Goal: Task Accomplishment & Management: Complete application form

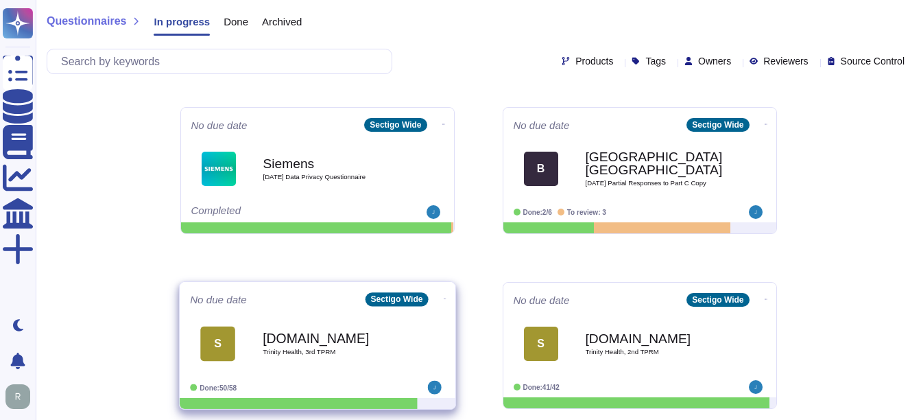
scroll to position [337, 0]
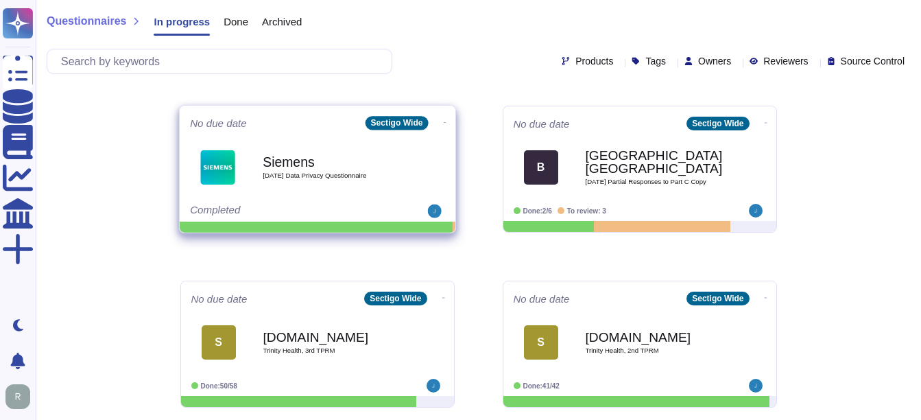
click at [322, 188] on div "Siemens [DATE] Data Privacy Questionnaire" at bounding box center [332, 167] width 138 height 56
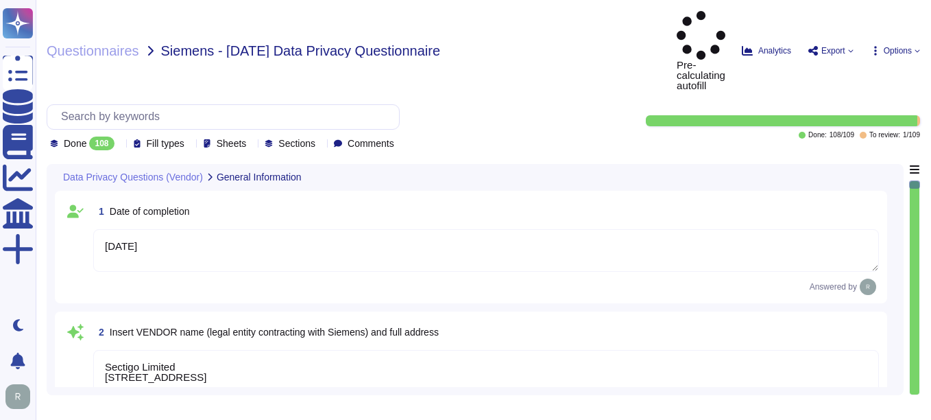
type textarea "[DATE]"
type textarea "Sectigo Limited [STREET_ADDRESS]"
type textarea "Sectigo processes personal data primarily in the role of a data processor on be…"
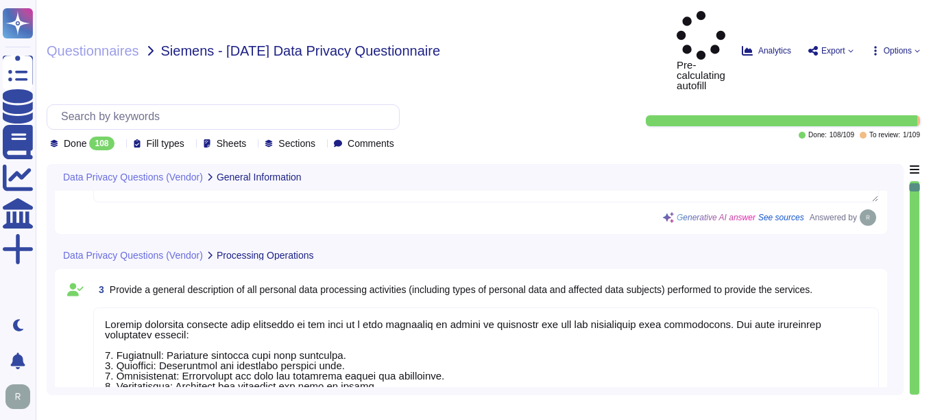
type textarea "No, the personal data processed does not include special categories of personal…"
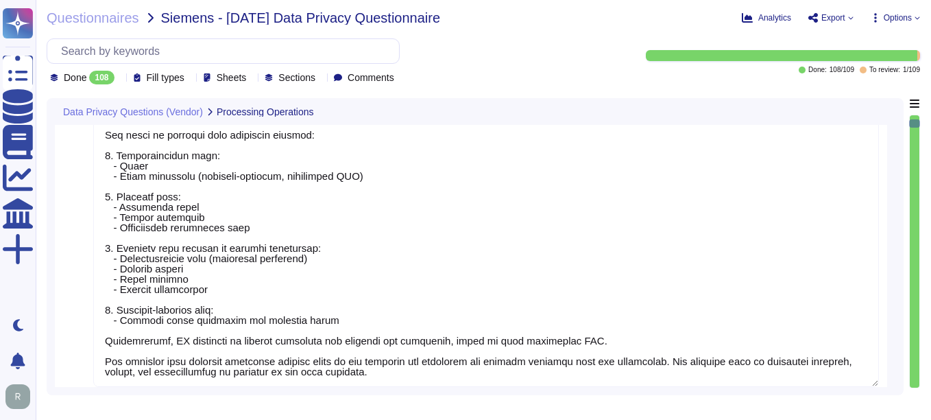
type textarea "Yes, our organization has appointed a data protection officer who is responsibl…"
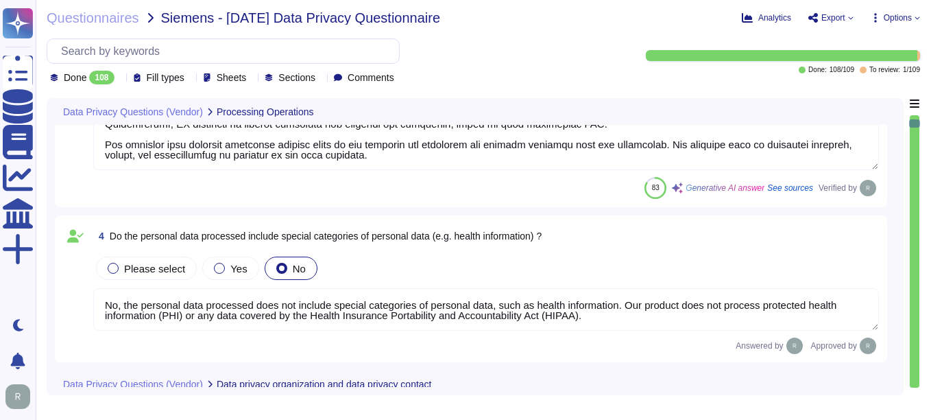
type textarea "Our data centers where the solution is hosted are located in the [GEOGRAPHIC_DA…"
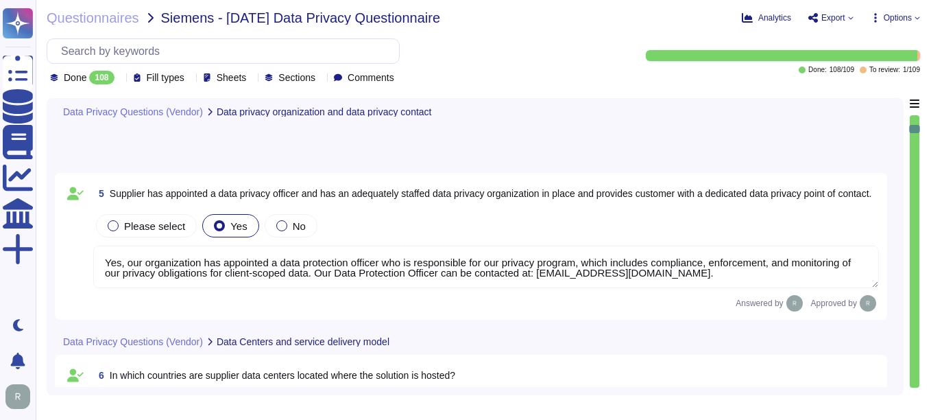
type textarea "The data centers are operated by Equinix, Inc. and TeleData UK Ltd.."
type textarea "Yes, Siemens can select the data center location for hosting customer personal …"
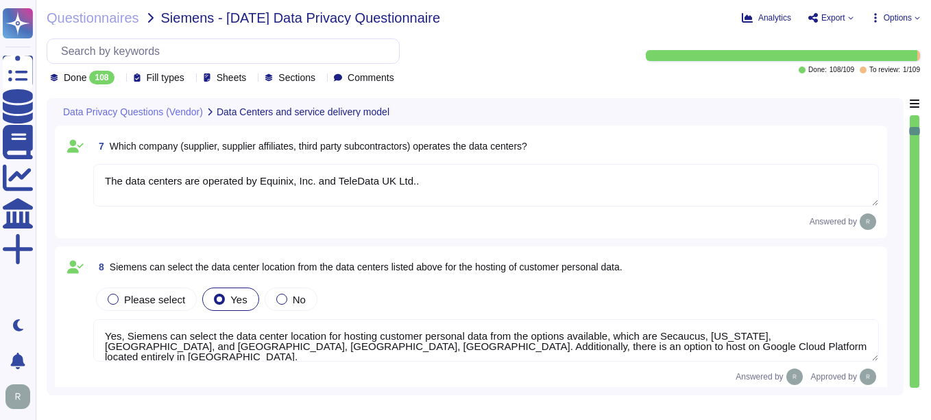
type textarea "No, we do not engage sub-processors for this service."
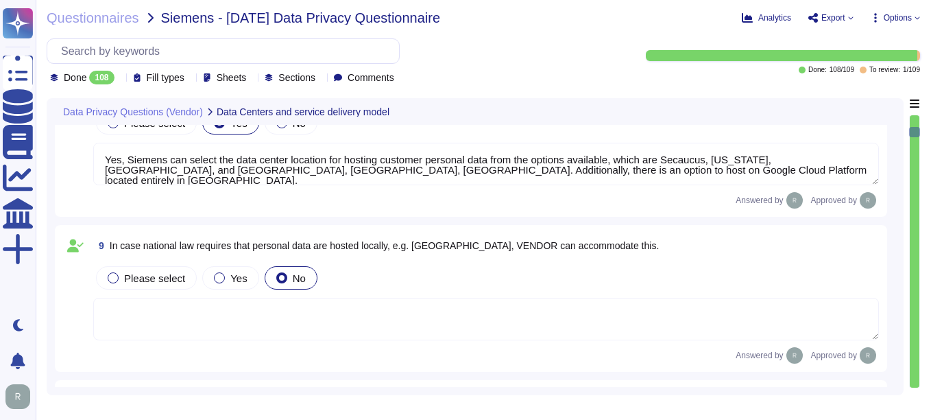
scroll to position [1508, 0]
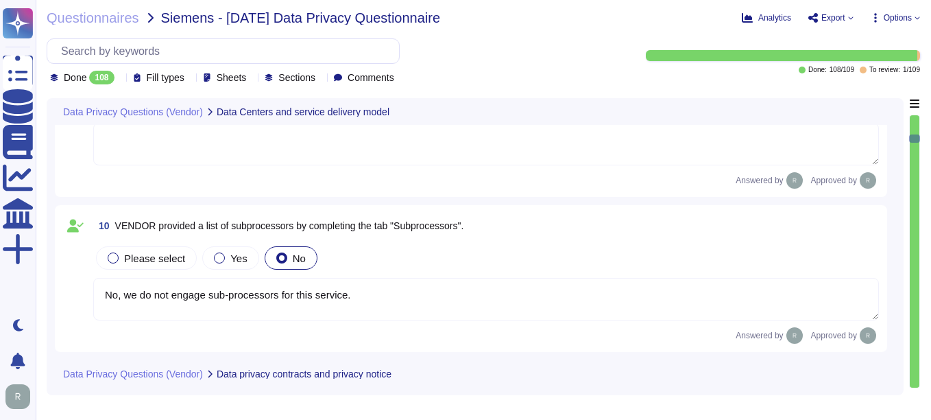
type textarea "All personal data in transit is encrypted using TLS 1.2 or higher. This strong …"
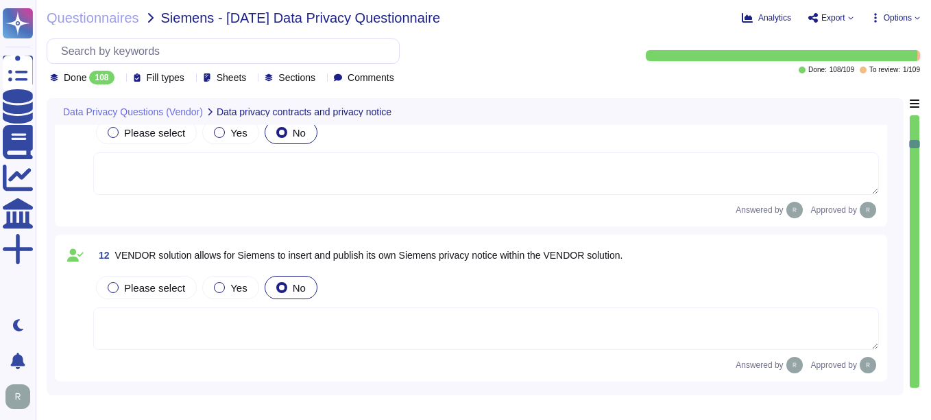
type textarea "Personal data at rest is encrypted using AES-256 encryption, which ensures that…"
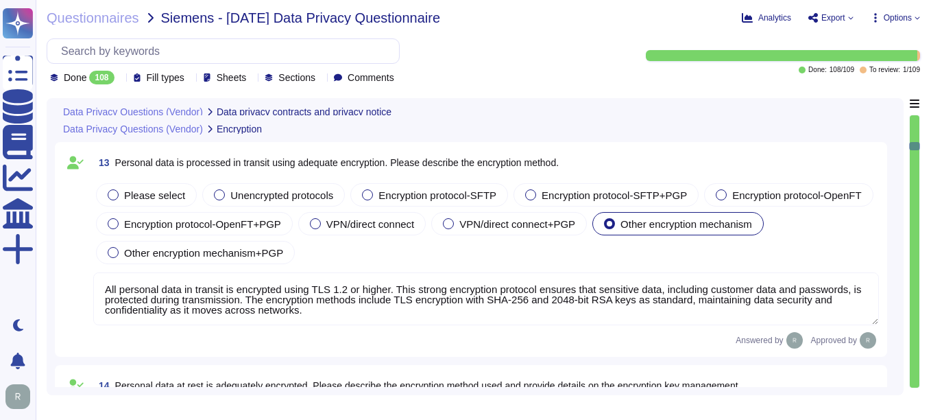
type textarea "Customers keep their own keys. They may elect to have private keys stored on th…"
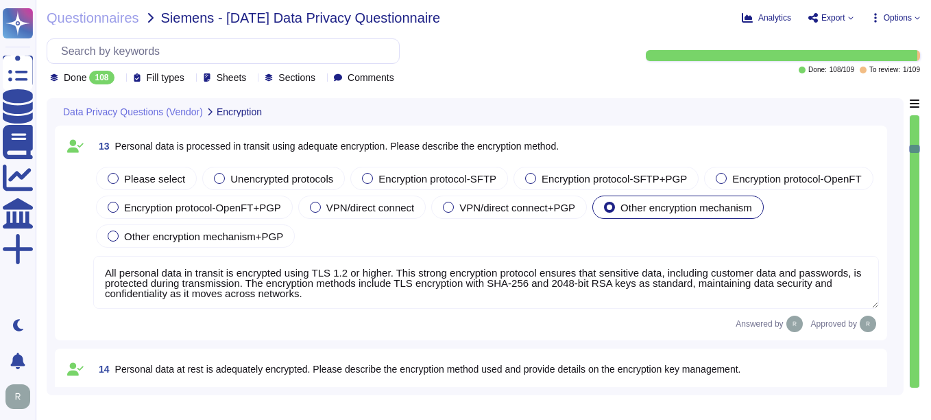
type textarea "Customers keep their own keys. They may elect to have private keys stored on th…"
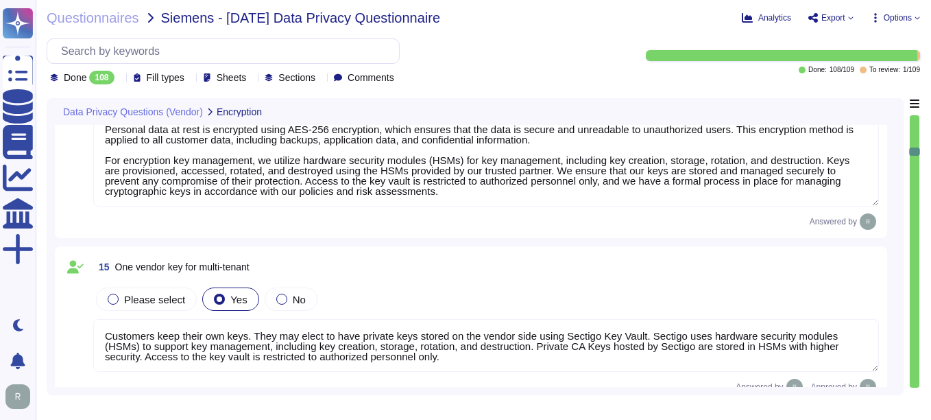
type textarea "Customers keep their own keys. They may elect to have private keys stored on th…"
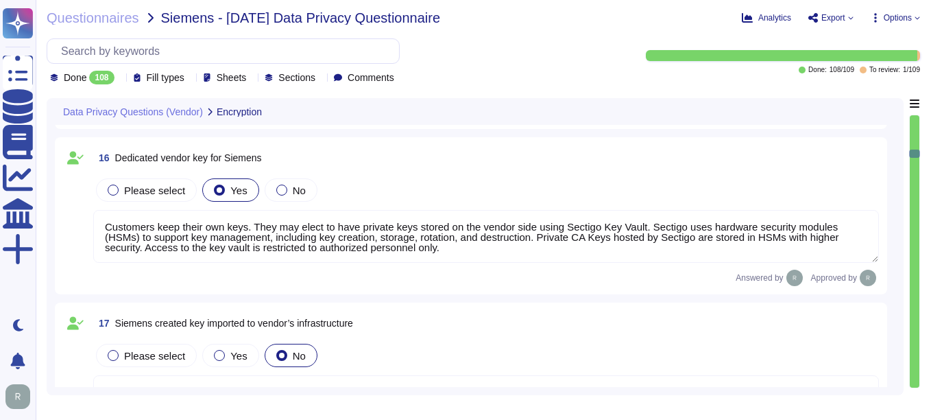
type textarea "Our Solution is a SaaS which can be accessed through internet. Customers keep t…"
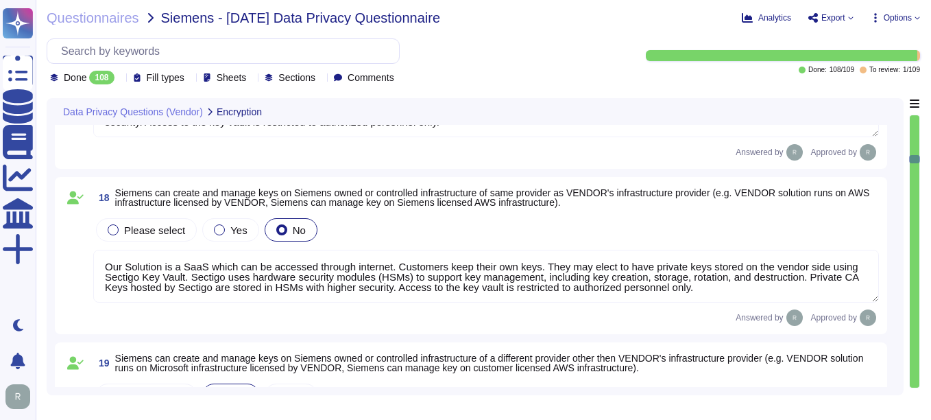
type textarea "All personal data is protected by encryption mechanisms, including encryption i…"
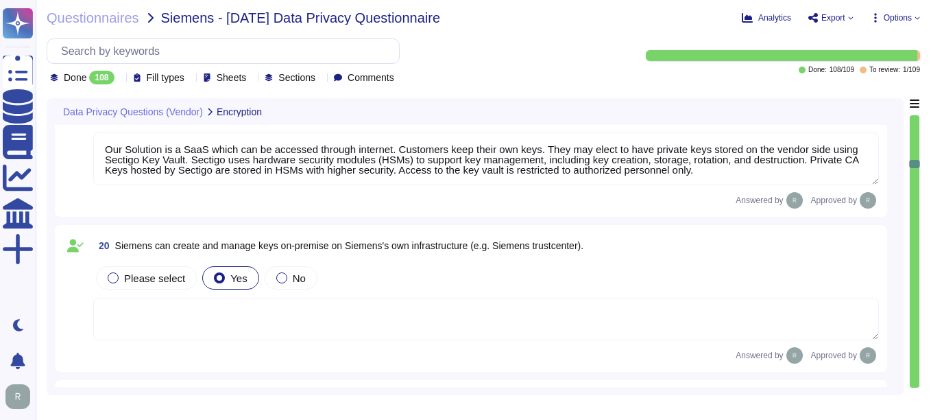
type textarea "A formal process to manage cryptographic keys shall be developed and implemente…"
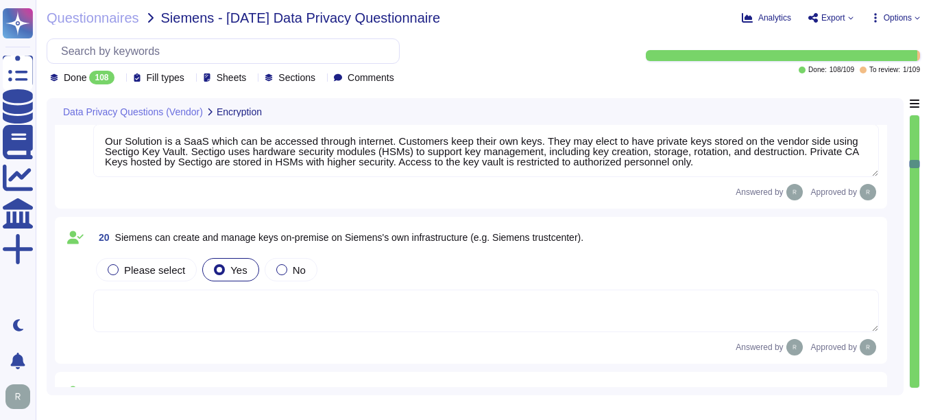
type textarea "We use data masking techniques to obfuscate sensitive customer data during proc…"
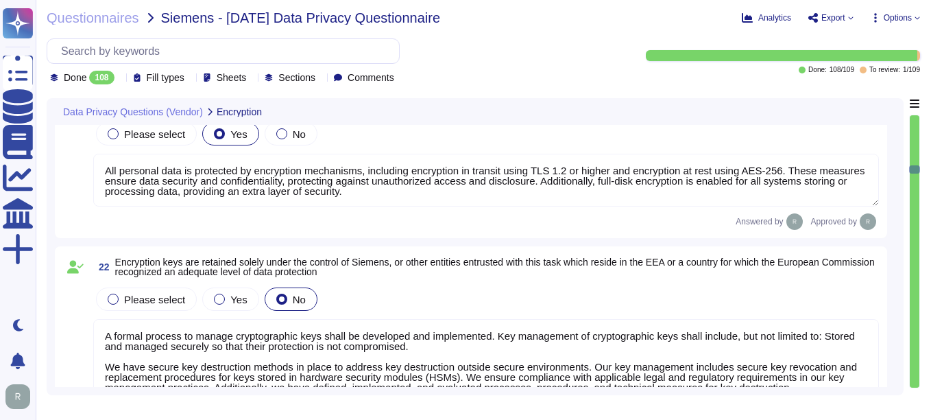
type textarea "We have implemented several measures to restore the availability and access to …"
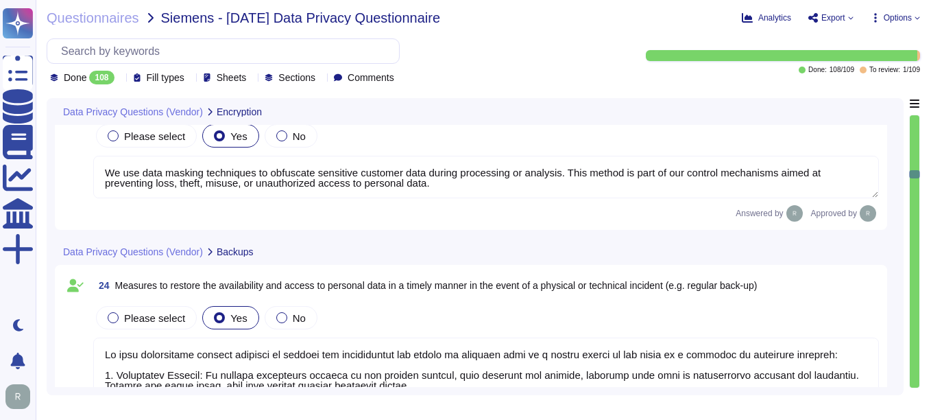
type textarea "Access to personal data is limited to a very small number of senior trusted emp…"
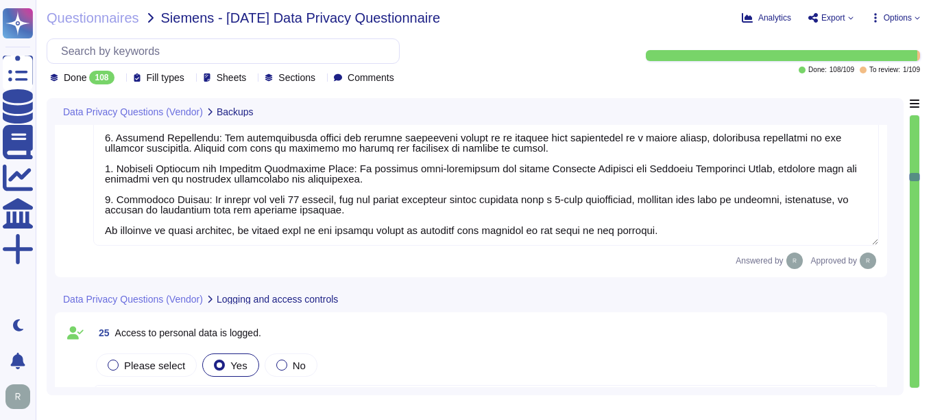
type textarea "Access logs and other similar trails are protected from unauthorized access, mo…"
type textarea "Sectigo employees do not have access to client data in SCM, and no party other …"
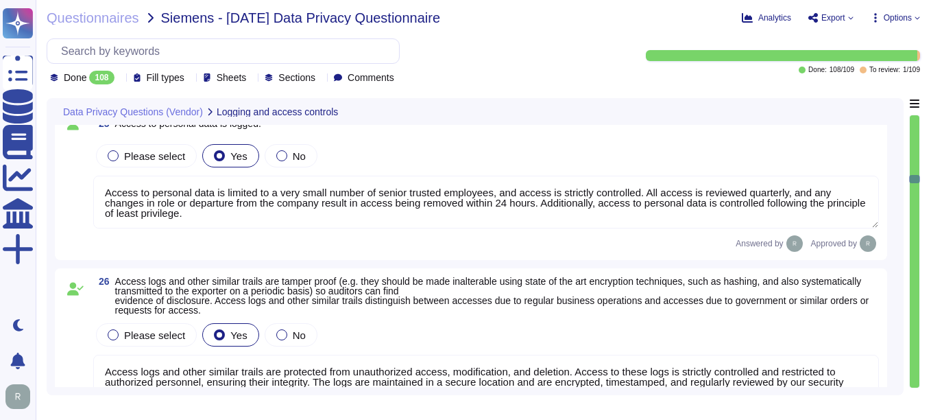
type textarea "Access to personal data is monitored through various security measures, includi…"
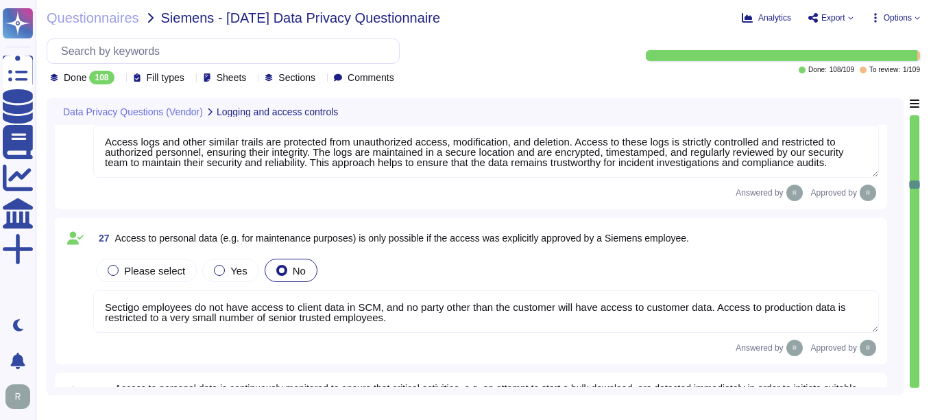
type textarea "Our organization maintains the following certifications and reporting schemes: …"
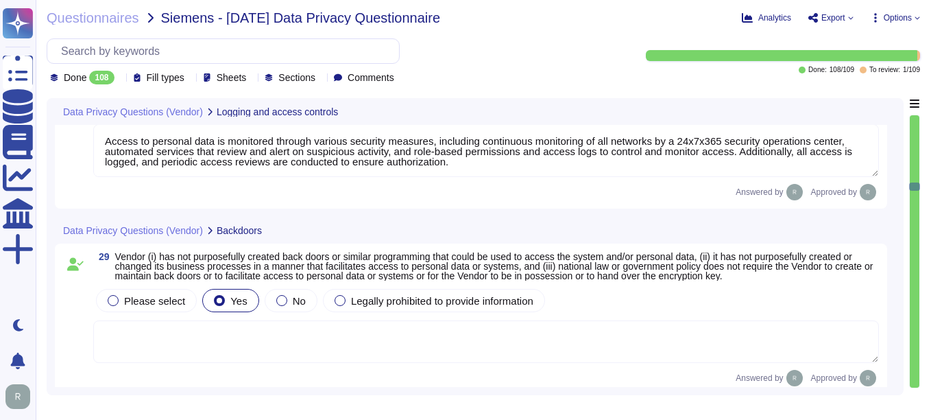
type textarea "Sectigo implements several measures to ensure the confidentiality, integrity, a…"
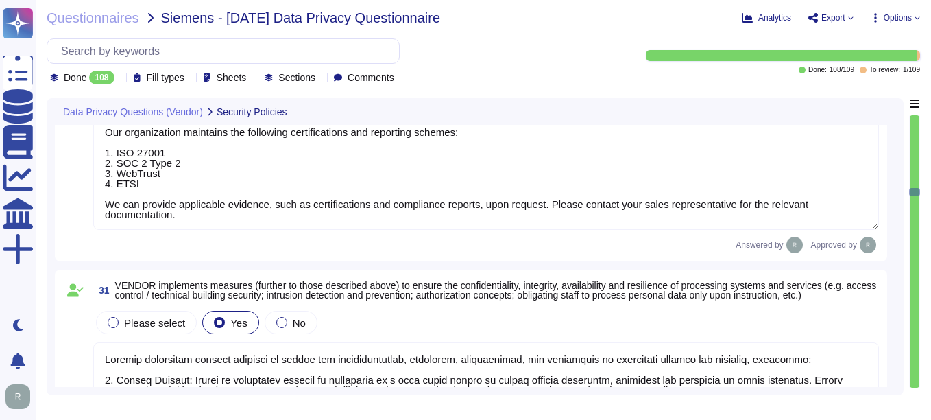
type textarea "Sectigo implements a procedure for regular testing, assessment, and evaluation …"
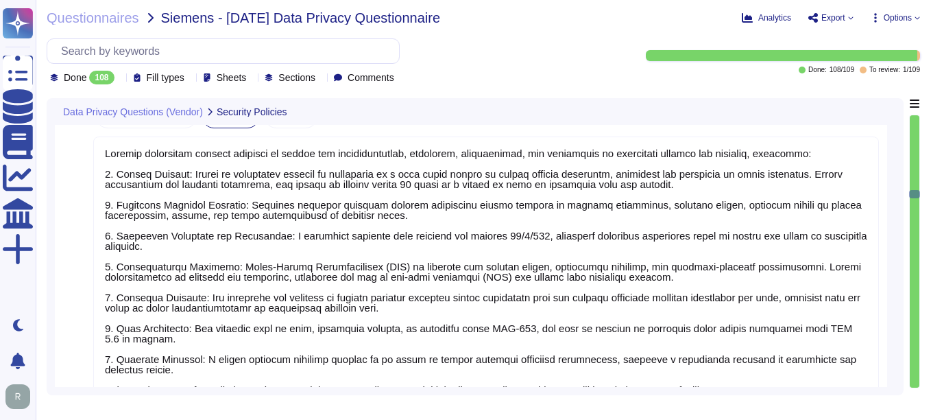
type textarea "We have a formal Incident Response Plan in place that ensures compliance with a…"
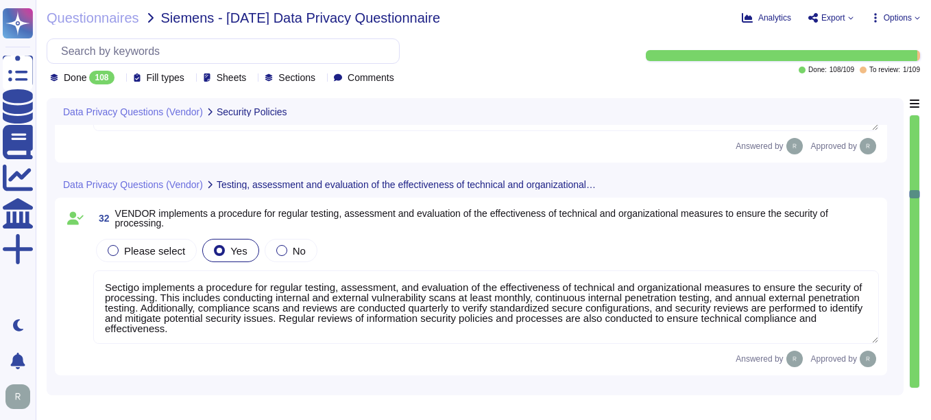
type textarea "We do not permit customers to perform their own audits or risk assessments. How…"
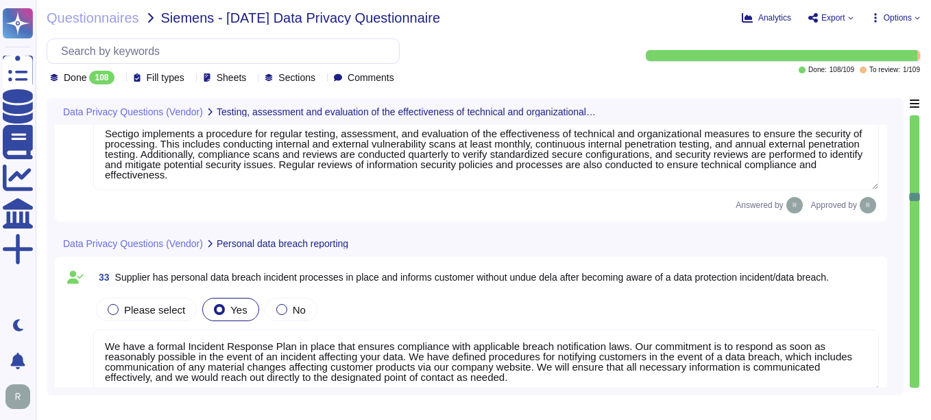
type textarea "We do not guarantee data deletion. The data in SCM are not sensitive, are avail…"
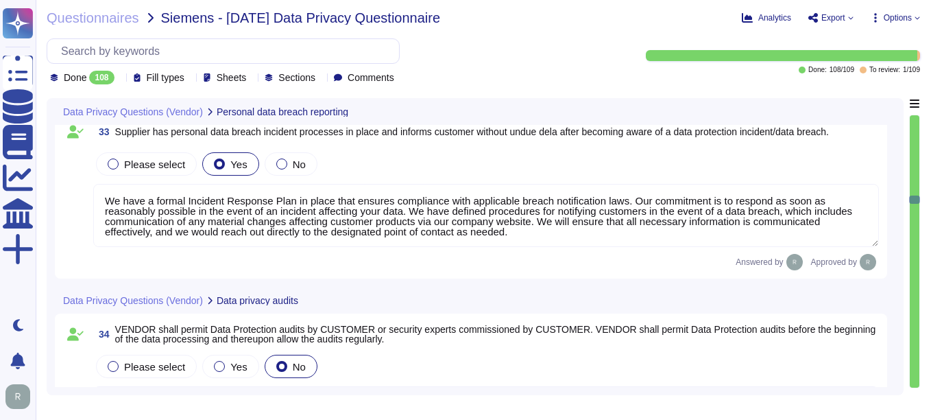
type textarea "None"
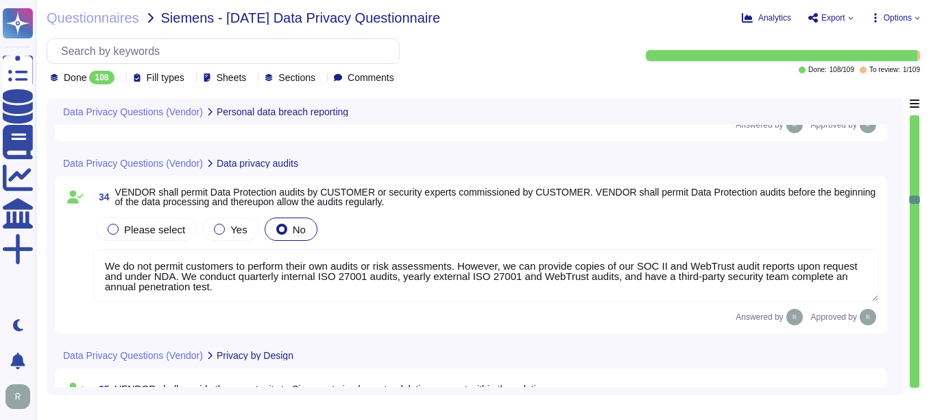
type textarea "We use data masking techniques to obfuscate sensitive customer data during proc…"
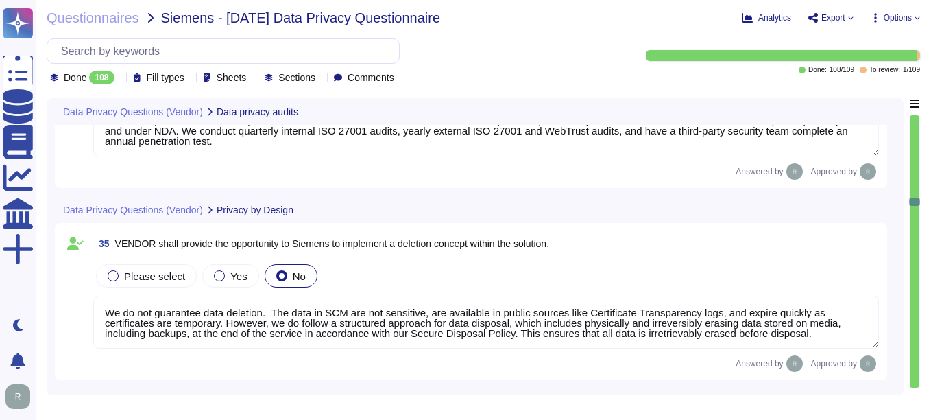
scroll to position [1, 0]
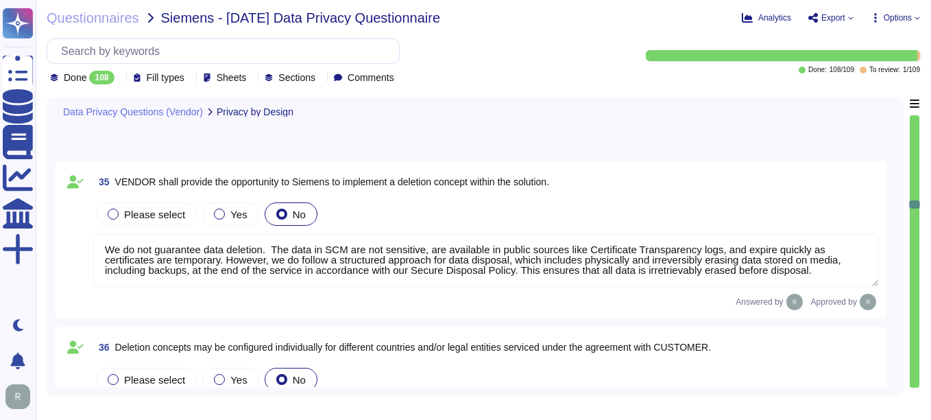
type textarea "Yes, our solution supports the implementation of a dedicated authorization and …"
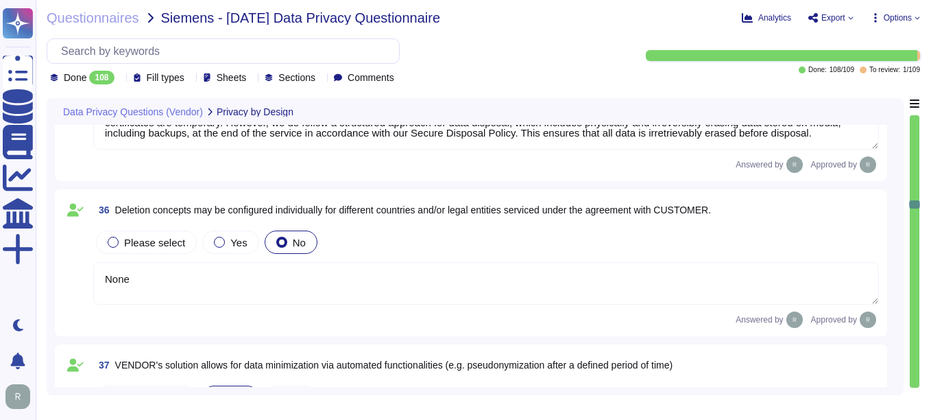
type textarea "Yes, Sectigo ensures that systems' privacy settings are configured by default i…"
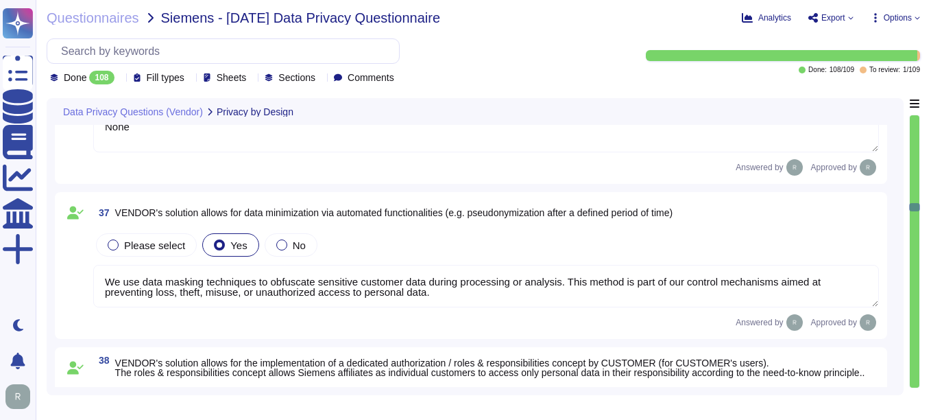
type textarea "Yes, customer certificate data can be exported as a report or retrieved through…"
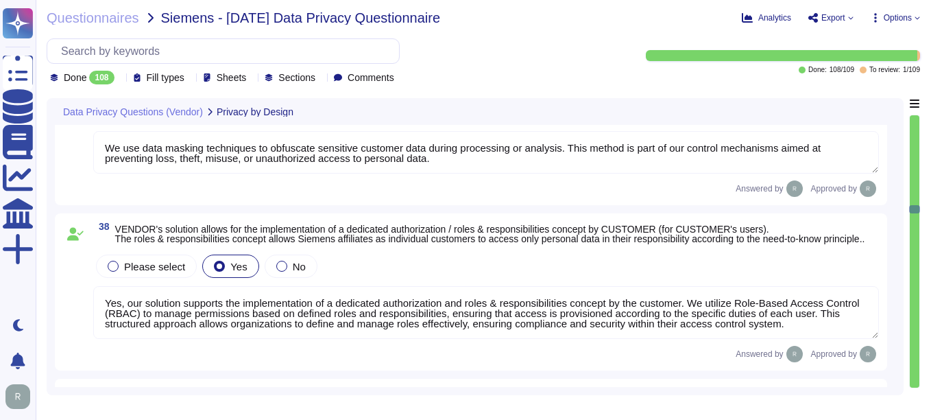
scroll to position [6650, 0]
type textarea "The solution ensures that all personal data collected by Sectigo is accurate an…"
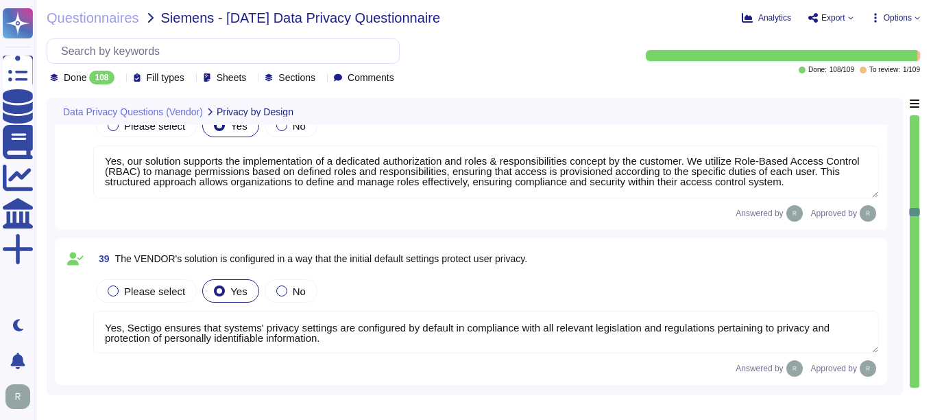
scroll to position [1, 0]
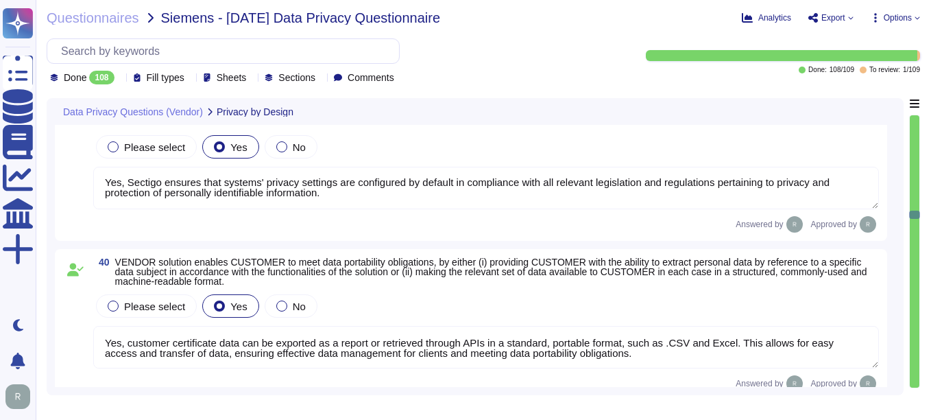
type textarea "We use data masking techniques to obfuscate sensitive customer data during proc…"
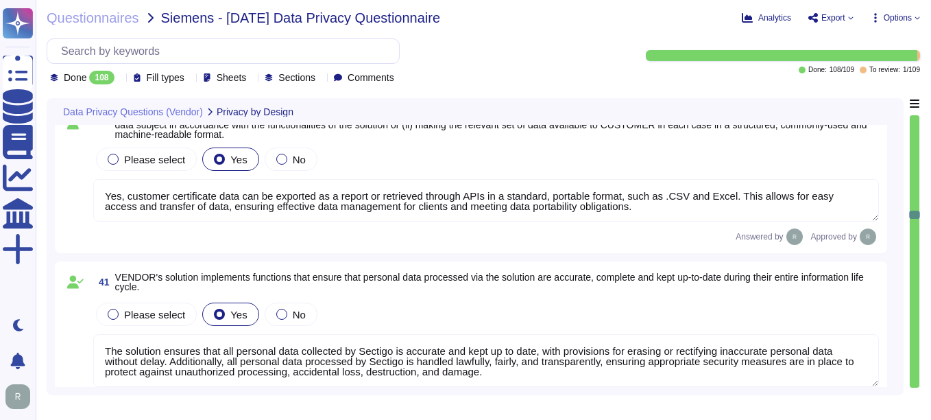
type textarea "Yes, we use cookies to store and access information on a user’s device for vari…"
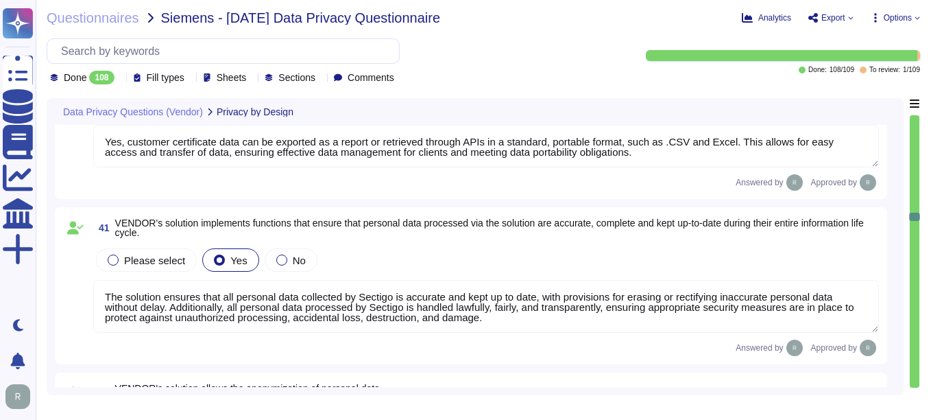
type textarea "Yes, we have a process in place that allows users to review and consent to the …"
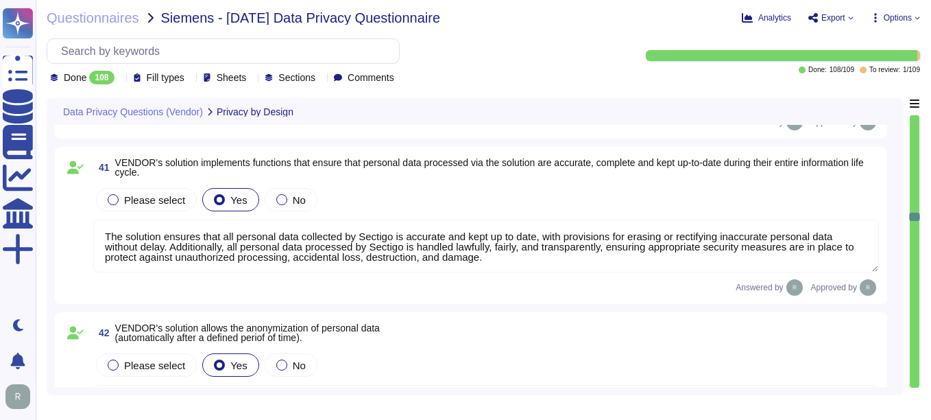
scroll to position [7198, 0]
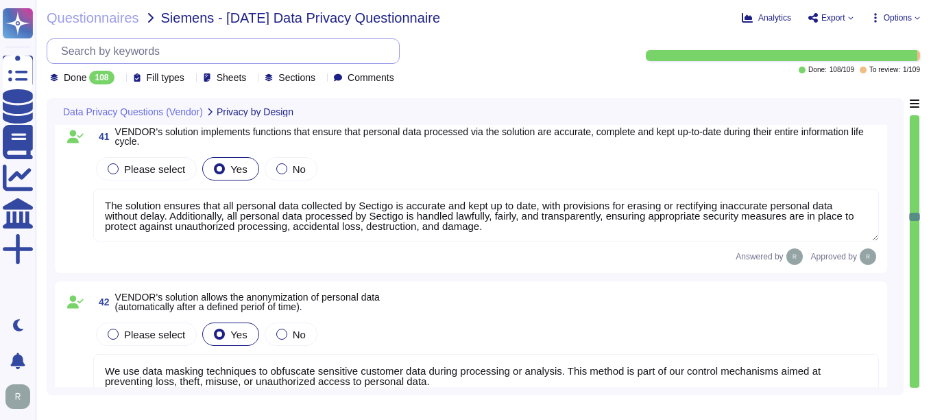
click at [153, 48] on input "text" at bounding box center [226, 51] width 345 height 24
paste input "Any access to or processing of Siemens EEA Personal Data outside the EEA or out…"
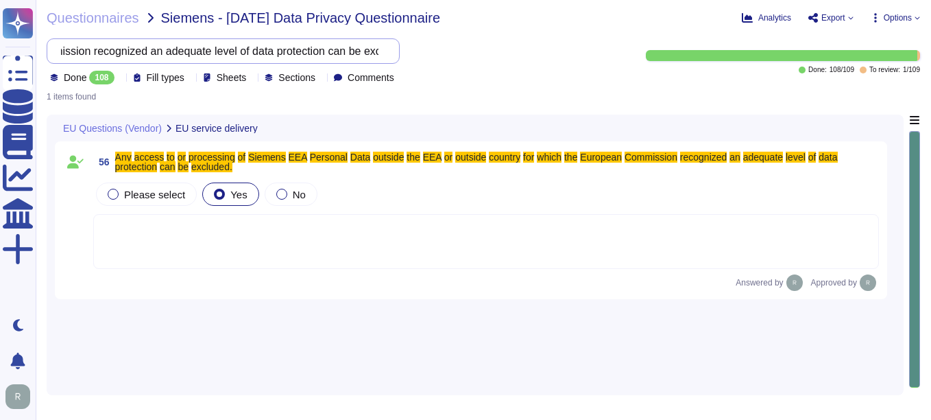
scroll to position [0, 0]
type input "Any access to or processing of Siemens EEA Personal Data outside the EEA or out…"
click at [320, 274] on div "56 Any access to or processing of Siemens EEA Personal Data outside the EEA or …" at bounding box center [471, 219] width 816 height 141
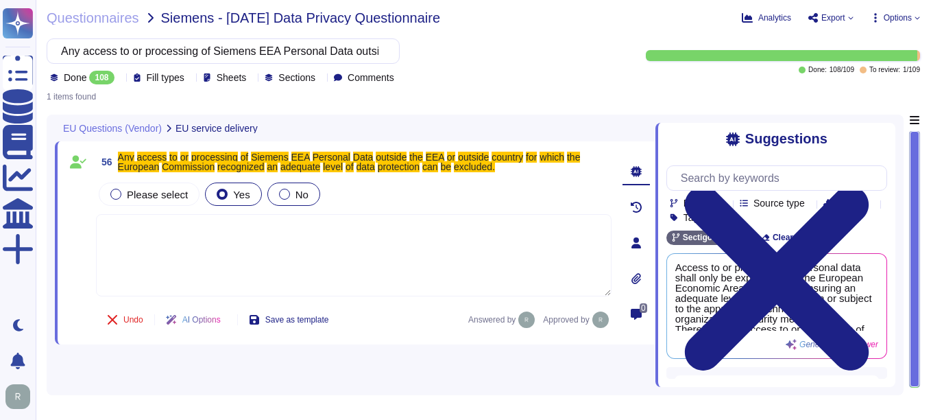
click at [280, 190] on div at bounding box center [284, 194] width 11 height 11
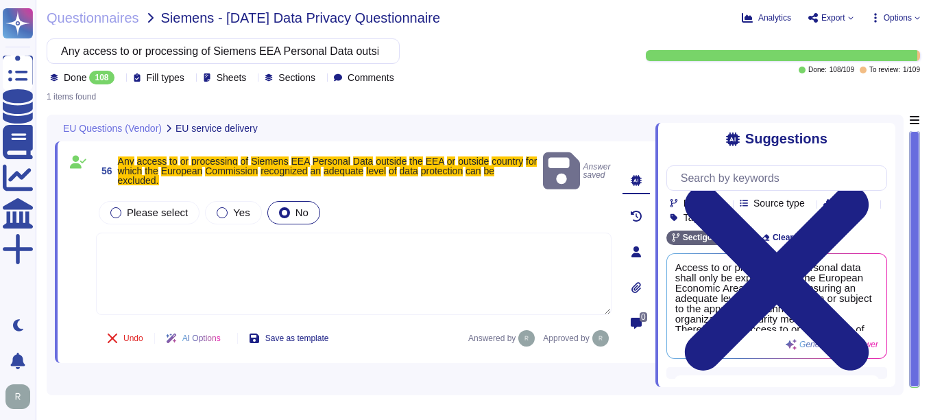
click at [366, 363] on div "56 Any access to or processing of Siemens EEA Personal Data outside the EEA or …" at bounding box center [355, 250] width 601 height 272
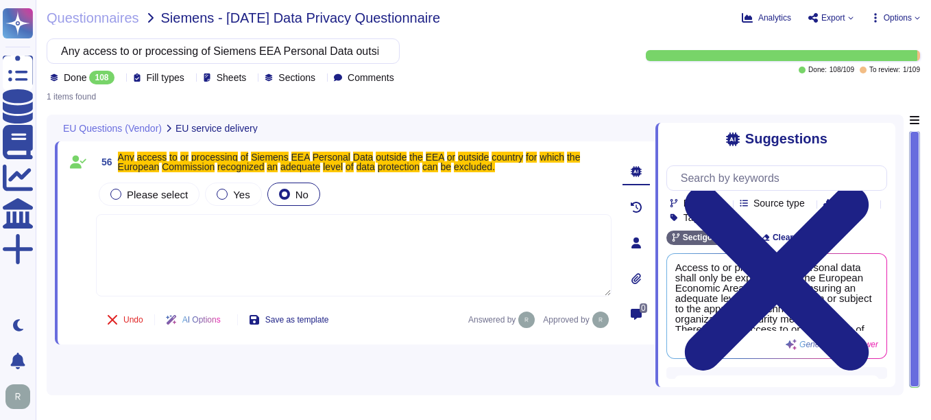
click at [300, 265] on textarea at bounding box center [354, 255] width 516 height 82
click at [389, 380] on div "56 Any access to or processing of Siemens EEA Personal Data outside the EEA or …" at bounding box center [355, 250] width 601 height 272
click at [150, 366] on div "56 Any access to or processing of Siemens EEA Personal Data outside the EEA or …" at bounding box center [355, 250] width 601 height 272
click at [542, 74] on div "Any access to or processing of Siemens EEA Personal Data outside the EEA or out…" at bounding box center [332, 61] width 571 height 46
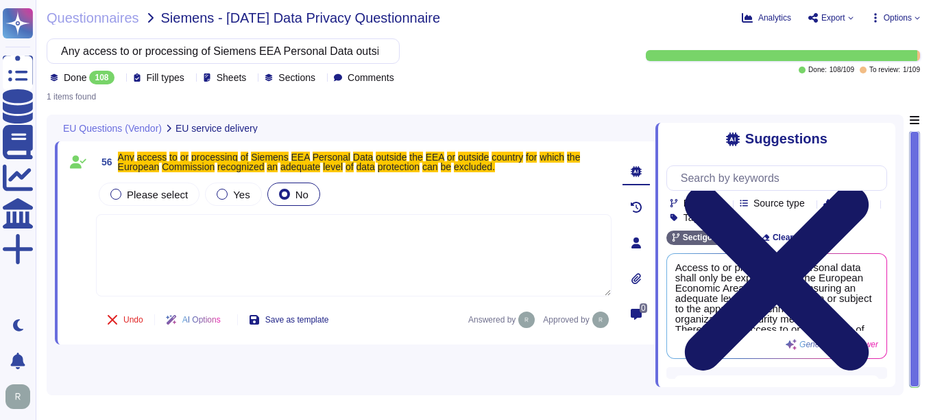
click at [885, 138] on icon at bounding box center [776, 278] width 221 height 295
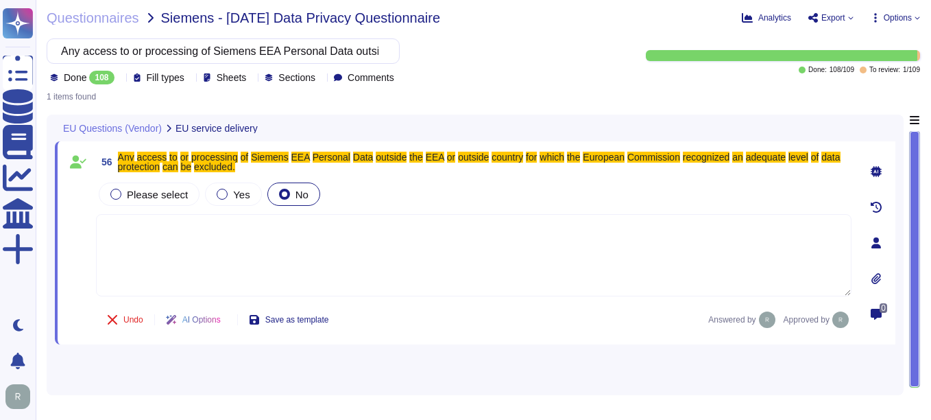
click at [627, 72] on div "Any access to or processing of Siemens EEA Personal Data outside the EEA or out…" at bounding box center [483, 61] width 873 height 46
click at [886, 72] on span "To review:" at bounding box center [884, 69] width 31 height 7
click at [824, 71] on span "Done:" at bounding box center [817, 69] width 19 height 7
click at [230, 136] on div "EU Questions (Vendor) EU service delivery" at bounding box center [379, 127] width 649 height 27
click at [228, 128] on span "EU service delivery" at bounding box center [216, 128] width 82 height 10
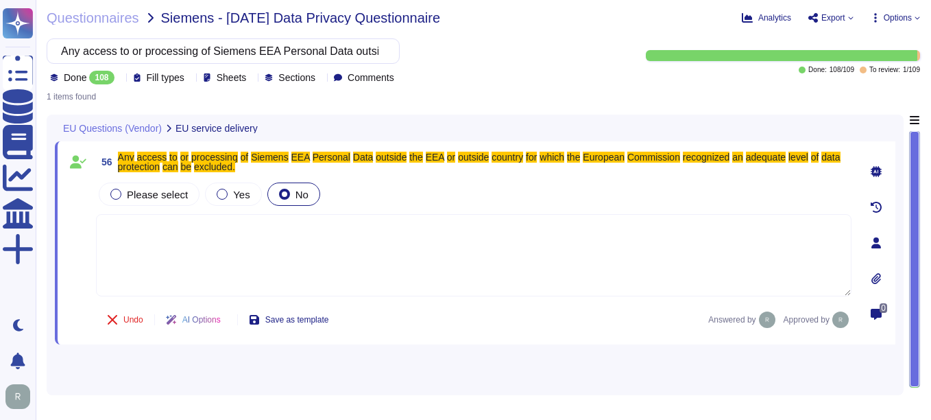
click at [127, 134] on div "EU Questions (Vendor) EU service delivery" at bounding box center [379, 127] width 649 height 27
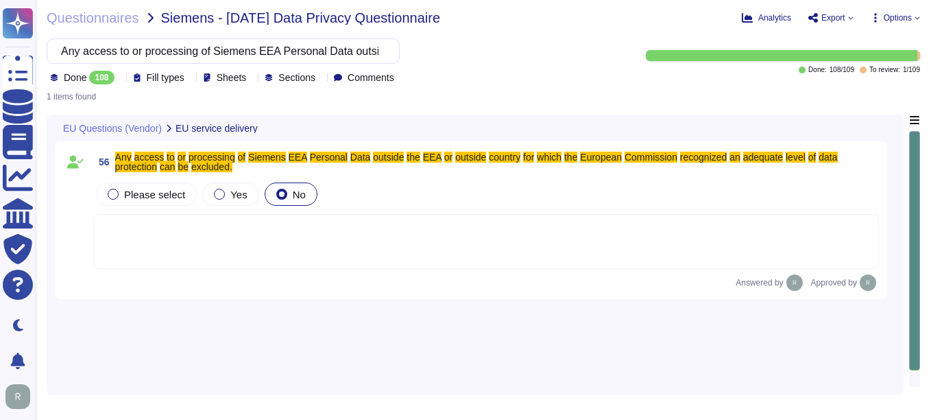
click at [315, 82] on span "Sections" at bounding box center [296, 78] width 37 height 10
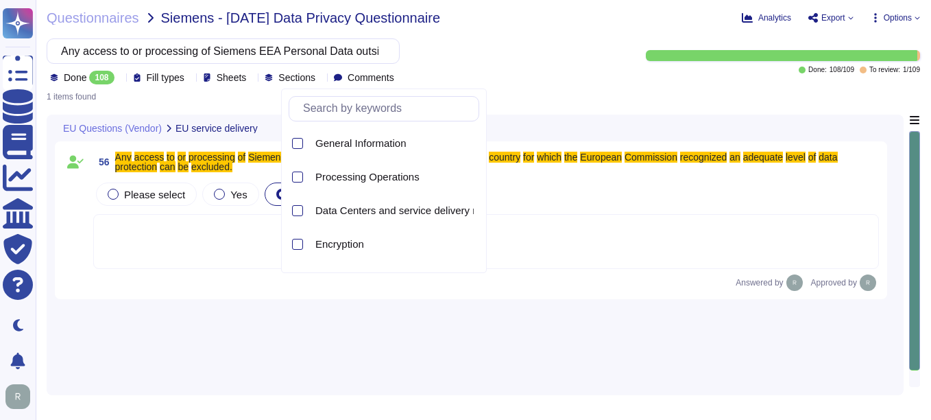
click at [566, 66] on div "Any access to or processing of Siemens EEA Personal Data outside the EEA or out…" at bounding box center [332, 61] width 571 height 46
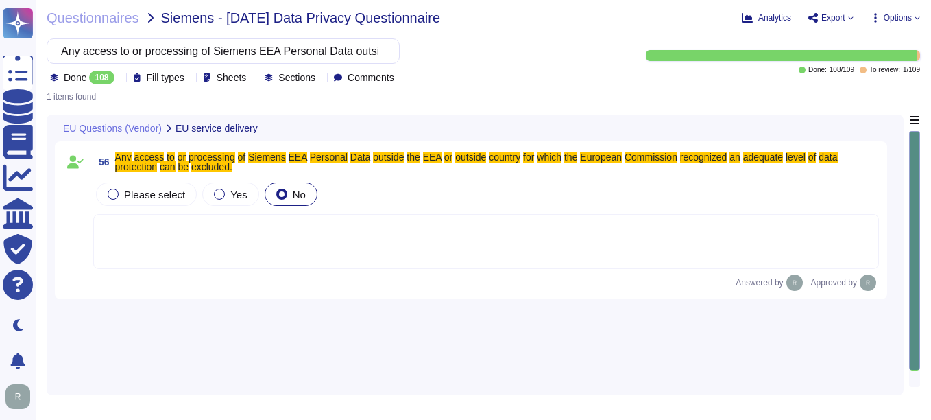
click at [75, 80] on span "Done" at bounding box center [75, 78] width 23 height 10
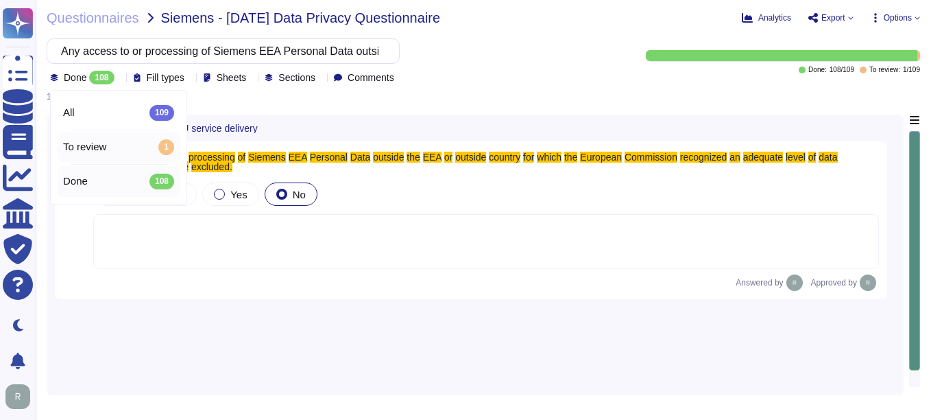
click at [101, 152] on span "To review" at bounding box center [84, 147] width 43 height 12
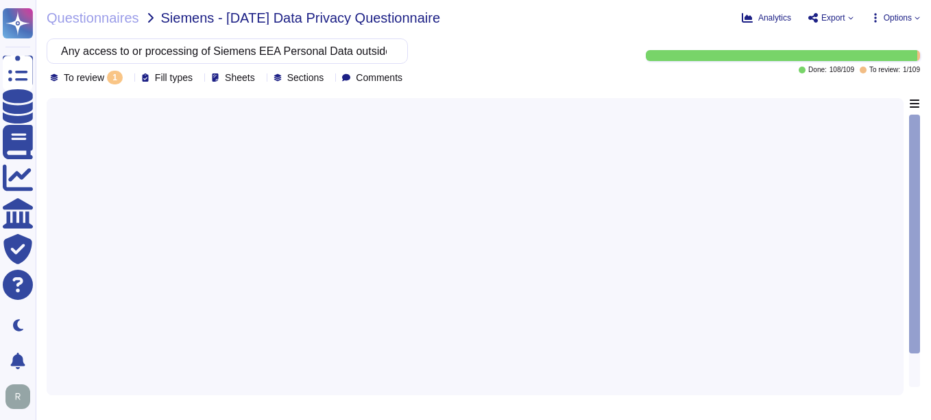
click at [150, 188] on icon at bounding box center [303, 275] width 307 height 175
click at [75, 113] on div "All 109" at bounding box center [118, 112] width 111 height 15
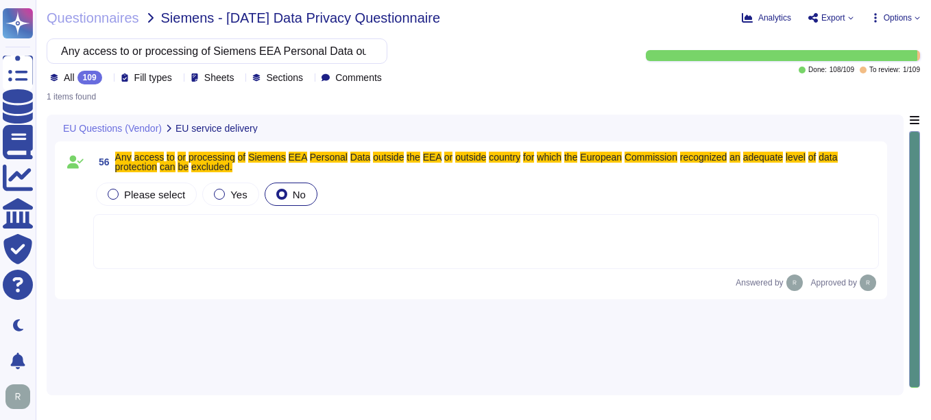
click at [113, 77] on div "All 109 Fill types Sheets Sections Comments" at bounding box center [218, 78] width 337 height 14
click at [93, 78] on div "109" at bounding box center [89, 78] width 25 height 14
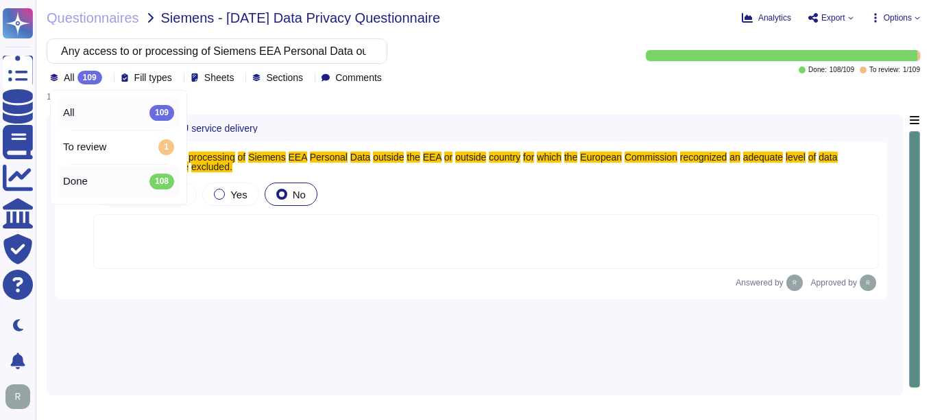
click at [84, 184] on span "Done" at bounding box center [75, 181] width 25 height 12
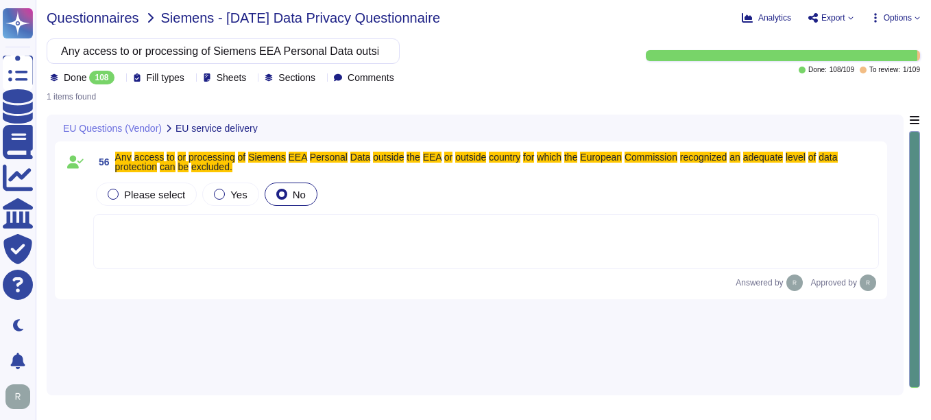
click at [97, 17] on span "Questionnaires" at bounding box center [93, 18] width 93 height 14
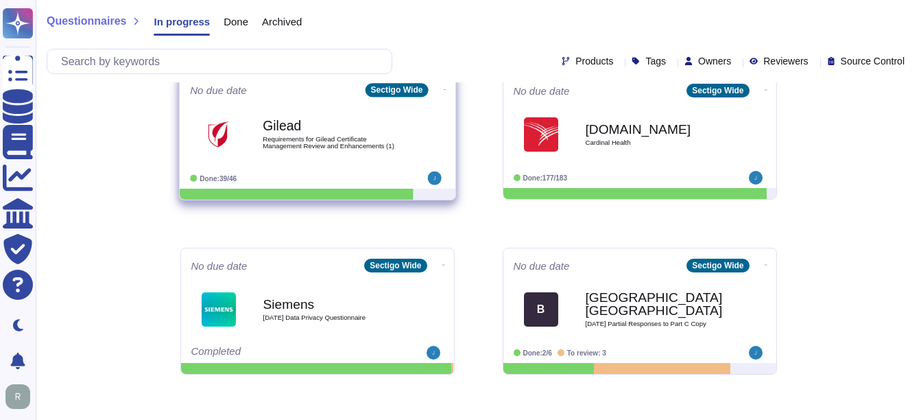
scroll to position [343, 0]
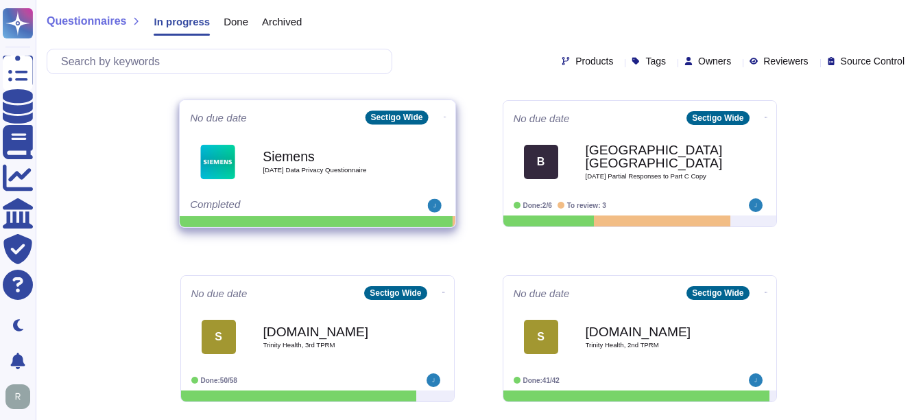
click at [321, 162] on b "Siemens" at bounding box center [332, 155] width 138 height 13
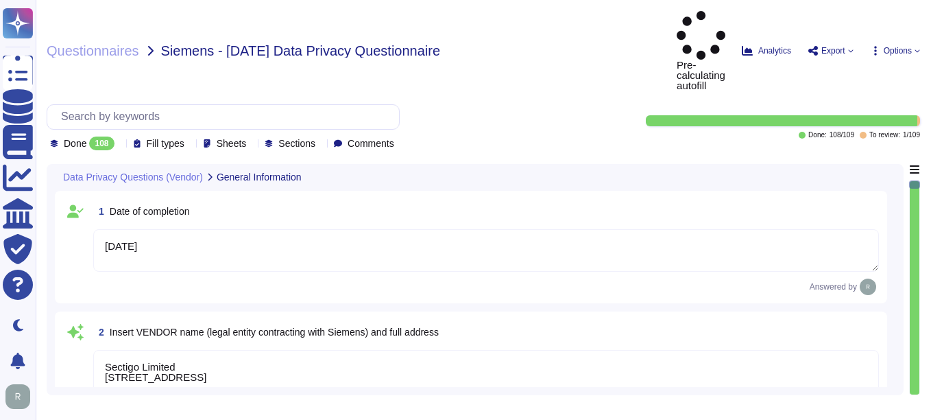
type textarea "[DATE]"
type textarea "Sectigo Limited [STREET_ADDRESS]"
type textarea "Sectigo processes personal data primarily in the role of a data processor on be…"
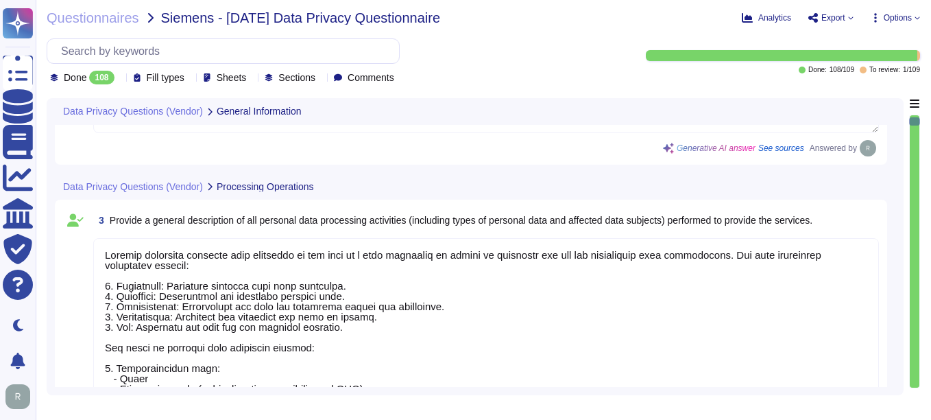
scroll to position [206, 0]
type textarea "No, the personal data processed does not include special categories of personal…"
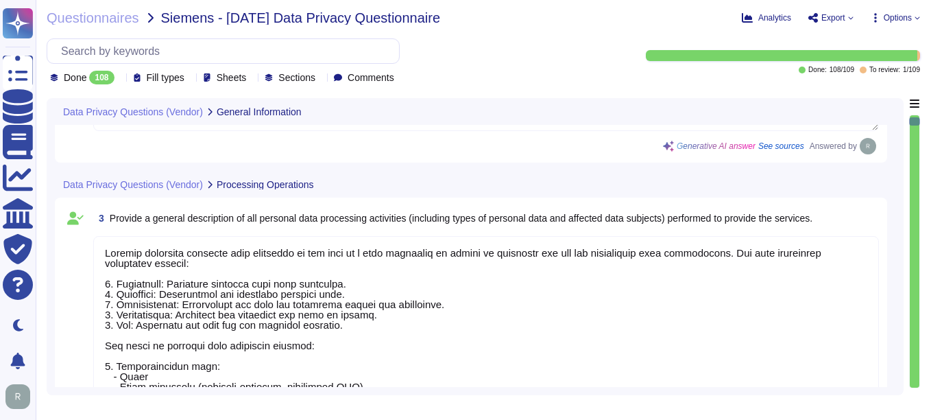
scroll to position [1, 0]
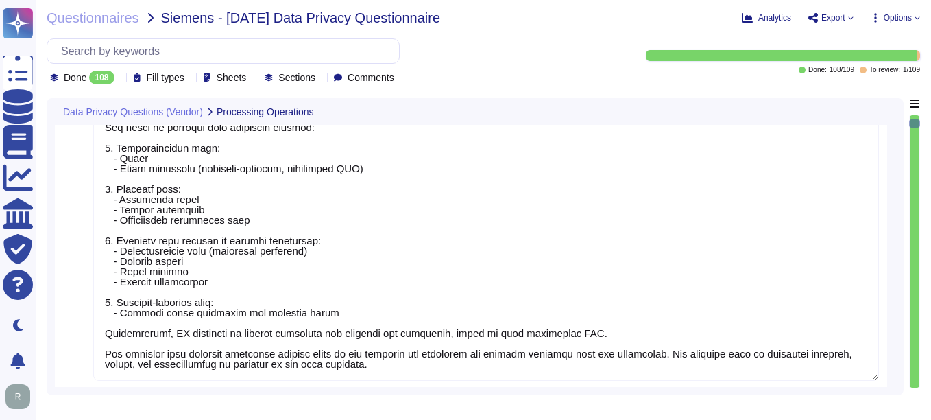
type textarea "Yes, our organization has appointed a data protection officer who is responsibl…"
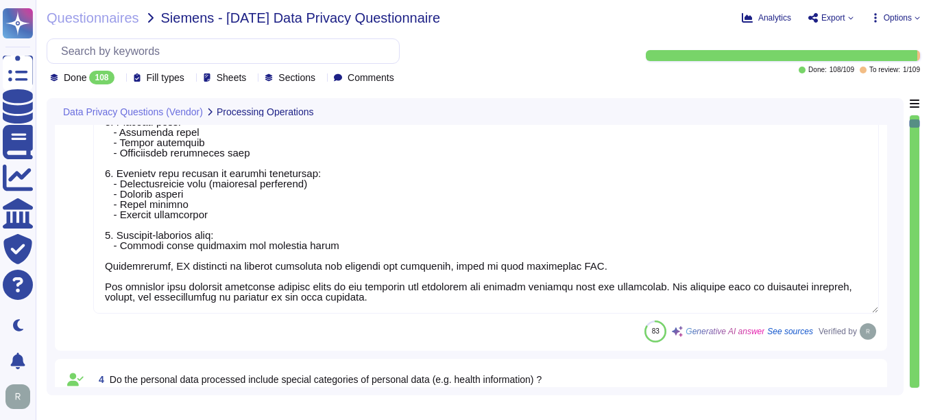
type textarea "Our data centers where the solution is hosted are located in the [GEOGRAPHIC_DA…"
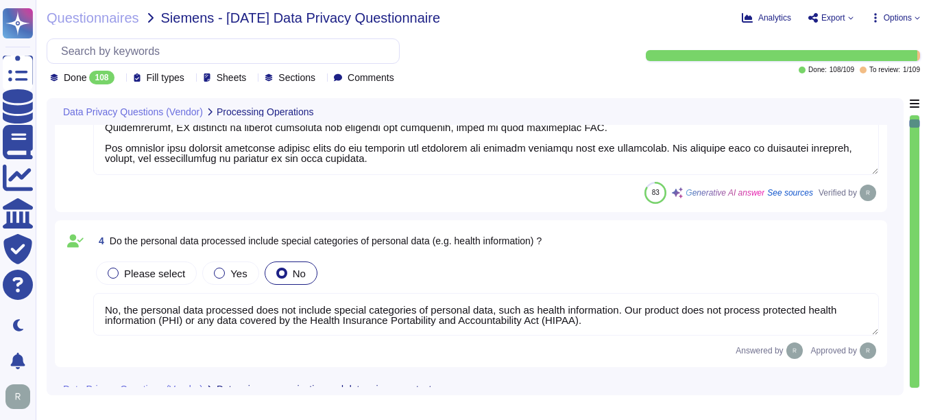
type textarea "The data centers are operated by Equinix, Inc. and TeleData UK Ltd.."
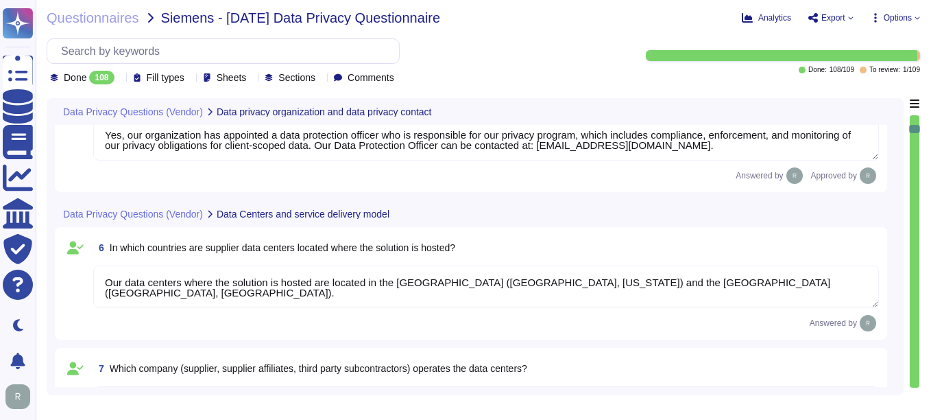
type textarea "Yes, Siemens can select the data center location for hosting customer personal …"
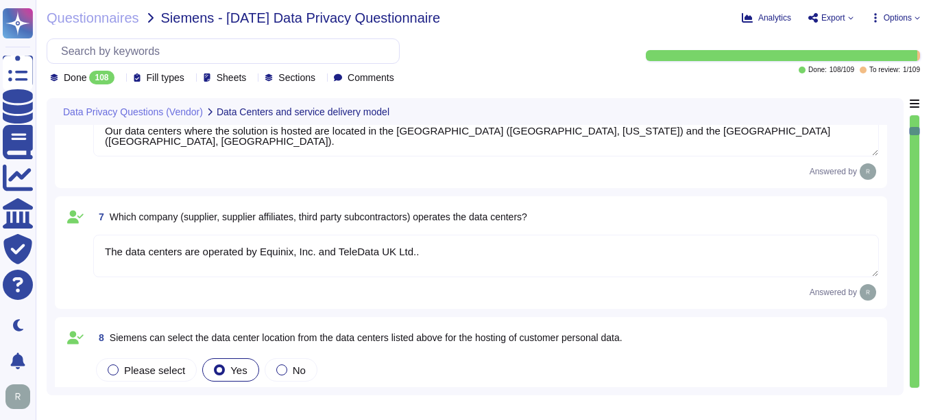
type textarea "No, we do not engage sub-processors for this service."
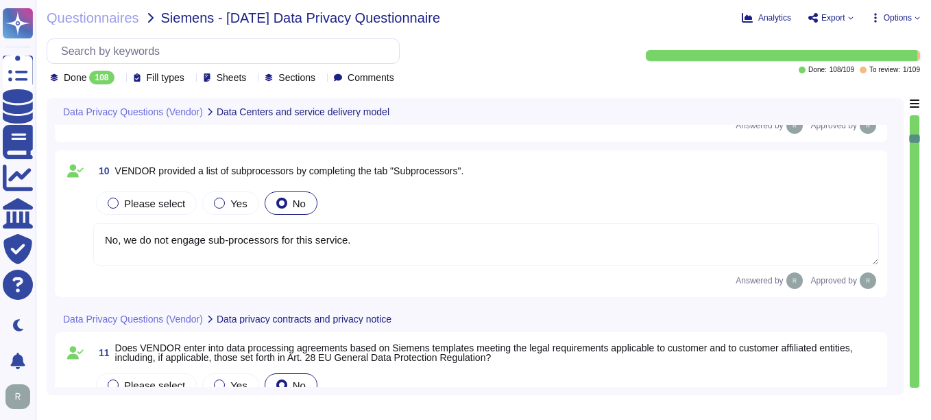
type textarea "All personal data in transit is encrypted using TLS 1.2 or higher. This strong …"
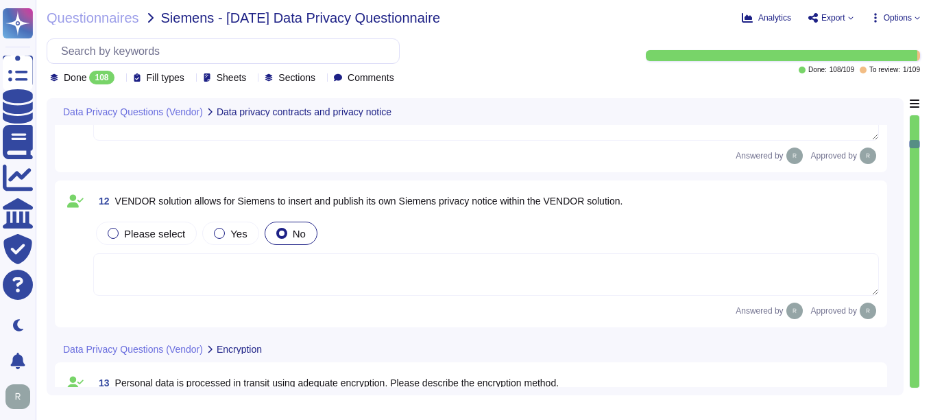
type textarea "Personal data at rest is encrypted using AES-256 encryption, which ensures that…"
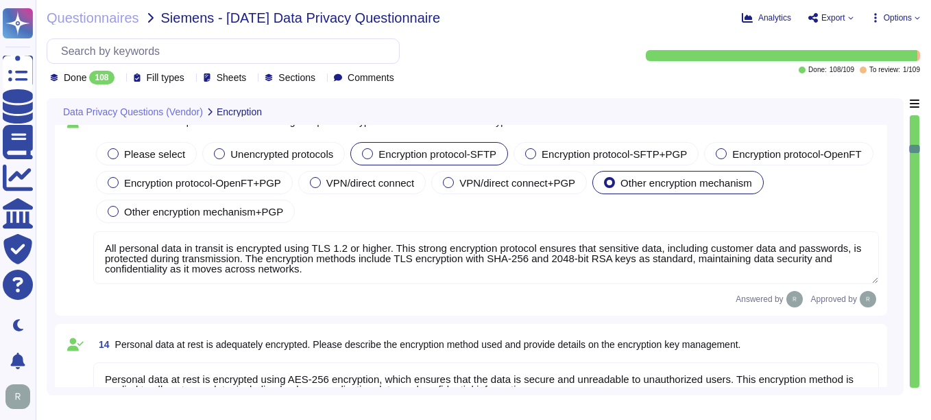
type textarea "Customers keep their own keys. They may elect to have private keys stored on th…"
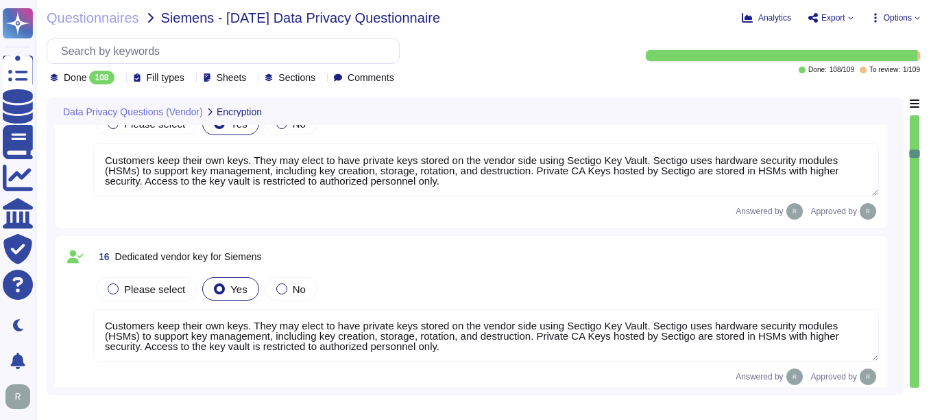
type textarea "Customers keep their own keys. They may elect to have private keys stored on th…"
type textarea "Our Solution is a SaaS which can be accessed through internet. Customers keep t…"
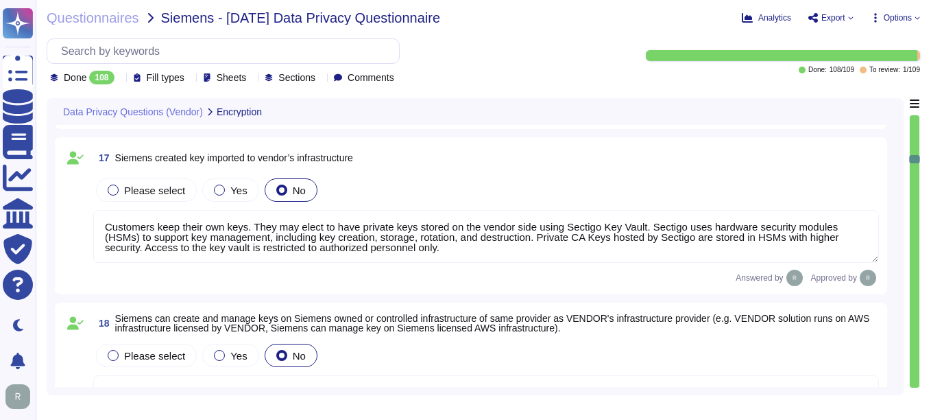
scroll to position [2879, 0]
type textarea "Our Solution is a SaaS which can be accessed through internet. Customers keep t…"
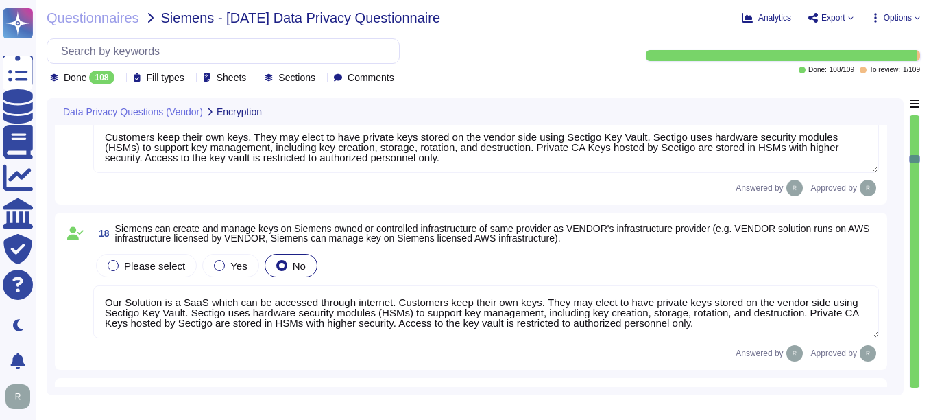
scroll to position [1, 0]
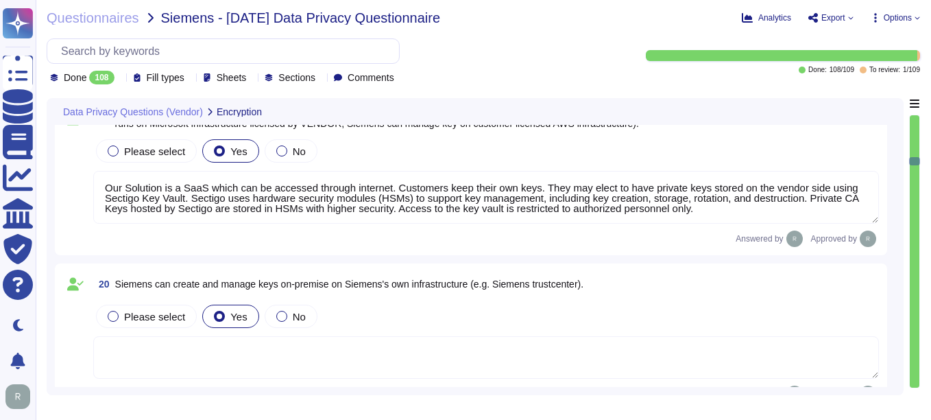
type textarea "All personal data is protected by encryption mechanisms, including encryption i…"
type textarea "A formal process to manage cryptographic keys shall be developed and implemente…"
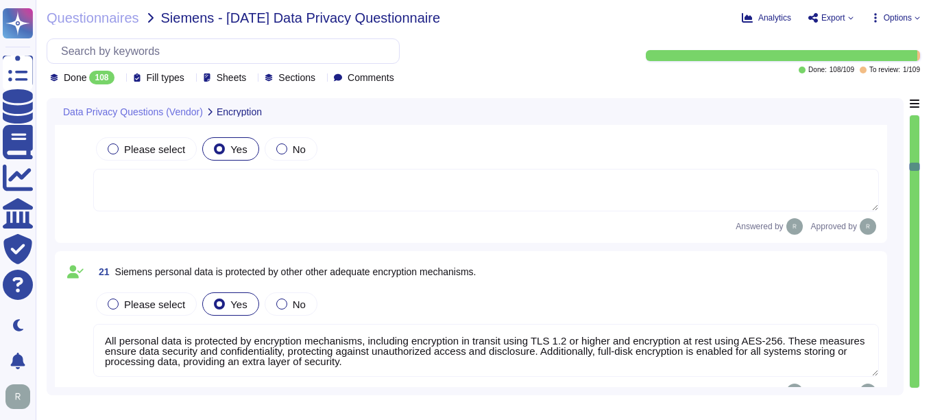
type textarea "We use data masking techniques to obfuscate sensitive customer data during proc…"
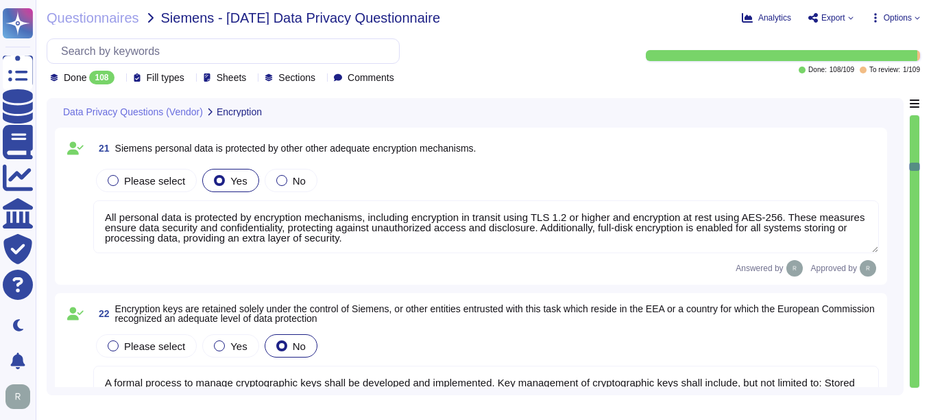
type textarea "We have implemented several measures to restore the availability and access to …"
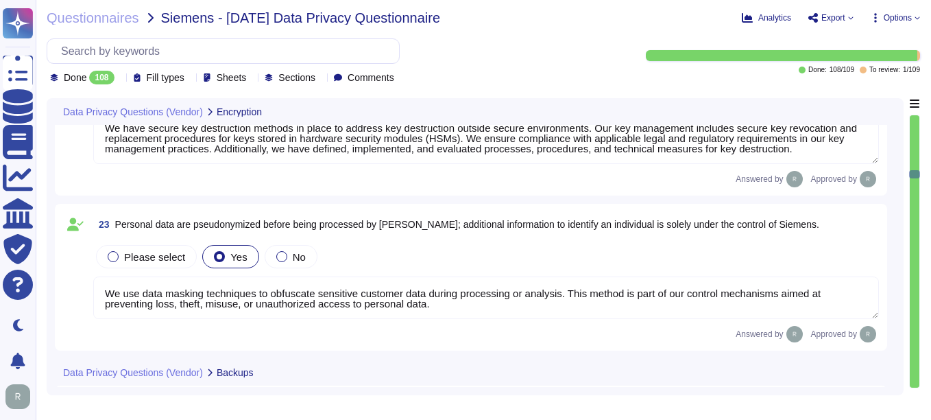
type textarea "Access to personal data is limited to a very small number of senior trusted emp…"
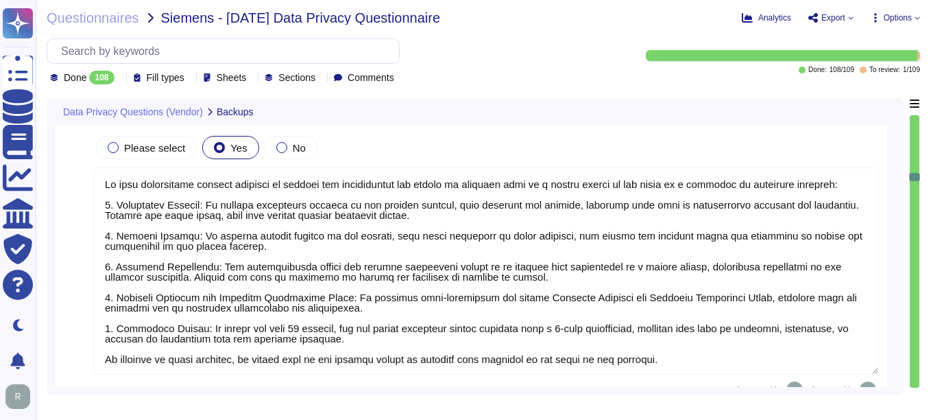
type textarea "Access logs and other similar trails are protected from unauthorized access, mo…"
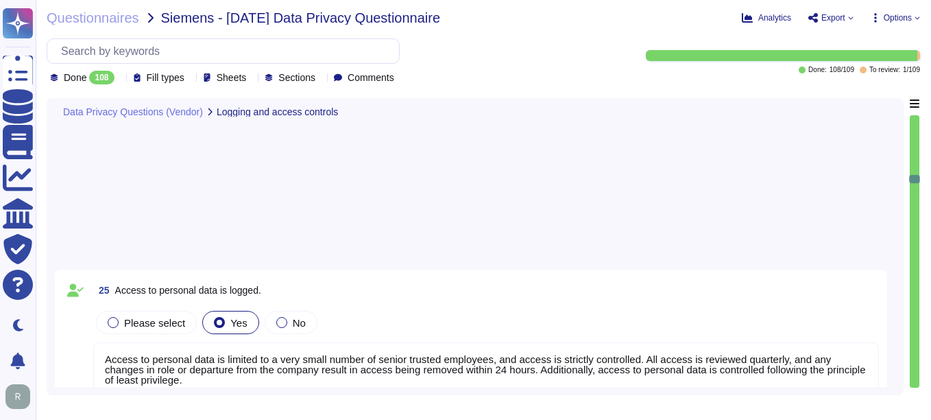
type textarea "Sectigo employees do not have access to client data in SCM, and no party other …"
type textarea "Access to personal data is monitored through various security measures, includi…"
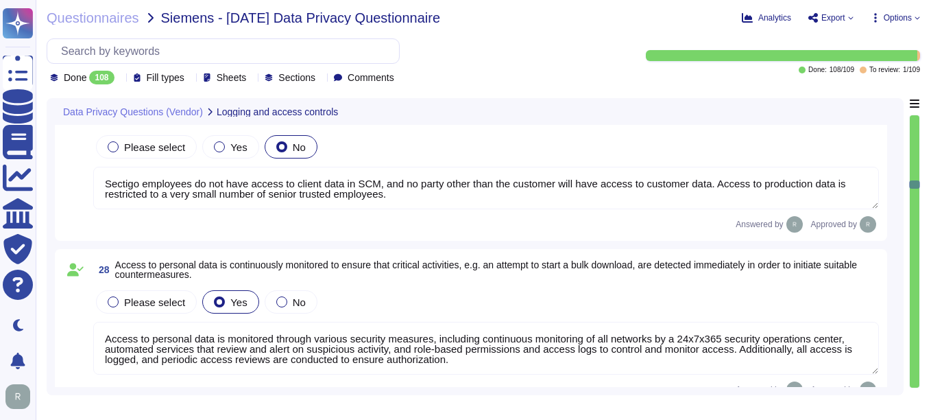
type textarea "Our organization maintains the following certifications and reporting schemes: …"
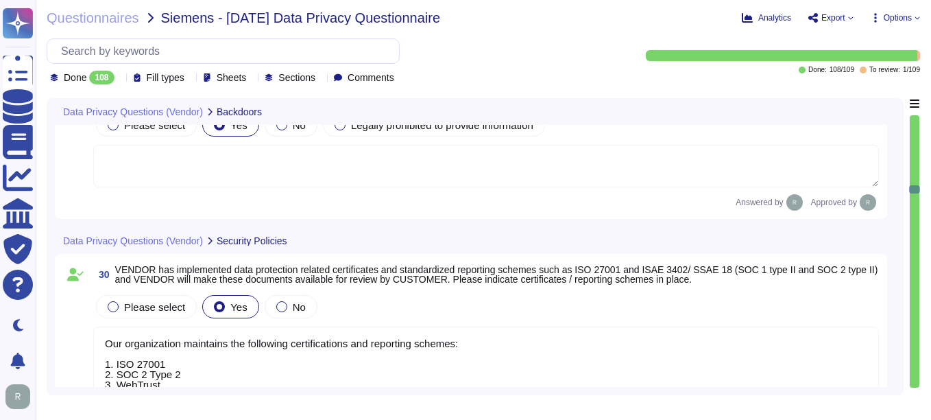
type textarea "Sectigo implements several measures to ensure the confidentiality, integrity, a…"
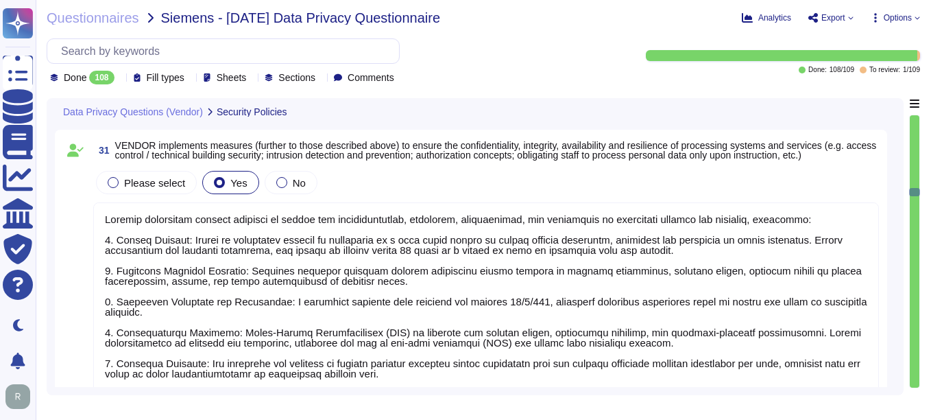
type textarea "Sectigo implements a procedure for regular testing, assessment, and evaluation …"
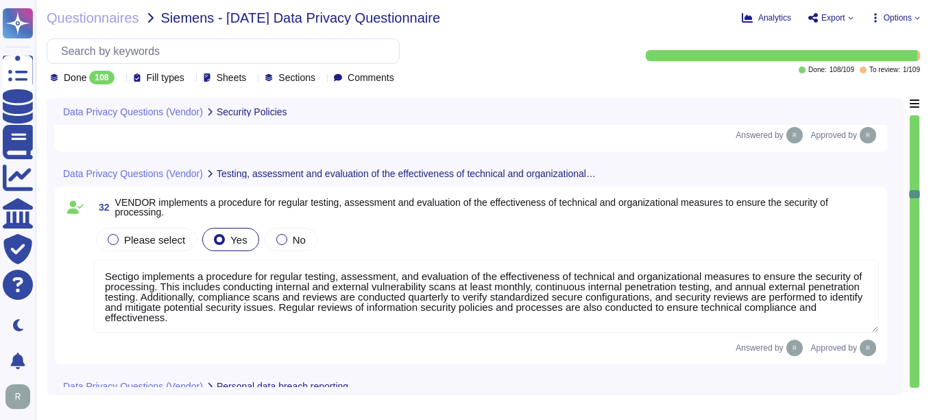
type textarea "We have a formal Incident Response Plan in place that ensures compliance with a…"
type textarea "We do not permit customers to perform their own audits or risk assessments. How…"
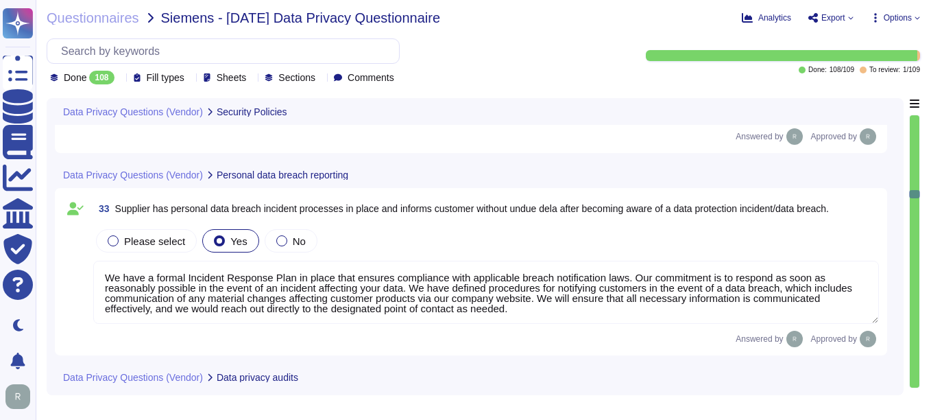
scroll to position [6101, 0]
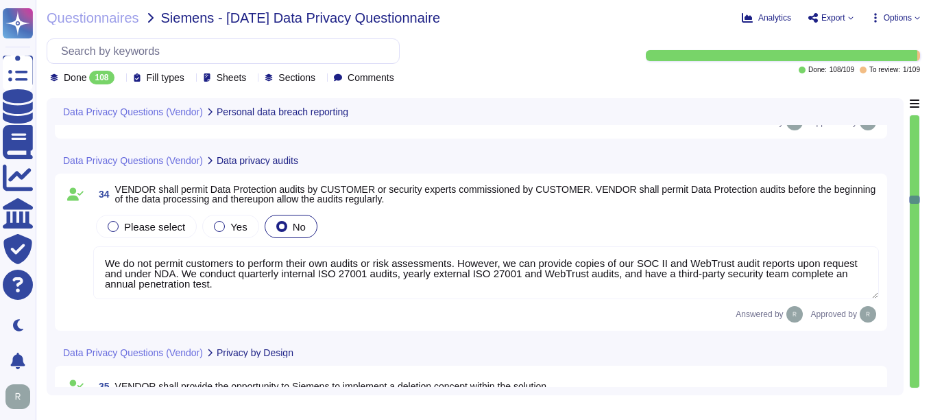
type textarea "We do not guarantee data deletion. The data in SCM are not sensitive, are avail…"
type textarea "None"
type textarea "We use data masking techniques to obfuscate sensitive customer data during proc…"
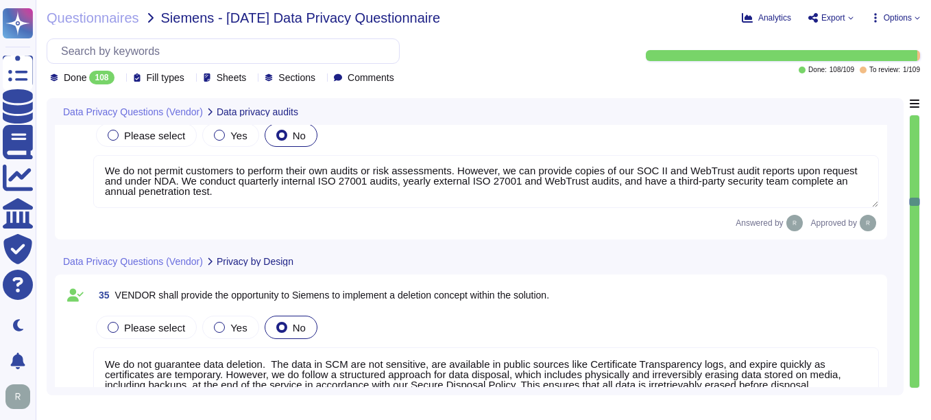
scroll to position [6307, 0]
type textarea "Yes, our solution supports the implementation of a dedicated authorization and …"
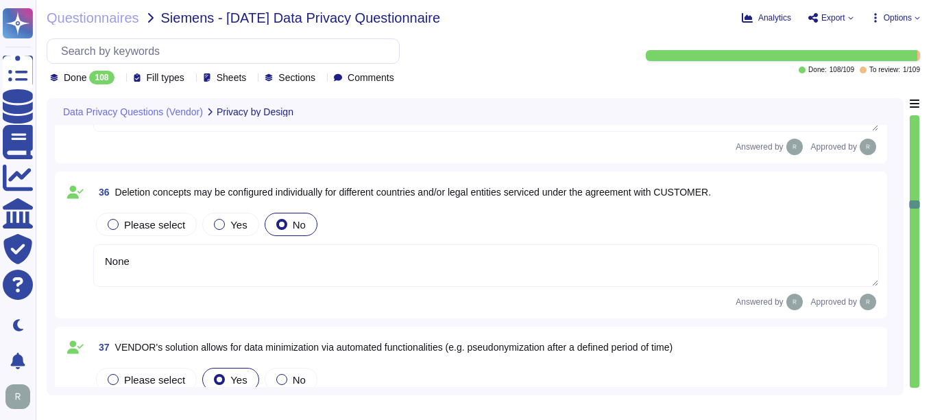
type textarea "Yes, Sectigo ensures that systems' privacy settings are configured by default i…"
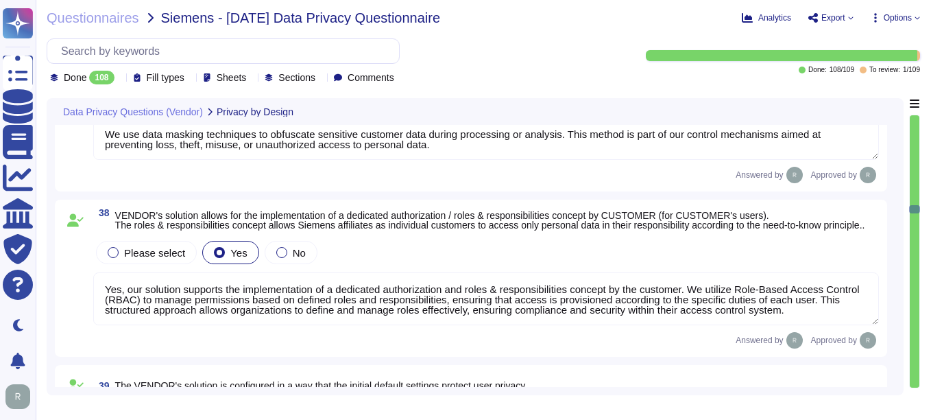
type textarea "Yes, customer certificate data can be exported as a report or retrieved through…"
type textarea "The solution ensures that all personal data collected by Sectigo is accurate an…"
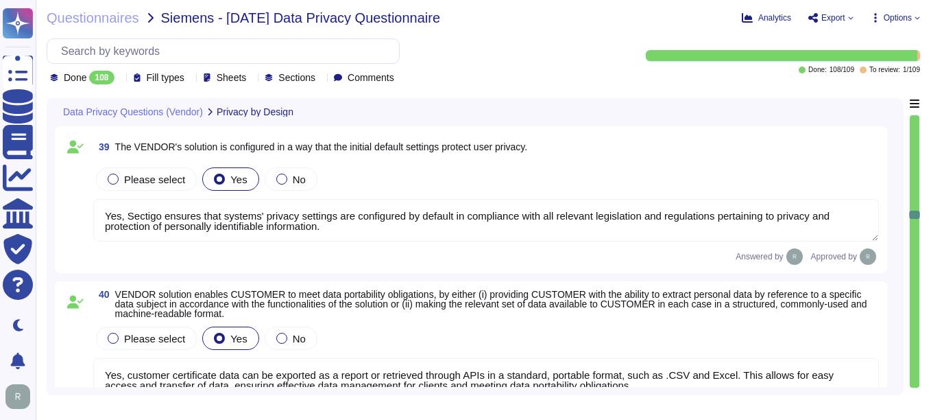
type textarea "We use data masking techniques to obfuscate sensitive customer data during proc…"
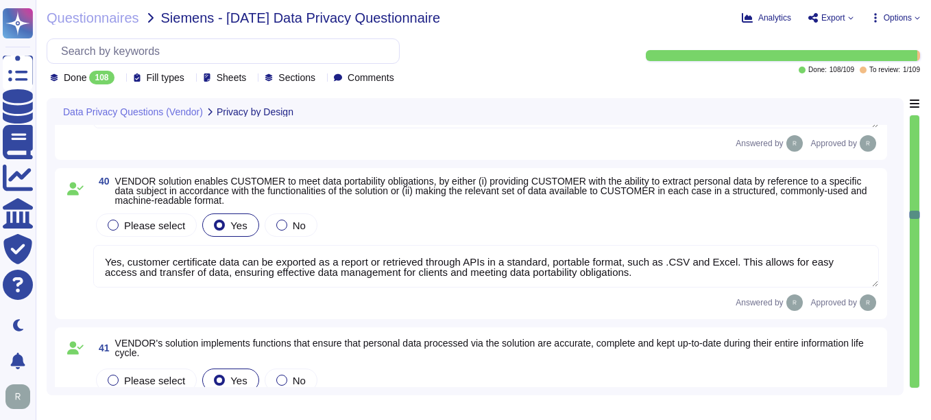
scroll to position [7129, 0]
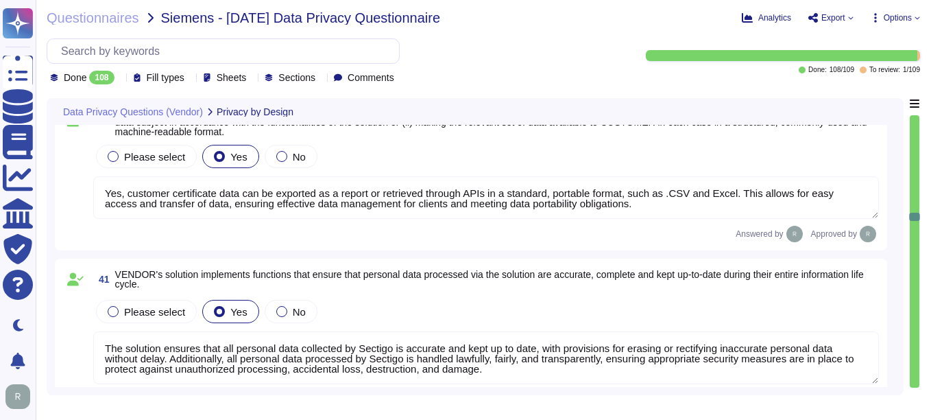
type textarea "Yes, we use cookies to store and access information on a user’s device for vari…"
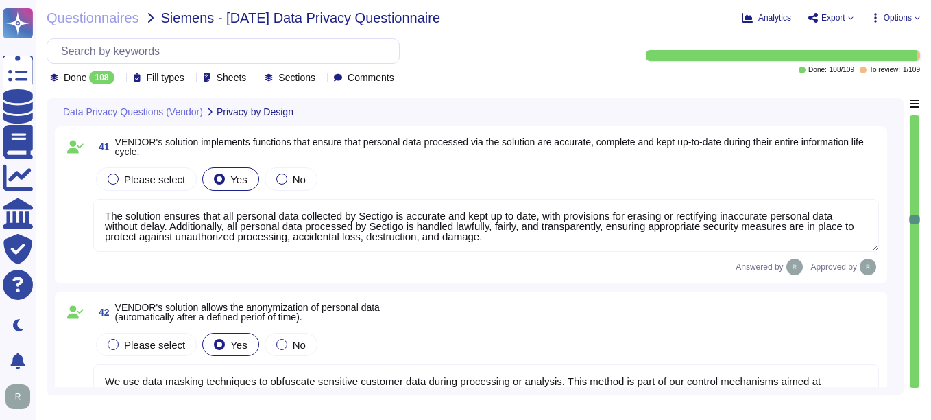
scroll to position [7335, 0]
type textarea "Yes, we have a process in place that allows users to review and consent to the …"
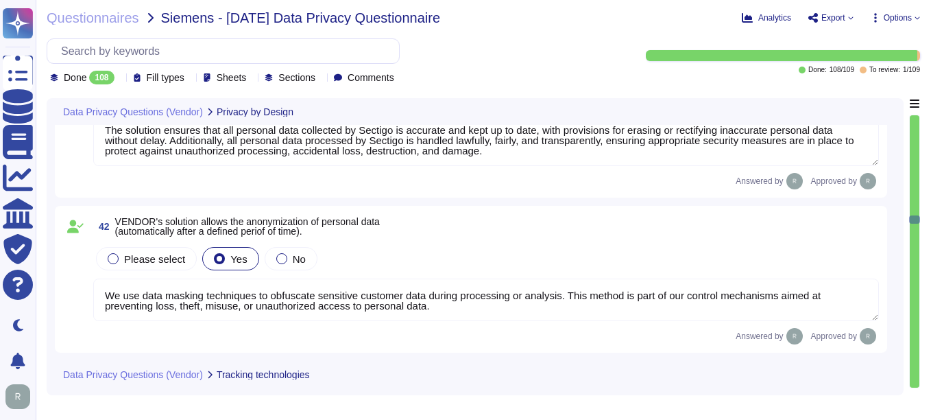
type textarea "For more information on cookies and how we use them, see our Cookies Policy. [U…"
click at [276, 260] on div at bounding box center [281, 258] width 11 height 11
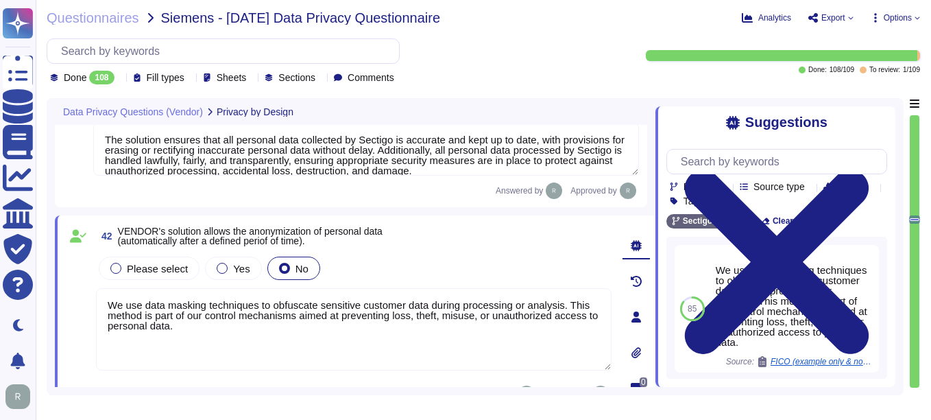
click at [259, 335] on textarea "We use data masking techniques to obfuscate sensitive customer data during proc…" at bounding box center [354, 329] width 516 height 82
drag, startPoint x: 189, startPoint y: 336, endPoint x: 75, endPoint y: 291, distance: 122.2
click at [75, 291] on div "42 VENDOR's solution allows the anonymization of personal data (automatically a…" at bounding box center [339, 316] width 546 height 186
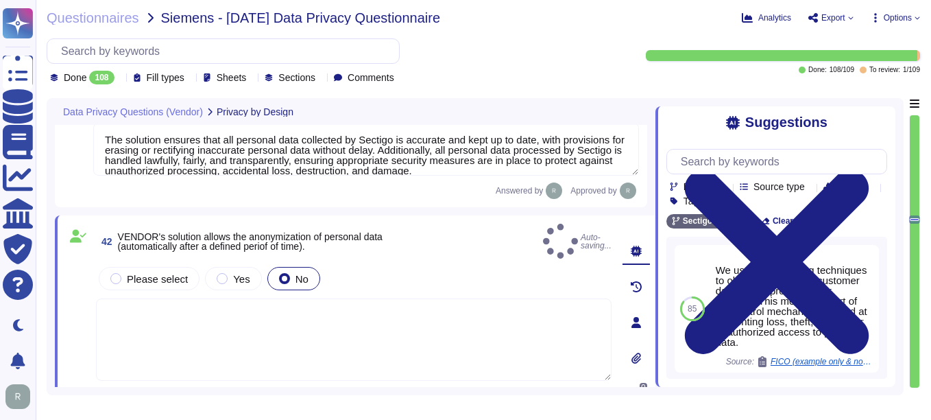
click at [314, 404] on div "Questionnaires Siemens - [DATE] Data Privacy Questionnaire Analytics Export Opt…" at bounding box center [483, 210] width 895 height 420
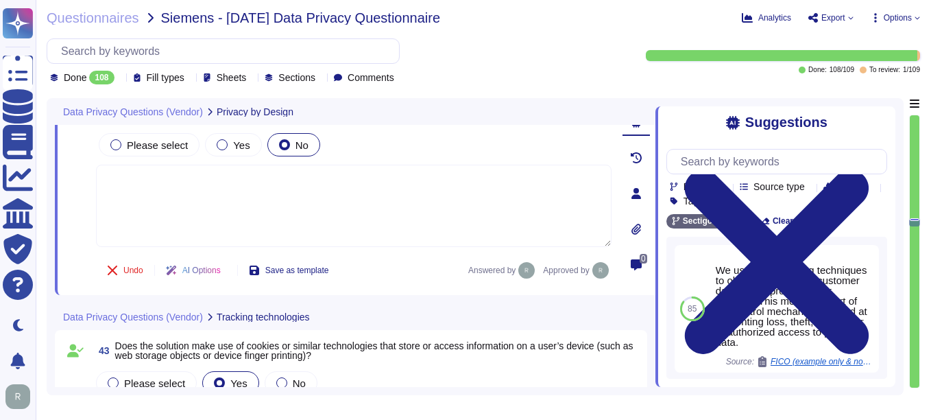
type textarea "For more information on cookies and how we use them, see our Cookies Policy. [U…"
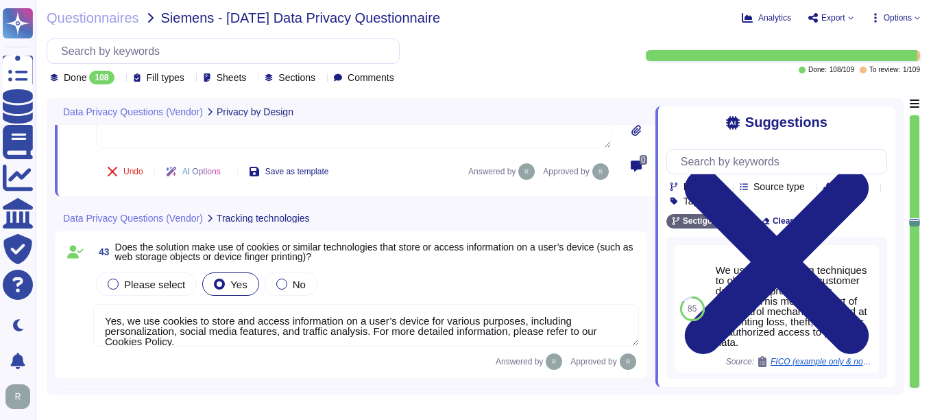
type textarea "No, we do not engage sub-processors for this service."
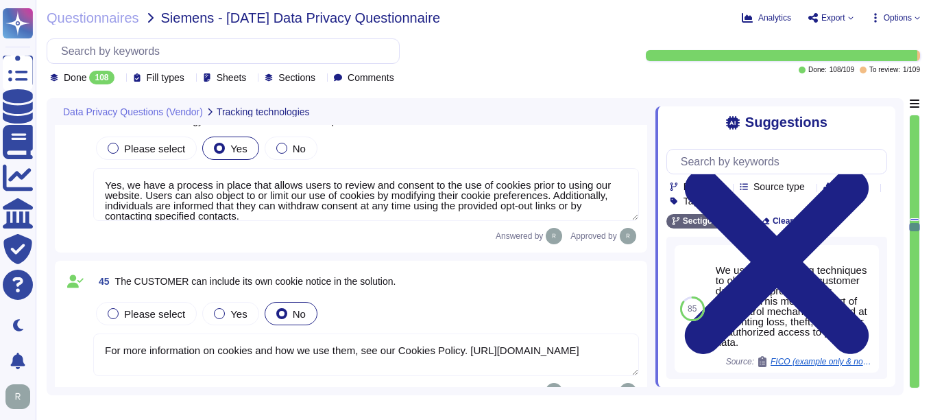
type textarea "No, we do not engage sub-processors for this service."
type textarea "Sectigo primarily processes personal data in the role of a data processor on be…"
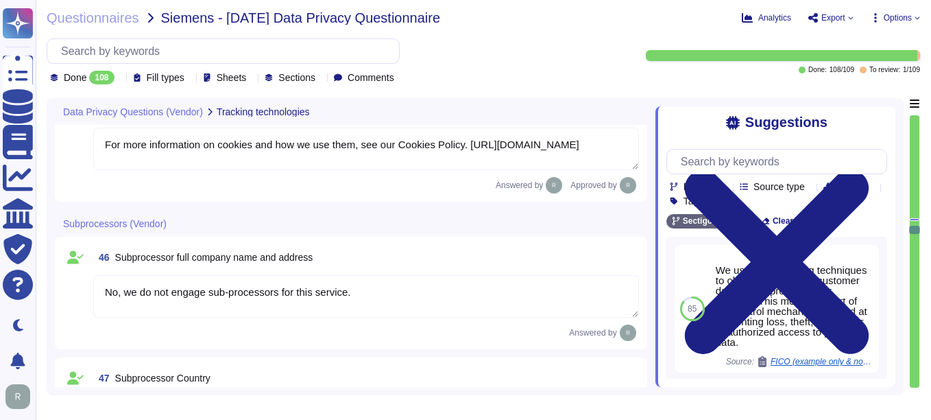
type textarea "We use only colocation centers from Equinix and TeleData, and our systems are l…"
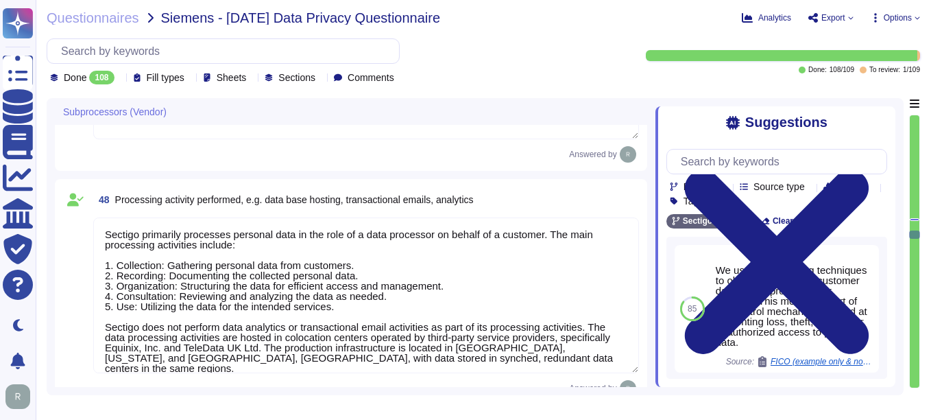
type textarea "The types of personal data processed include: 1. Identification data: - Names -…"
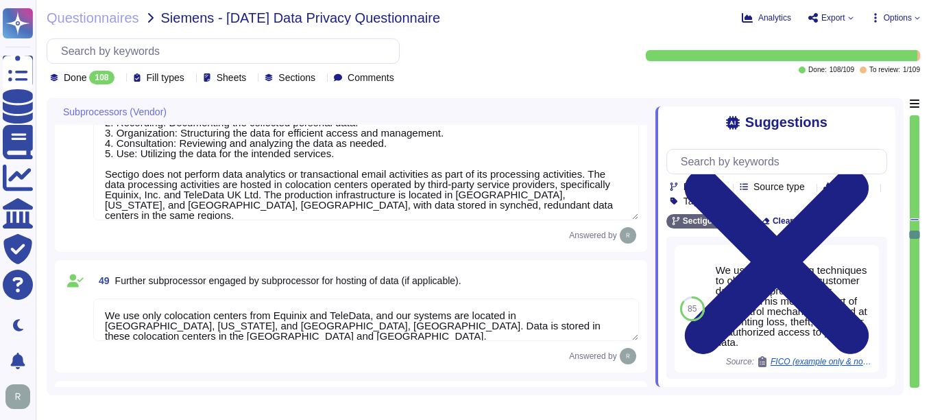
scroll to position [8569, 0]
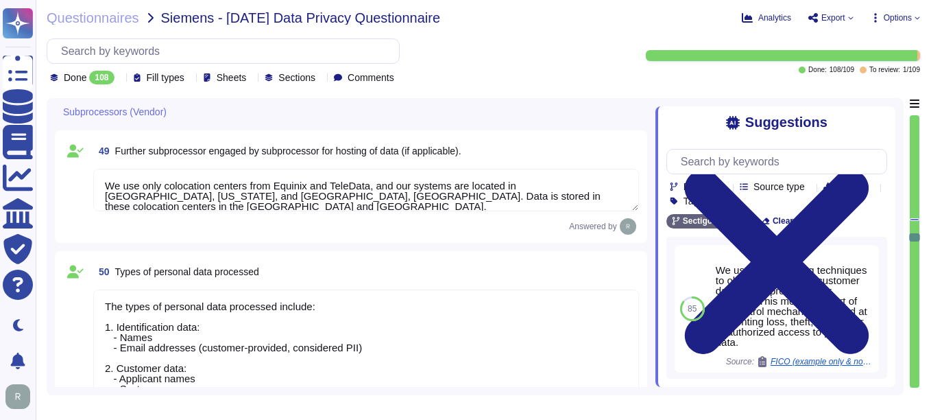
type textarea "The (Sub-) Processor would obtain access to personal data only if data is hoste…"
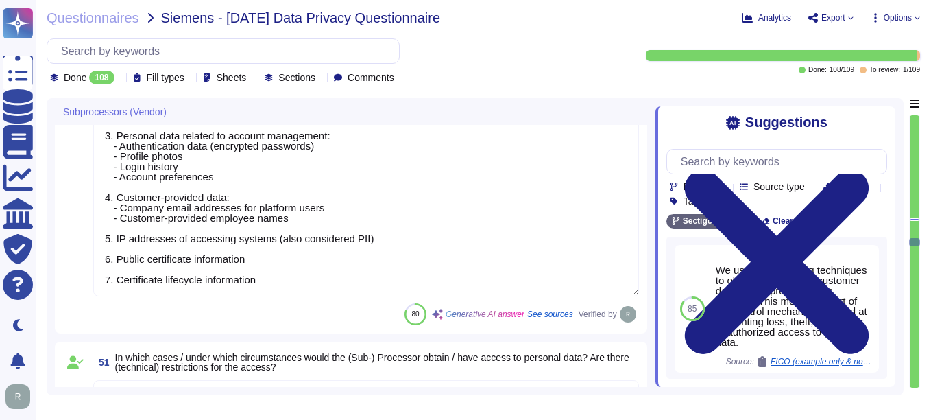
type textarea "We do not use subcontractors for this service. We do not perform risk assessmen…"
type textarea "We use only colocation centers from Equinix and TeleData, and our systems are l…"
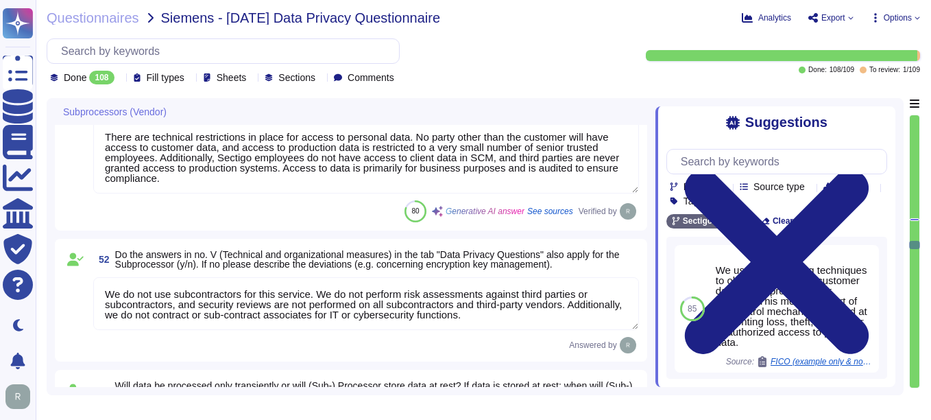
type textarea "N/A. We do not engage sub-processors for this service"
type textarea "Yes, Siemens personal data processed as part of the provision of the services a…"
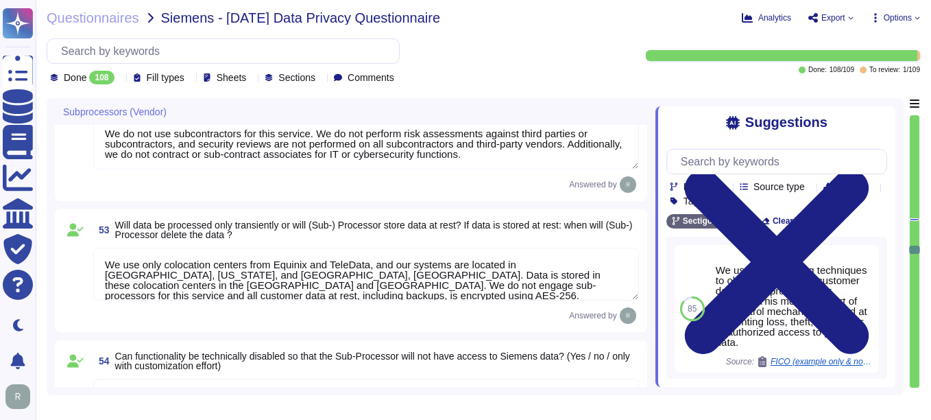
type textarea "N/A. We do not engage sub-processors for this service. The only personally iden…"
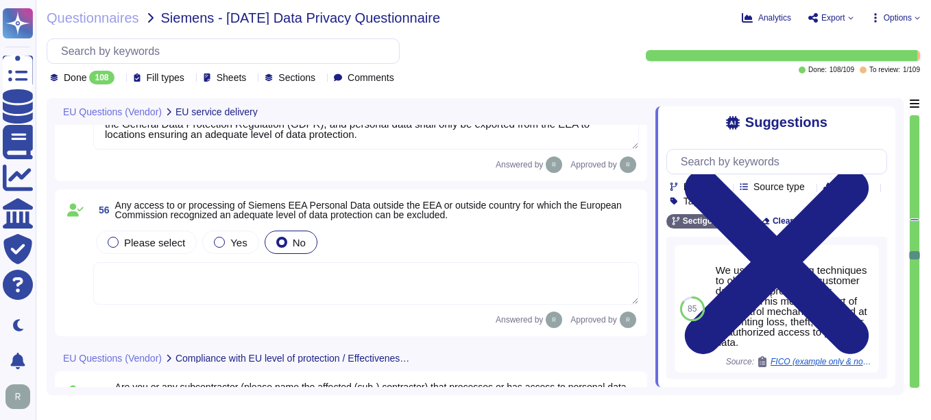
type textarea "The only personally identifiable information (PII) our system has access to inc…"
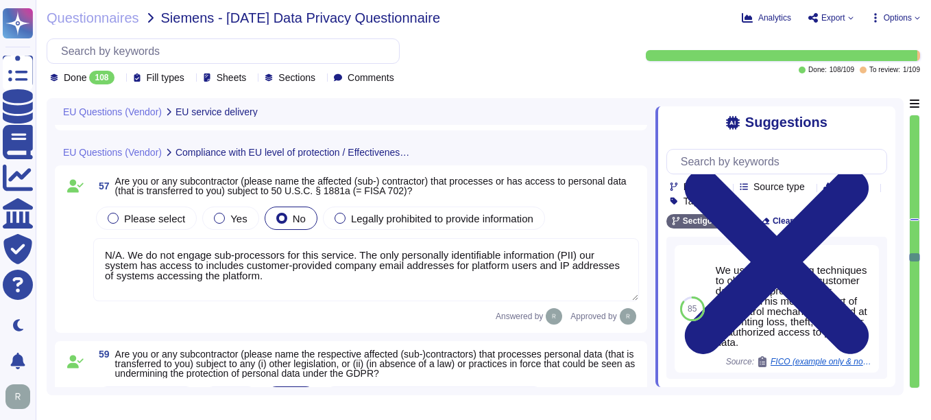
type textarea "Sectigo has a full-time Compliance team that monitors industry and legal requir…"
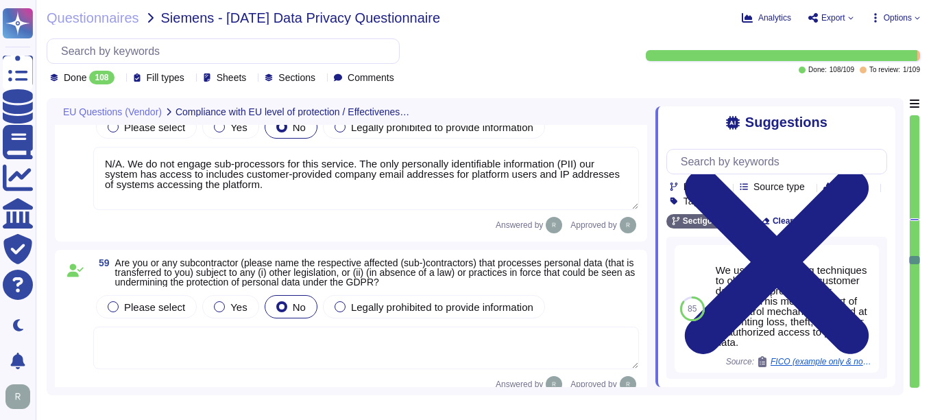
scroll to position [10146, 0]
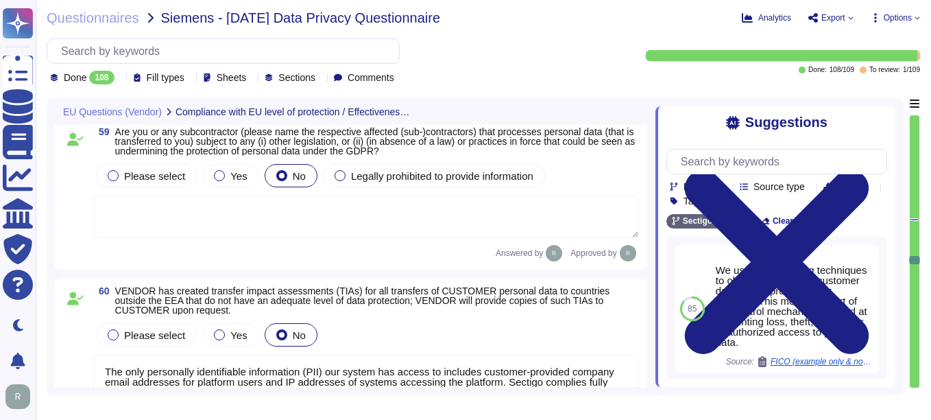
type textarea "No, neither the Company nor any of its Principals or Affiliates has ever receiv…"
click at [217, 177] on div at bounding box center [219, 175] width 11 height 11
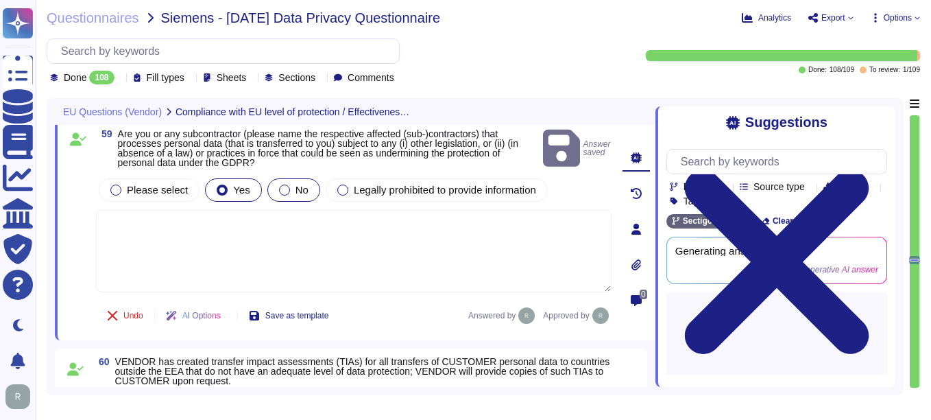
drag, startPoint x: 276, startPoint y: 184, endPoint x: 273, endPoint y: 193, distance: 9.3
click at [279, 184] on div at bounding box center [284, 189] width 11 height 11
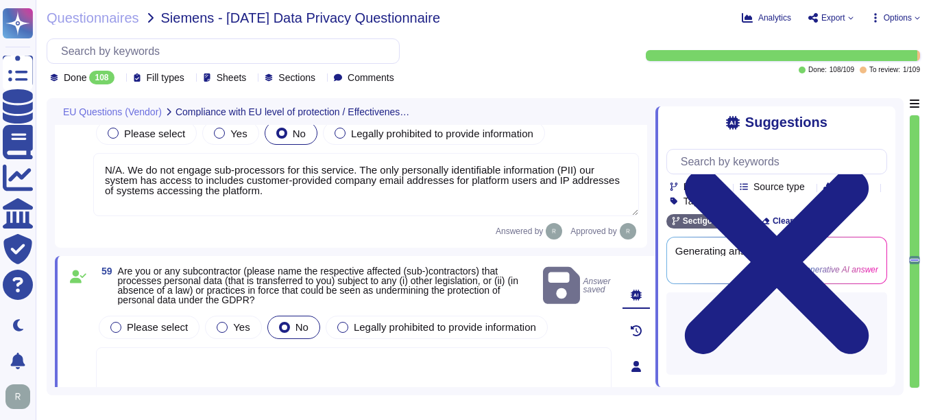
scroll to position [9940, 0]
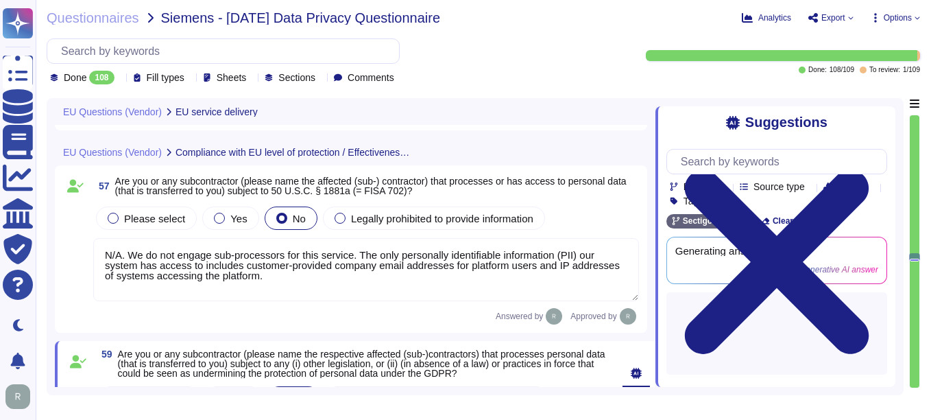
type textarea "Yes, Siemens personal data processed as part of the provision of the services a…"
type textarea "Sectigo has a full-time Compliance team that monitors industry and legal requir…"
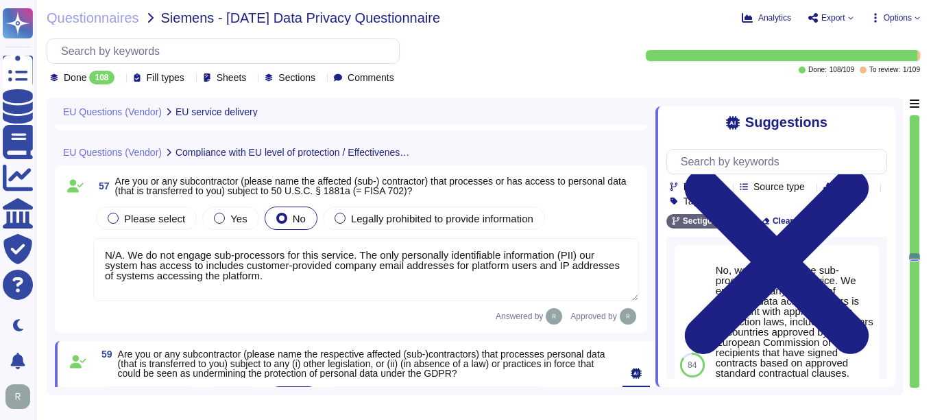
click at [126, 78] on div "Done 108 Fill types Sheets Sections Comments" at bounding box center [225, 78] width 350 height 14
click at [120, 82] on div at bounding box center [120, 78] width 0 height 10
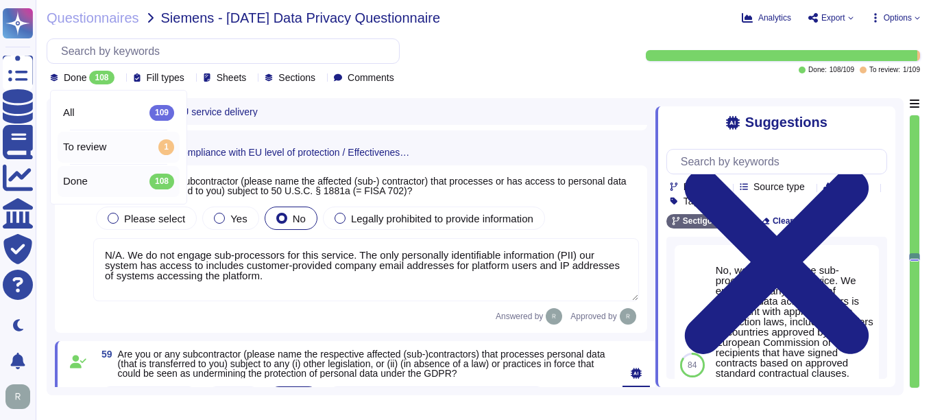
click at [104, 152] on span "To review" at bounding box center [84, 147] width 43 height 12
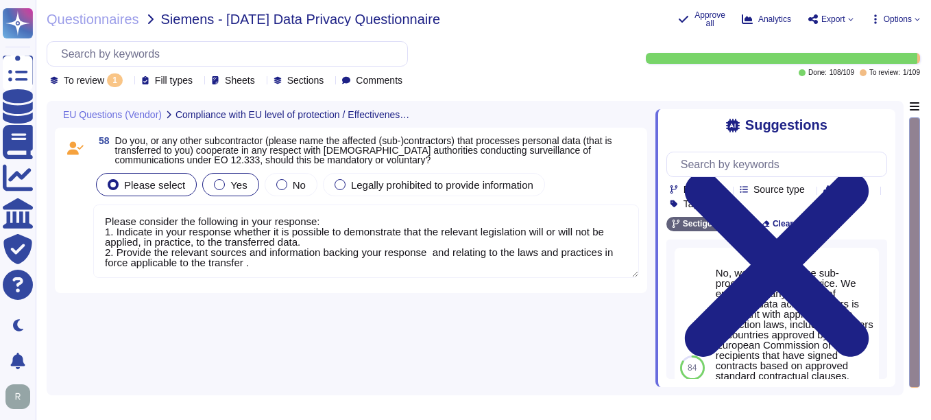
click at [215, 183] on div at bounding box center [219, 184] width 11 height 11
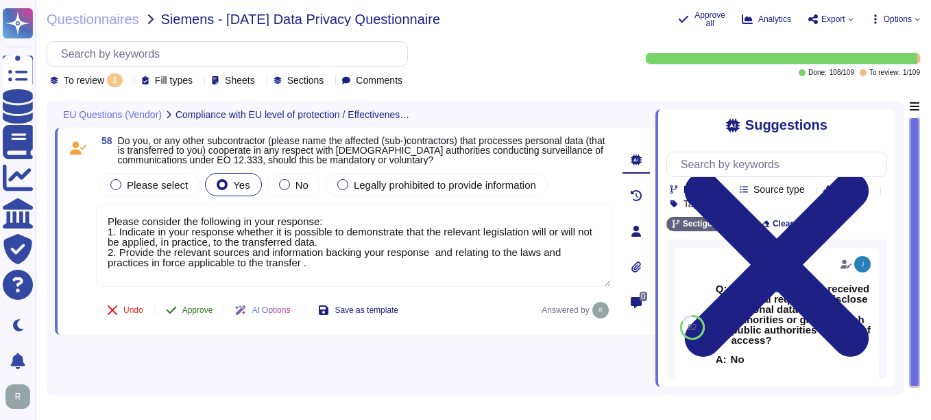
click at [206, 309] on span "Approve" at bounding box center [197, 310] width 31 height 8
type textarea "Please consider the following in your response: 1. Indicate in your response wh…"
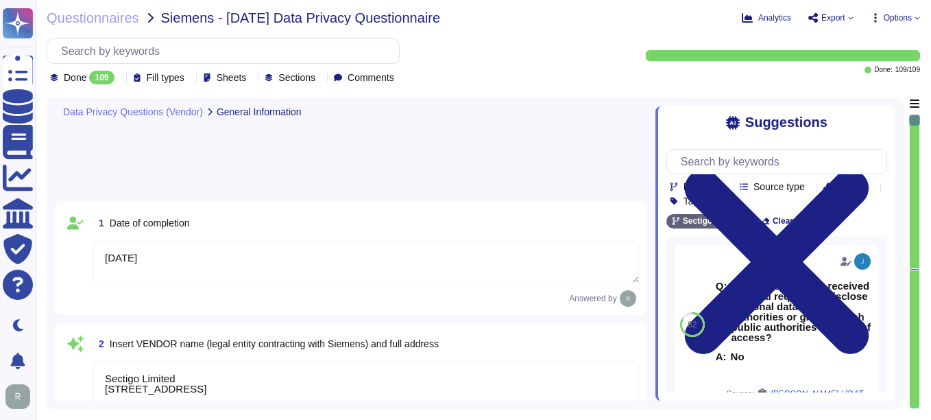
type textarea "[DATE]"
type textarea "Sectigo Limited [STREET_ADDRESS]"
type textarea "Sectigo processes personal data primarily in the role of a data processor on be…"
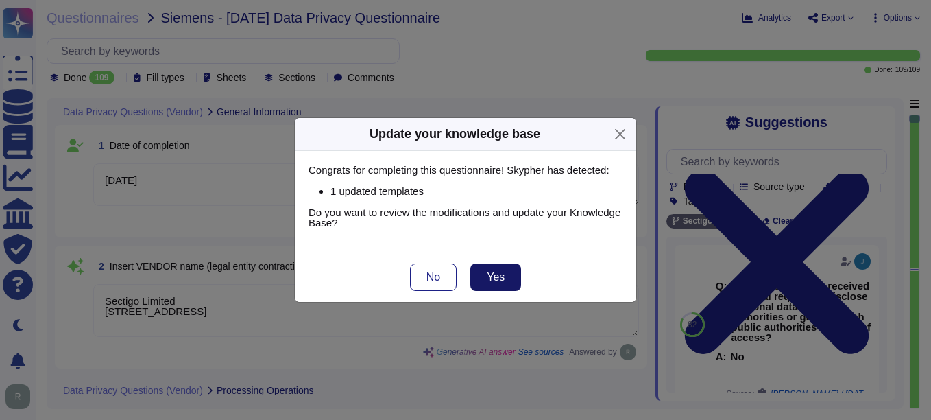
click at [481, 274] on button "Yes" at bounding box center [495, 276] width 51 height 27
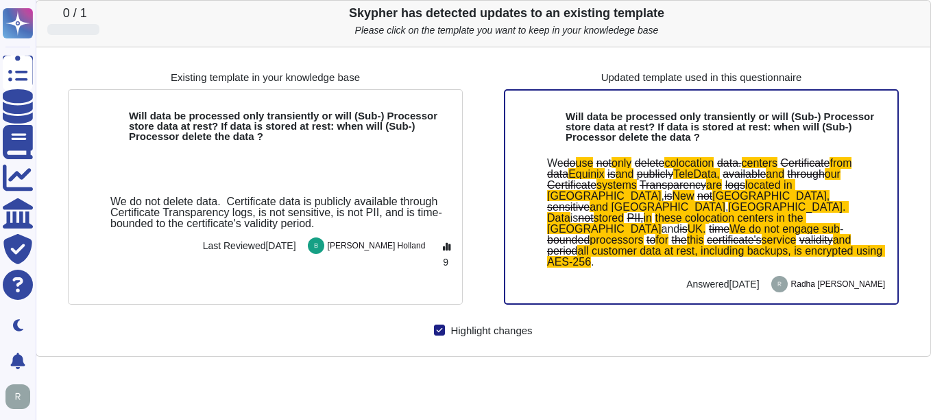
click at [914, 14] on icon at bounding box center [914, 14] width 0 height 0
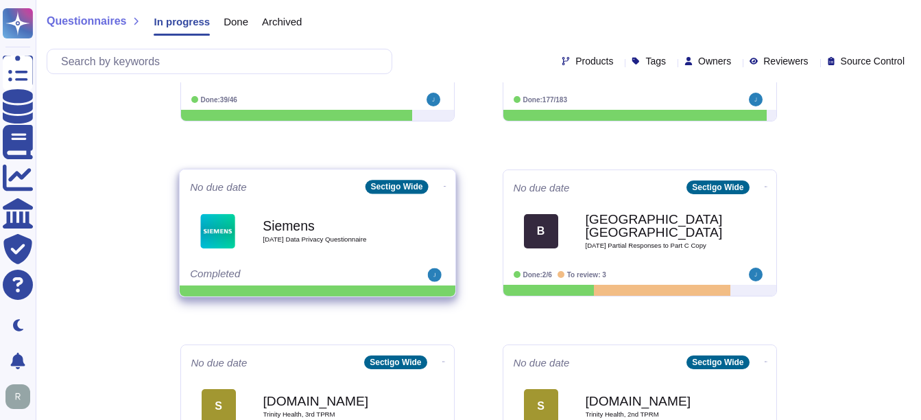
scroll to position [274, 0]
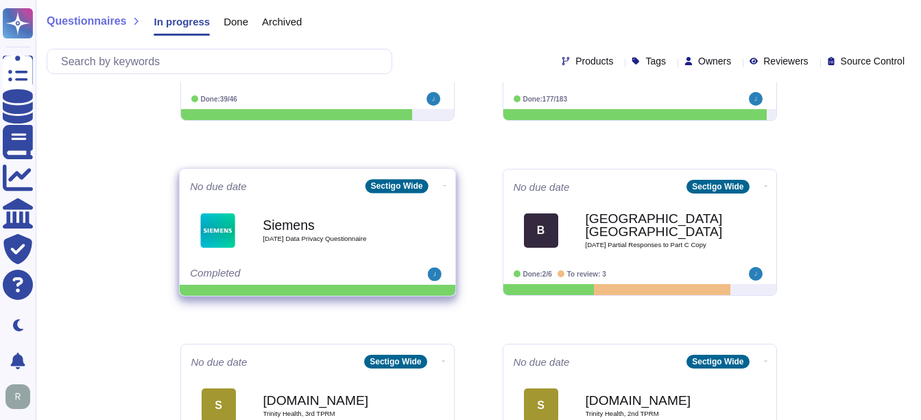
click at [306, 250] on div "Siemens [DATE] Data Privacy Questionnaire" at bounding box center [332, 230] width 138 height 56
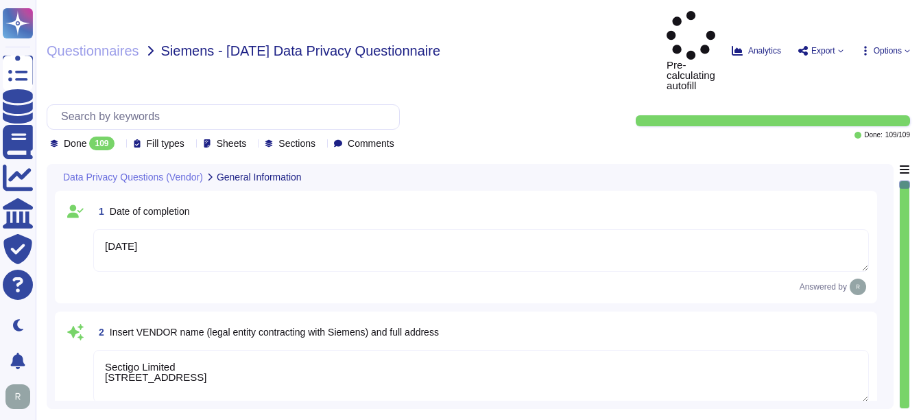
type textarea "[DATE]"
type textarea "Sectigo Limited [STREET_ADDRESS]"
type textarea "Sectigo processes personal data primarily in the role of a data processor on be…"
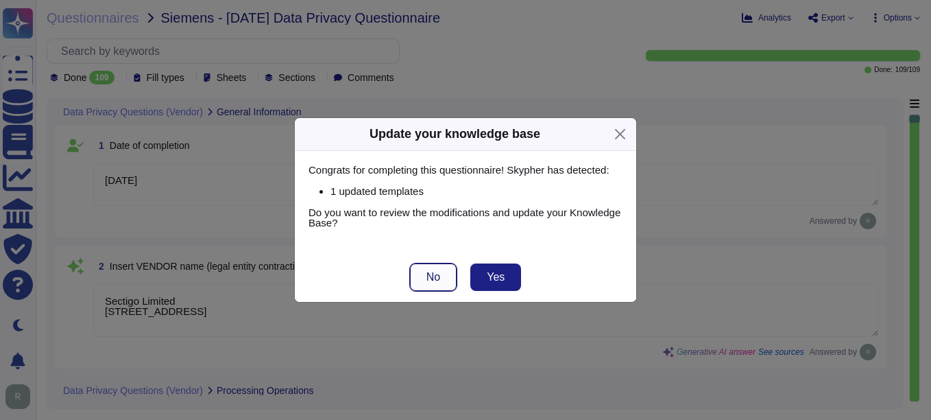
click at [435, 279] on span "No" at bounding box center [433, 276] width 14 height 11
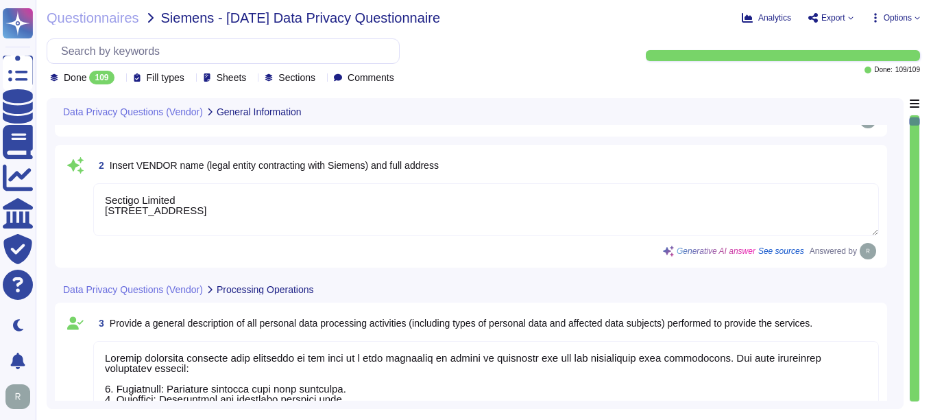
type textarea "No, the personal data processed does not include special categories of personal…"
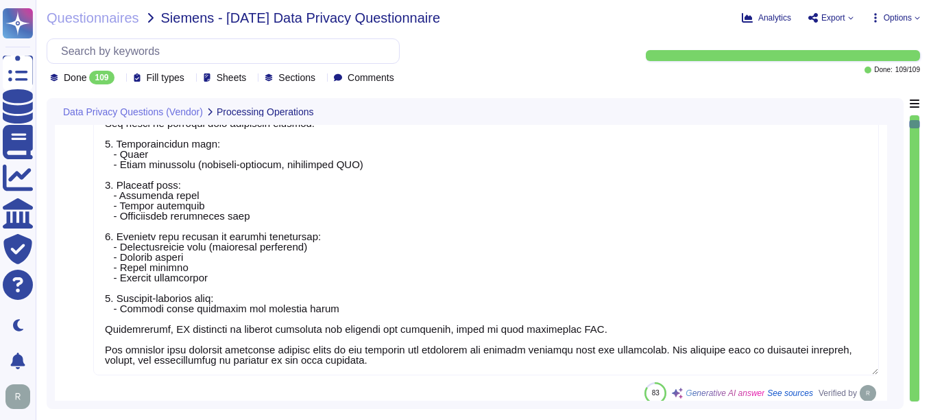
type textarea "Yes, our organization has appointed a data protection officer who is responsibl…"
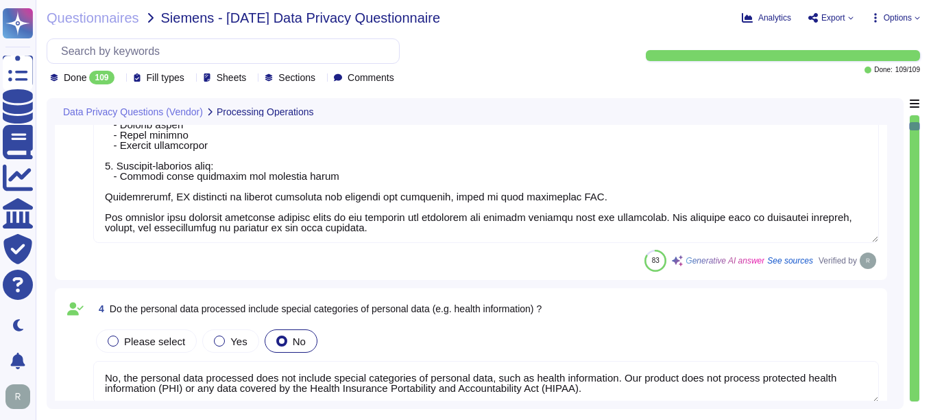
type textarea "Our data centers where the solution is hosted are located in the [GEOGRAPHIC_DA…"
type textarea "The data centers are operated by Equinix, Inc. and TeleData UK Ltd.."
type textarea "Yes, Siemens can select the data center location for hosting customer personal …"
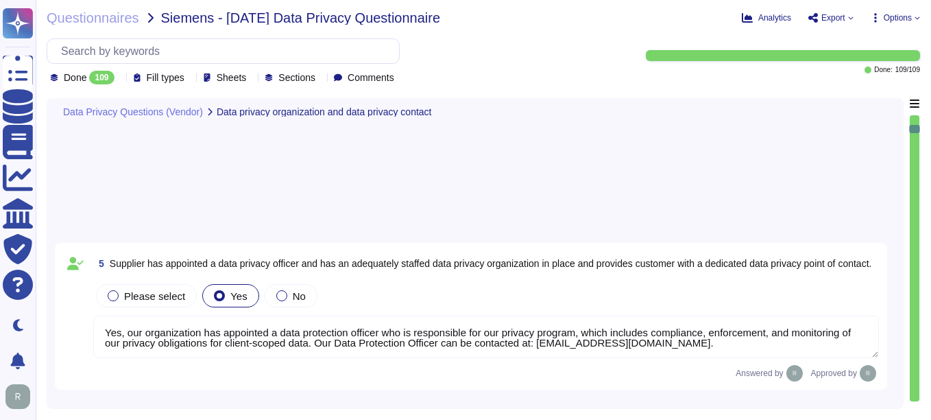
type textarea "No, we do not engage sub-processors for this service."
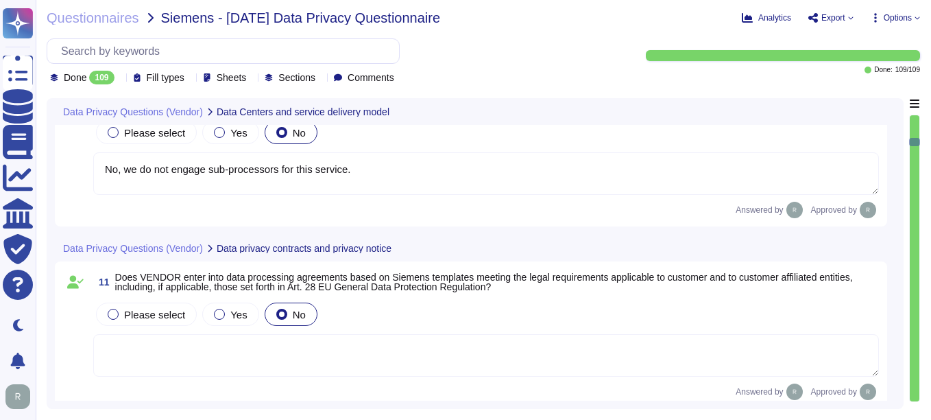
type textarea "All personal data in transit is encrypted using TLS 1.2 or higher. This strong …"
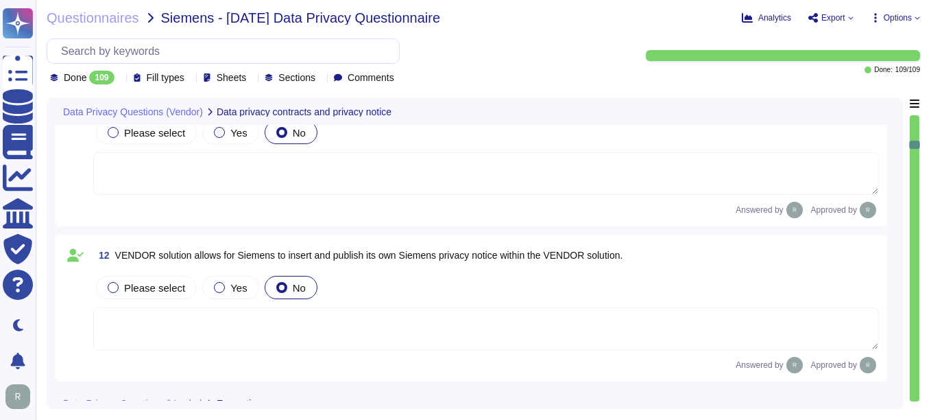
type textarea "Personal data at rest is encrypted using AES-256 encryption, which ensures that…"
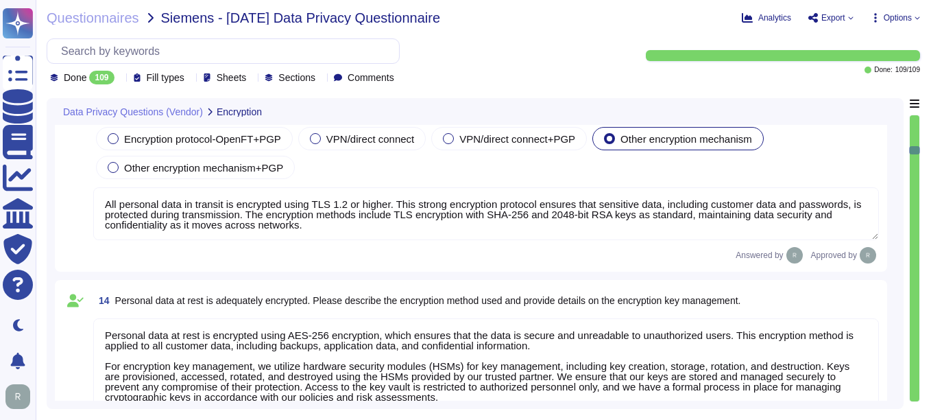
type textarea "Customers keep their own keys. They may elect to have private keys stored on th…"
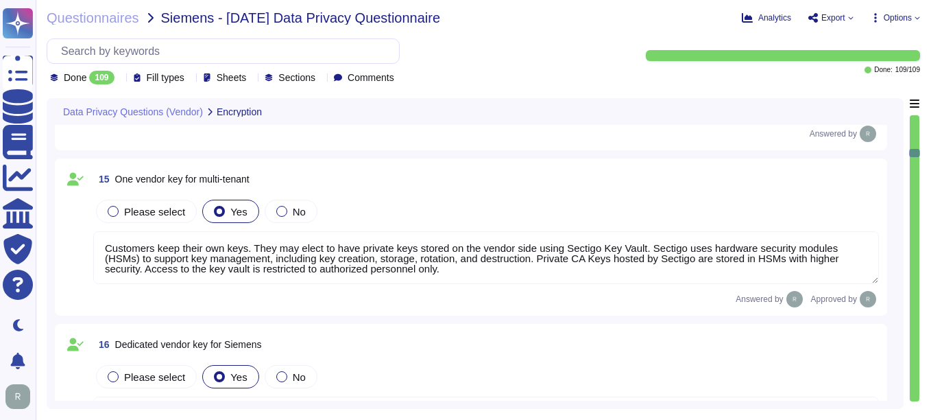
type textarea "Customers keep their own keys. They may elect to have private keys stored on th…"
type textarea "Our Solution is a SaaS which can be accessed through internet. Customers keep t…"
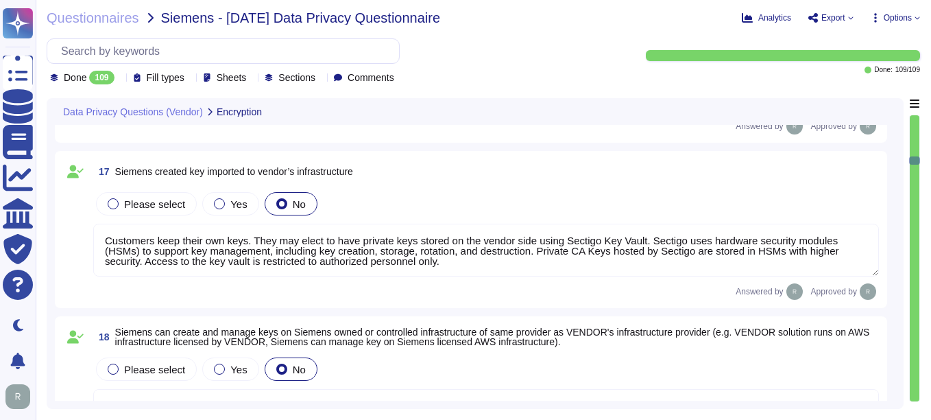
type textarea "Our Solution is a SaaS which can be accessed through internet. Customers keep t…"
type textarea "All personal data is protected by encryption mechanisms, including encryption i…"
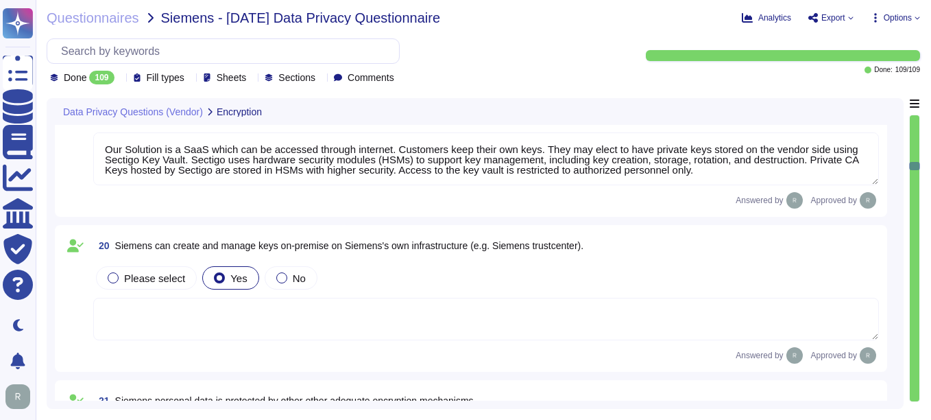
type textarea "A formal process to manage cryptographic keys shall be developed and implemente…"
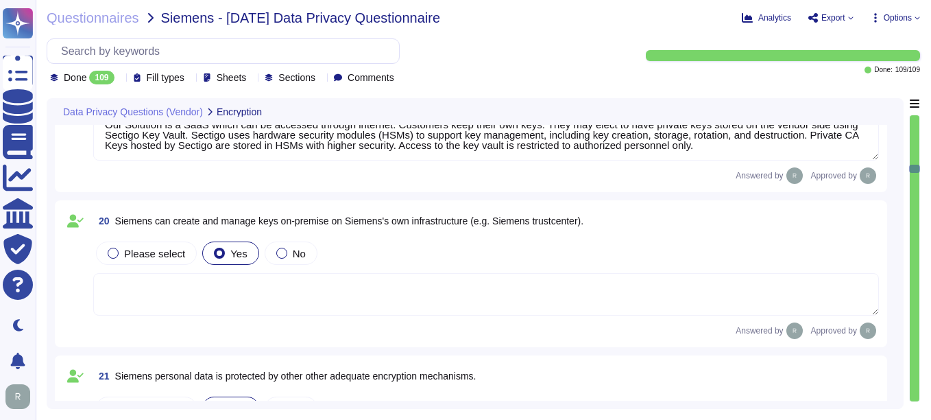
type textarea "We use data masking techniques to obfuscate sensitive customer data during proc…"
type textarea "We have implemented several measures to restore the availability and access to …"
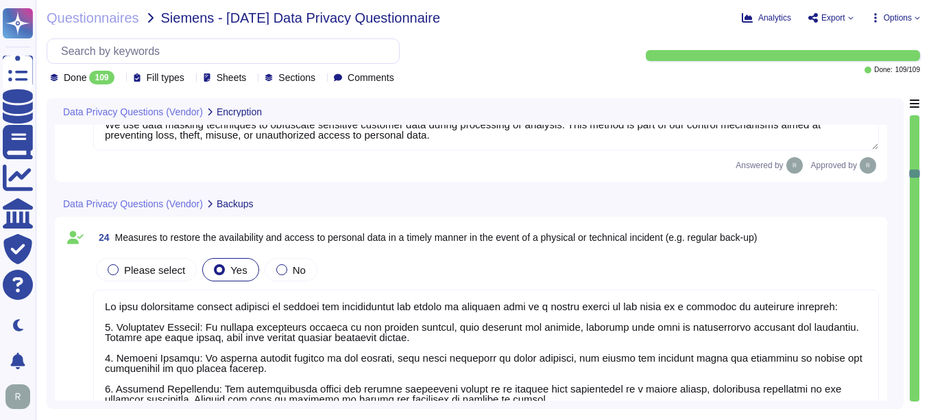
type textarea "Access to personal data is limited to a very small number of senior trusted emp…"
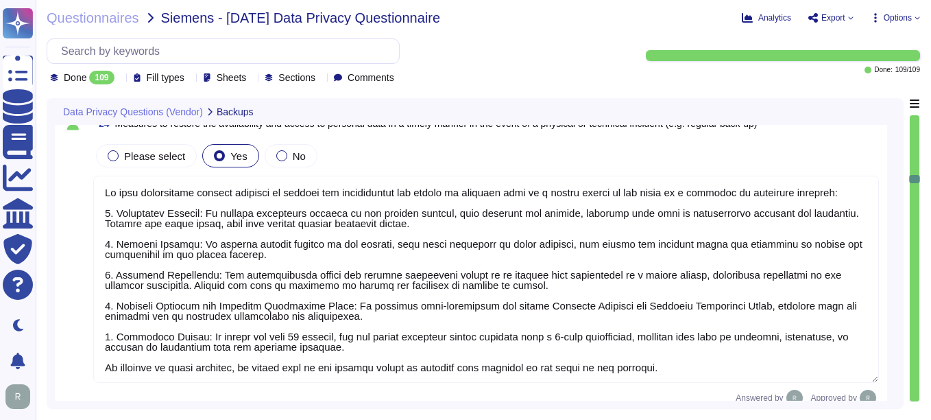
type textarea "Access logs and other similar trails are protected from unauthorized access, mo…"
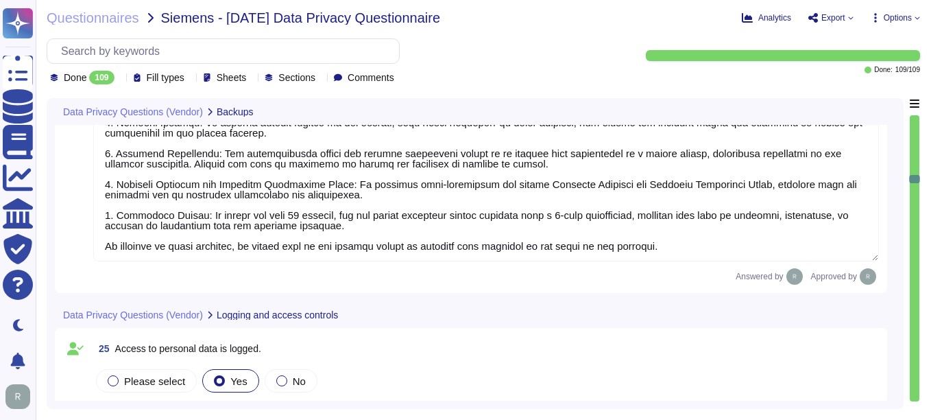
type textarea "Sectigo employees do not have access to client data in SCM, and no party other …"
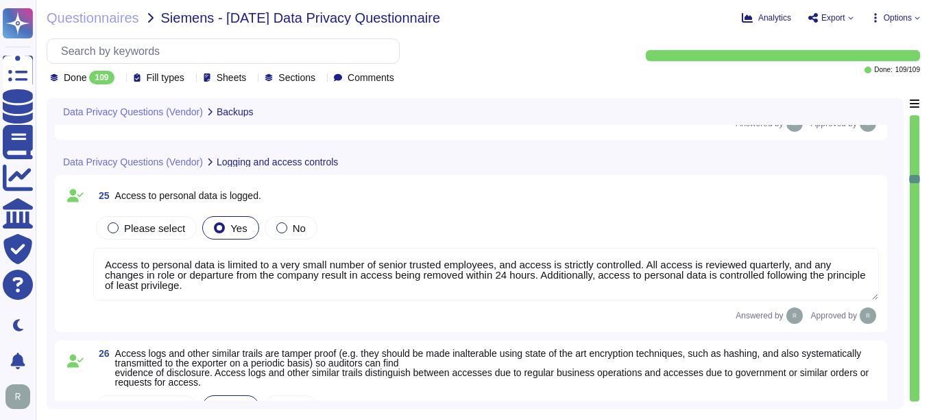
type textarea "Access to personal data is monitored through various security measures, includi…"
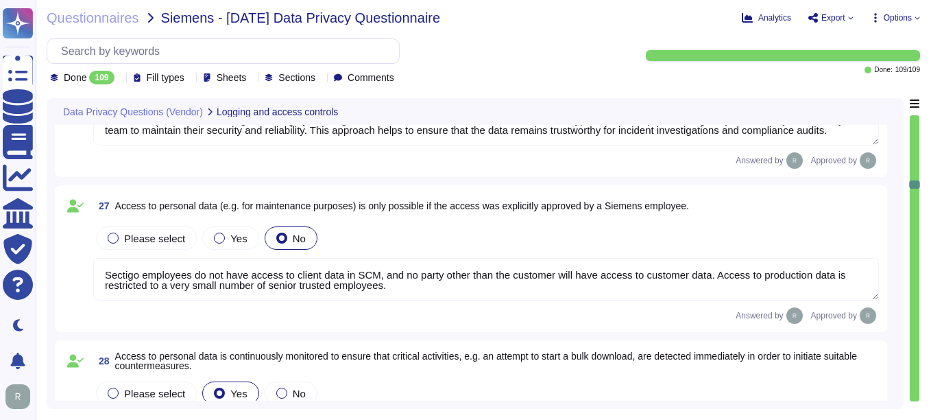
type textarea "Our organization maintains the following certifications and reporting schemes: …"
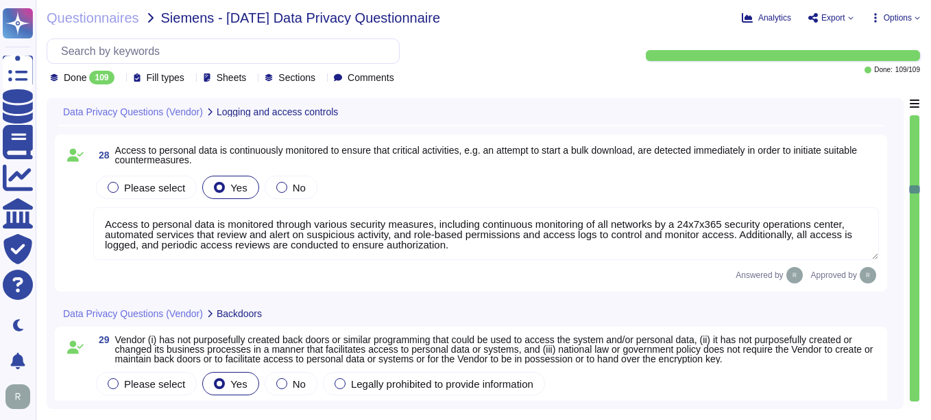
type textarea "Sectigo implements several measures to ensure the confidentiality, integrity, a…"
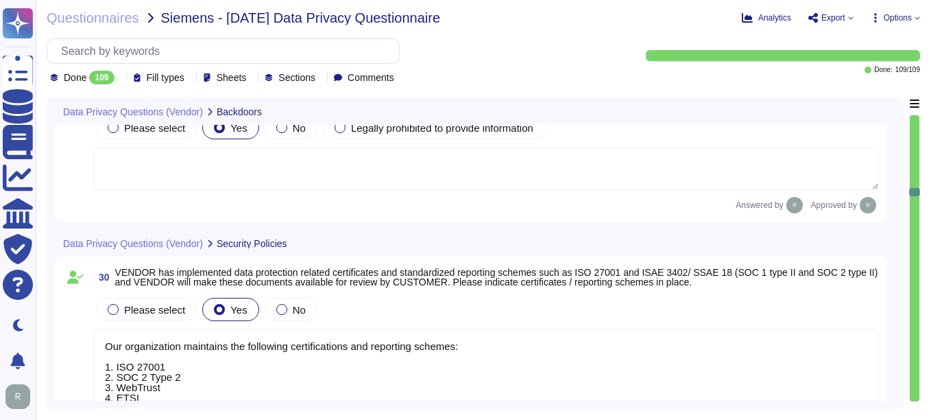
scroll to position [1, 0]
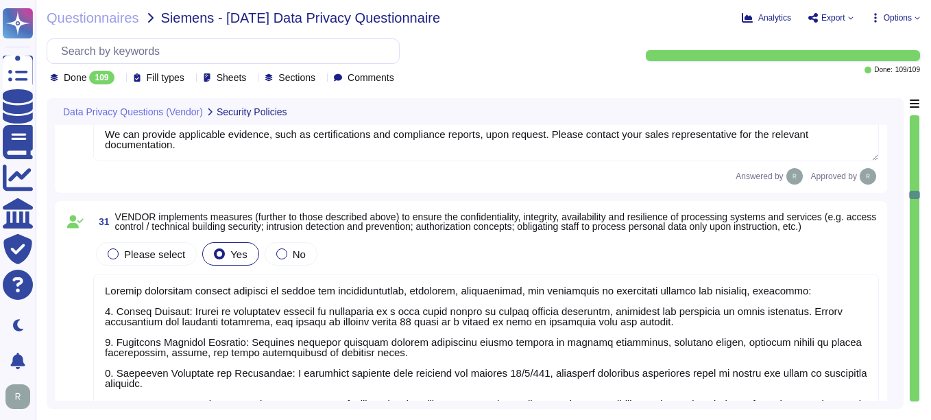
type textarea "Sectigo implements a procedure for regular testing, assessment, and evaluation …"
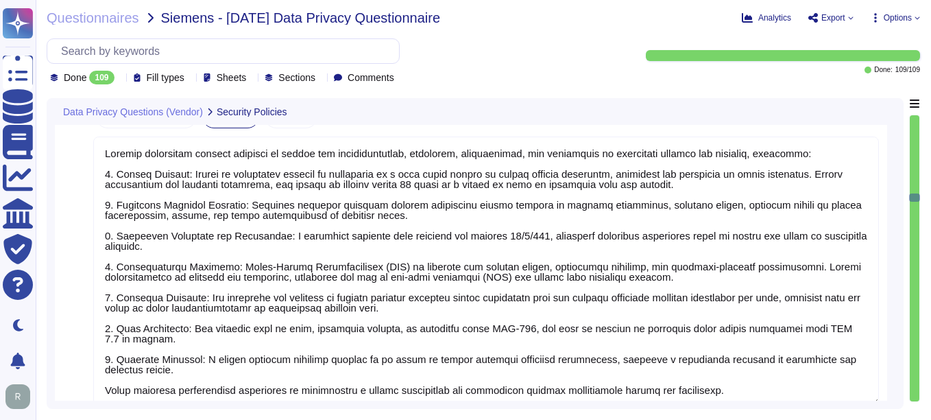
type textarea "We have a formal Incident Response Plan in place that ensures compliance with a…"
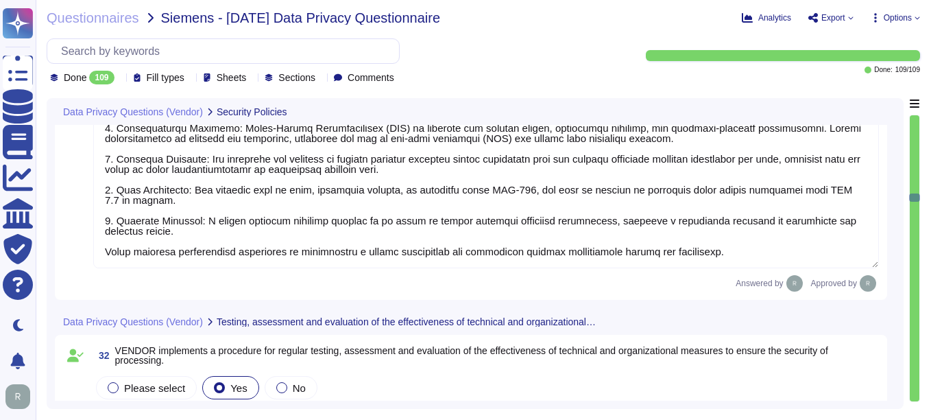
type textarea "We do not permit customers to perform their own audits or risk assessments. How…"
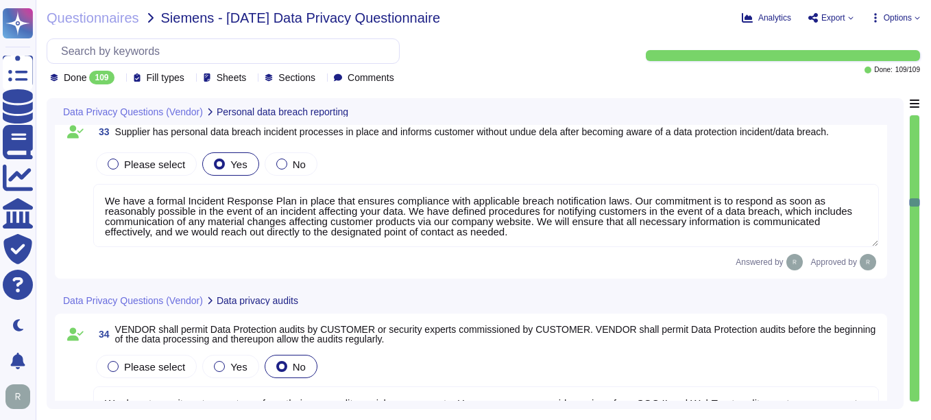
type textarea "We do not guarantee data deletion. The data in SCM are not sensitive, are avail…"
type textarea "None"
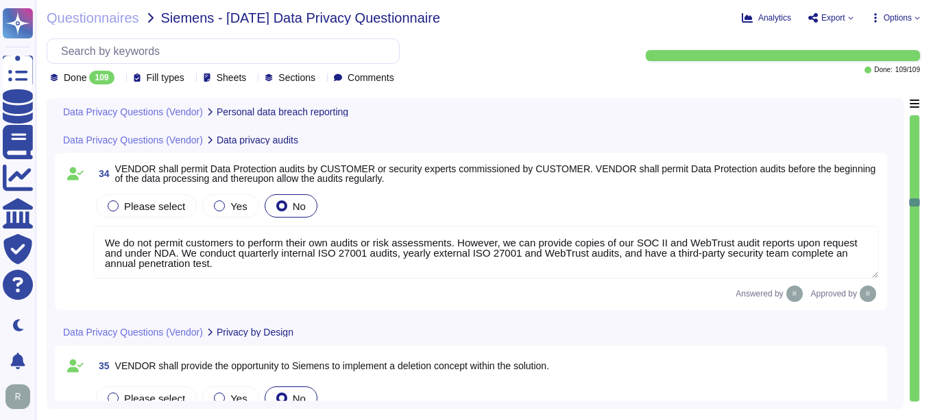
scroll to position [6238, 0]
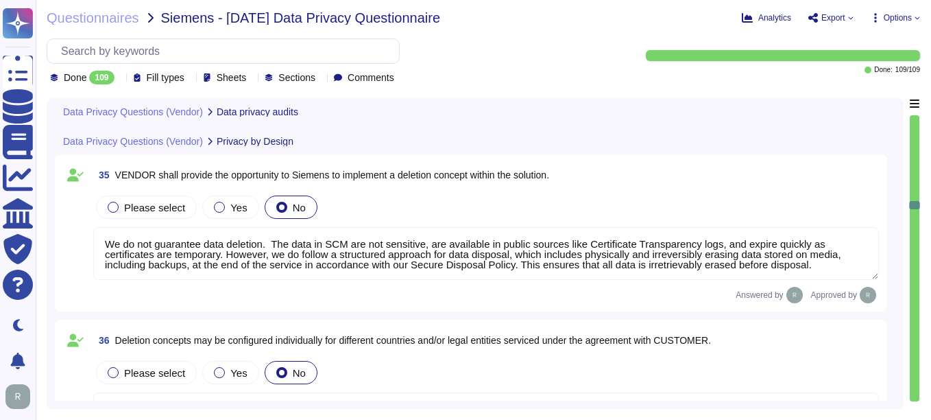
type textarea "We use data masking techniques to obfuscate sensitive customer data during proc…"
type textarea "Yes, our solution supports the implementation of a dedicated authorization and …"
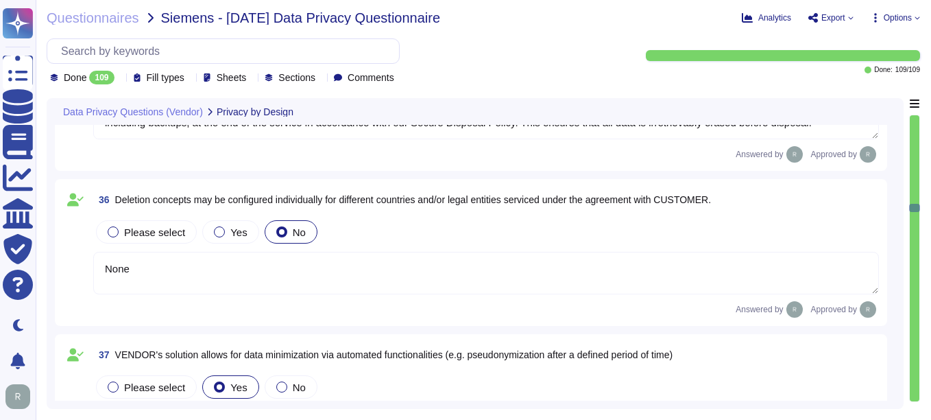
type textarea "Yes, Sectigo ensures that systems' privacy settings are configured by default i…"
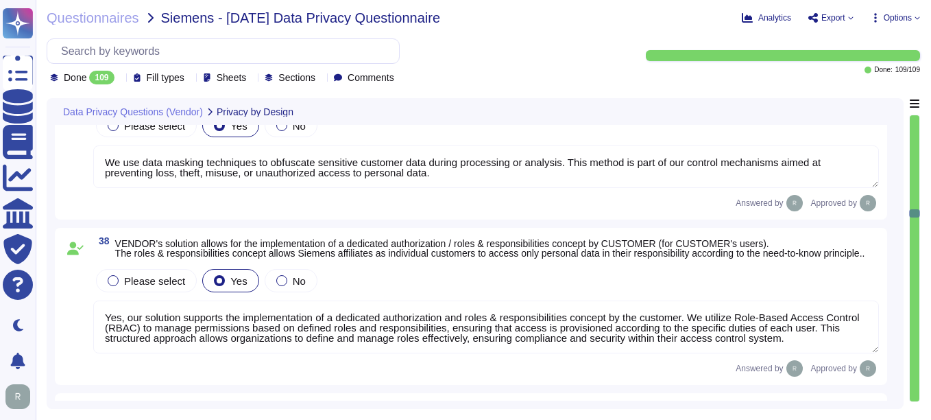
type textarea "Yes, customer certificate data can be exported as a report or retrieved through…"
type textarea "The solution ensures that all personal data collected by Sectigo is accurate an…"
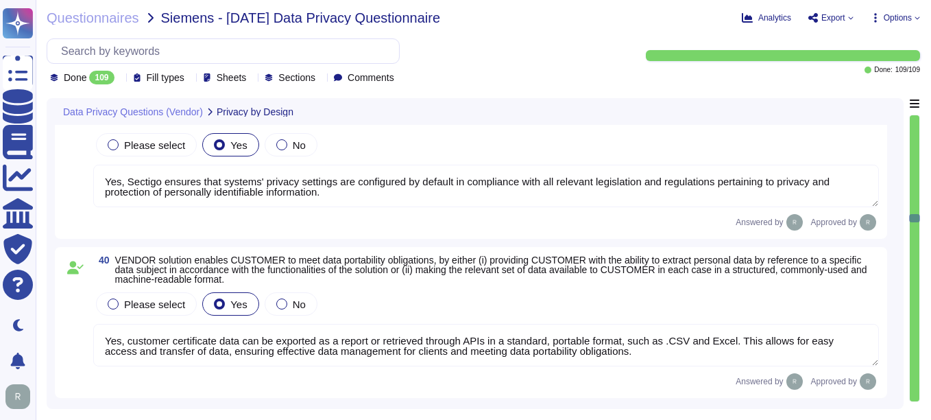
type textarea "Yes, we use cookies to store and access information on a user’s device for vari…"
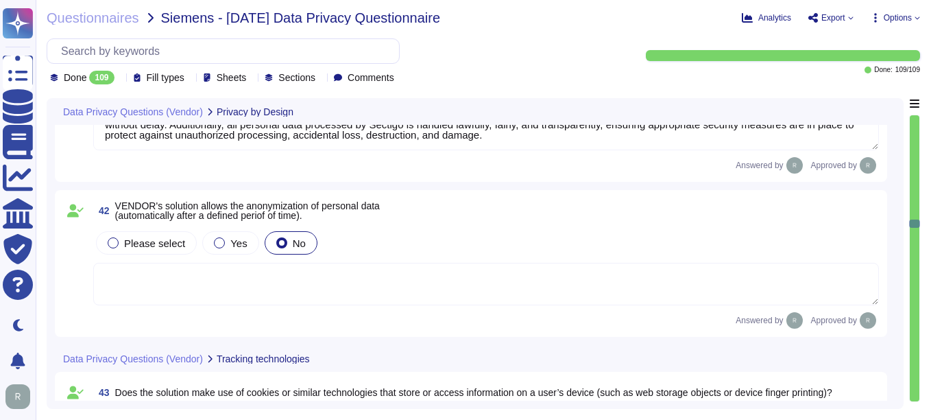
type textarea "Yes, we have a process in place that allows users to review and consent to the …"
type textarea "For more information on cookies and how we use them, see our Cookies Policy. [U…"
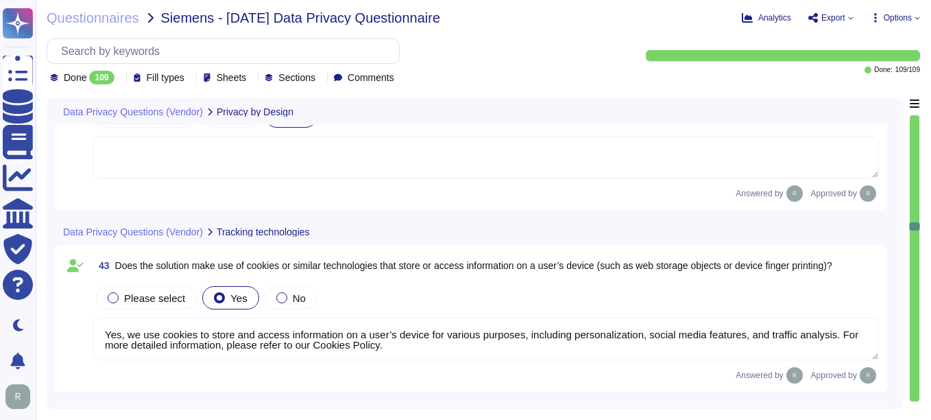
type textarea "No, we do not engage sub-processors for this service."
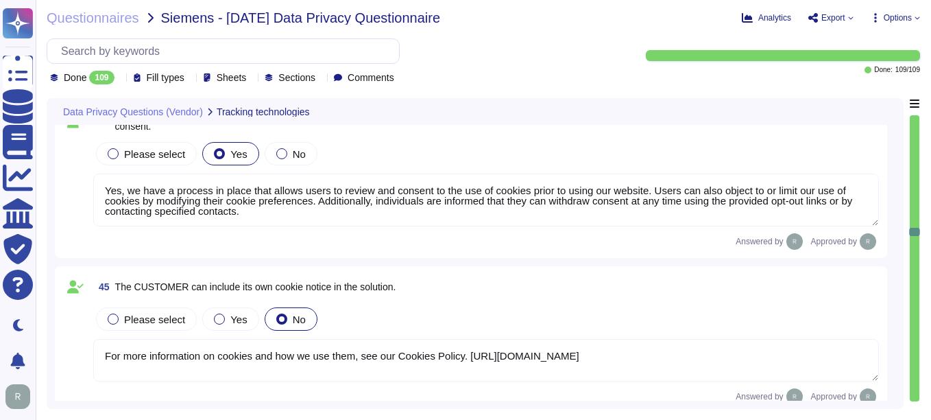
type textarea "No, we do not engage sub-processors for this service."
type textarea "Sectigo primarily processes personal data in the role of a data processor on be…"
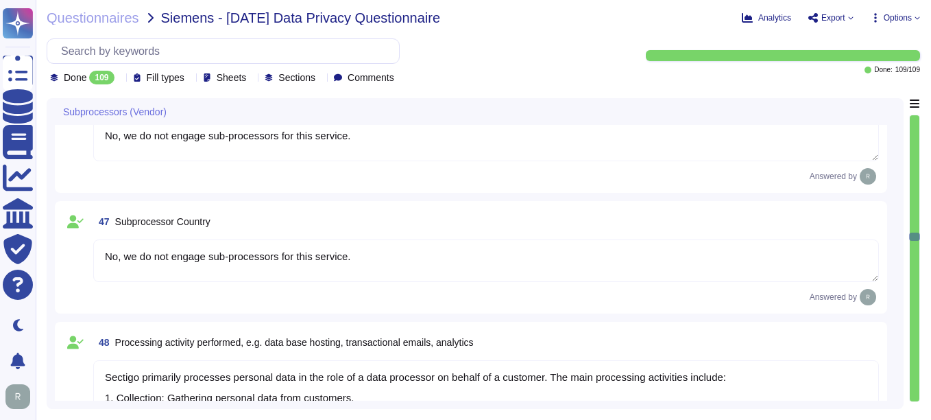
type textarea "We use only colocation centers from Equinix and TeleData, and our systems are l…"
type textarea "The types of personal data processed include: 1. Identification data: - Names -…"
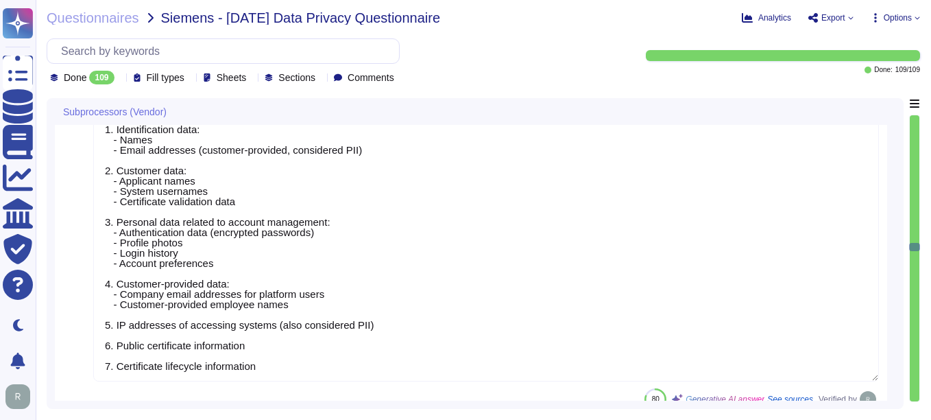
type textarea "The (Sub-) Processor would obtain access to personal data only if data is hoste…"
type textarea "We do not use subcontractors for this service. We do not perform risk assessmen…"
type textarea "We use only colocation centers from Equinix and TeleData, and our systems are l…"
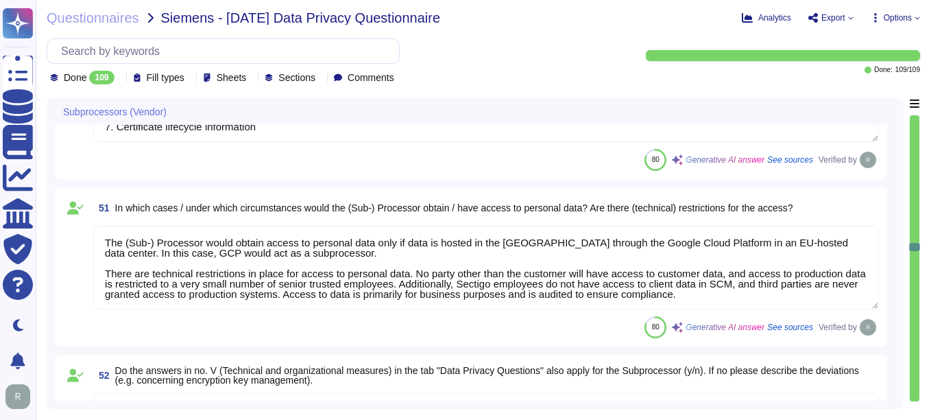
type textarea "N/A. We do not engage sub-processors for this service"
type textarea "Yes, Siemens personal data processed as part of the provision of the services a…"
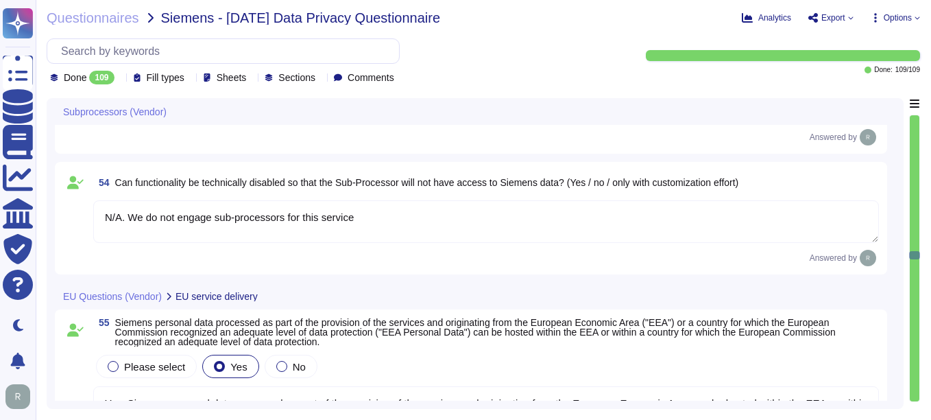
type textarea "N/A. We do not engage sub-processors for this service. The only personally iden…"
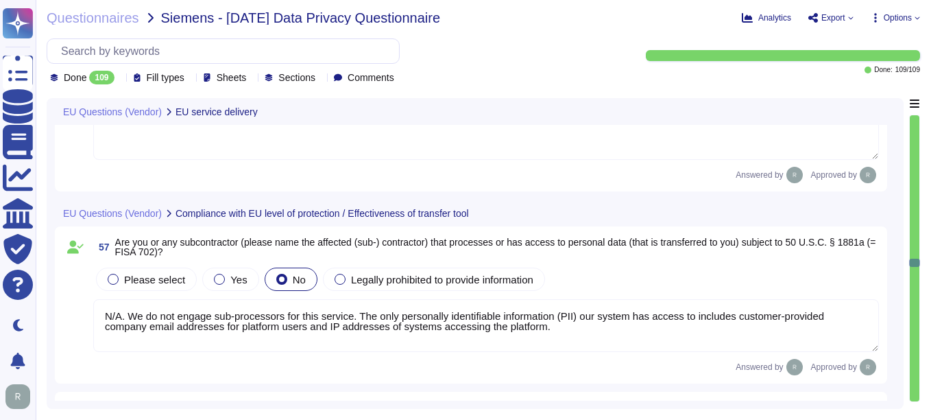
type textarea "Please consider the following in your response: 1. Indicate in your response wh…"
type textarea "The only personally identifiable information (PII) our system has access to inc…"
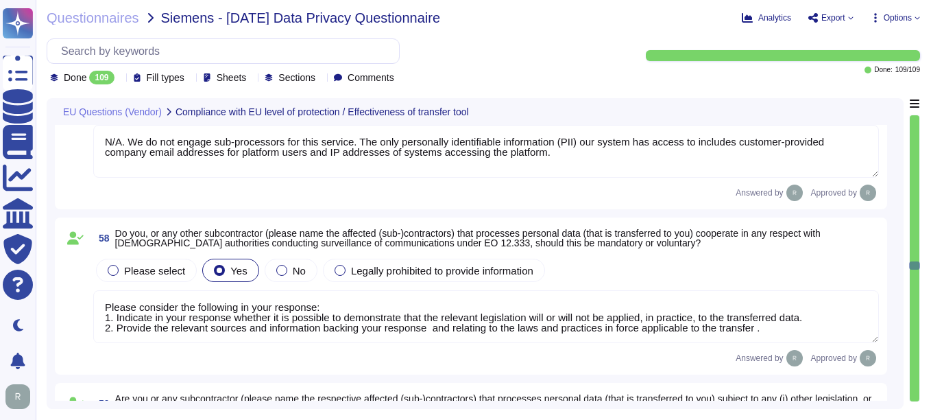
type textarea "Please consider the following in your response: 1. Indicate in your response wh…"
type textarea "Sectigo has a full-time Compliance team that monitors industry and legal requir…"
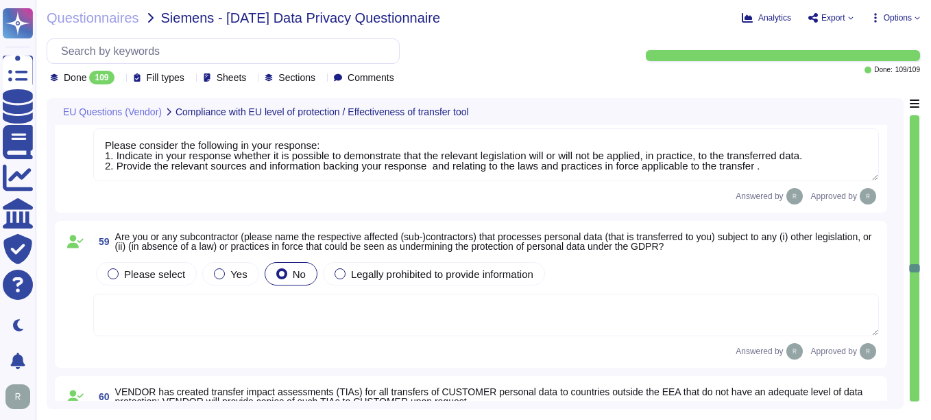
type textarea "Please consider the following in your response: 1. Indicate in your response wh…"
type textarea "No, neither the Company nor any of its Principals or Affiliates has ever receiv…"
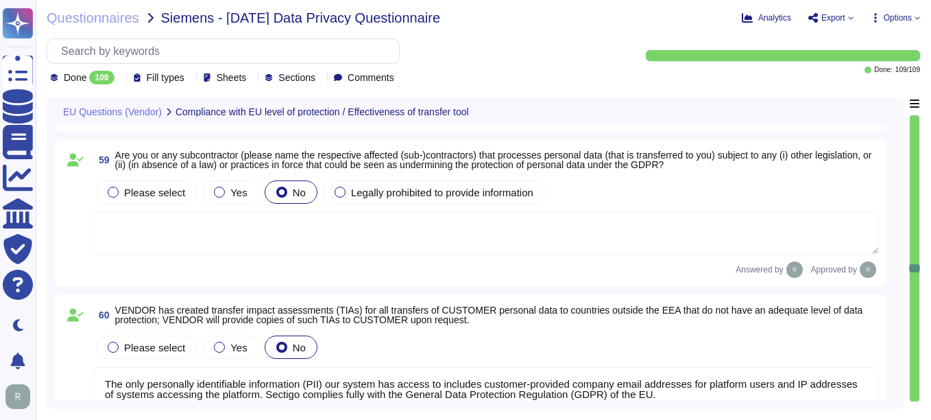
scroll to position [10077, 0]
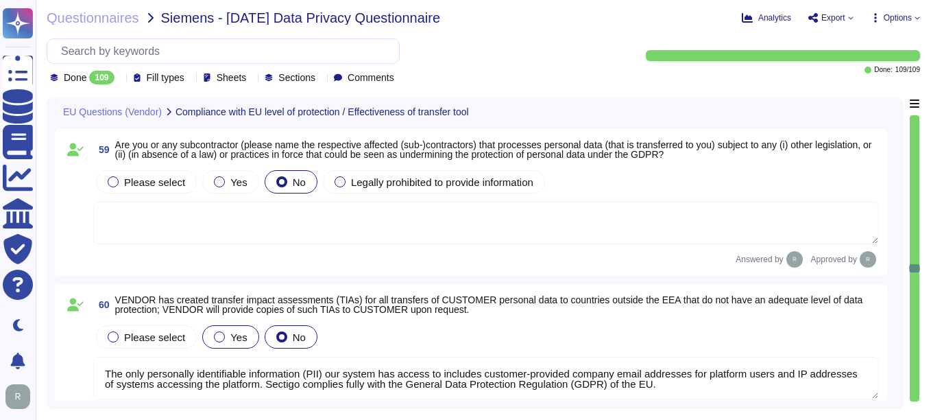
drag, startPoint x: 215, startPoint y: 337, endPoint x: 226, endPoint y: 338, distance: 11.0
click at [216, 337] on div at bounding box center [219, 336] width 11 height 11
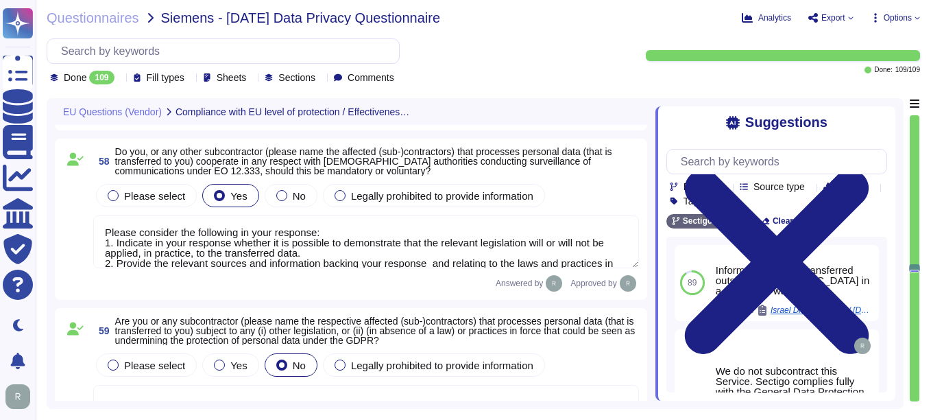
scroll to position [9803, 0]
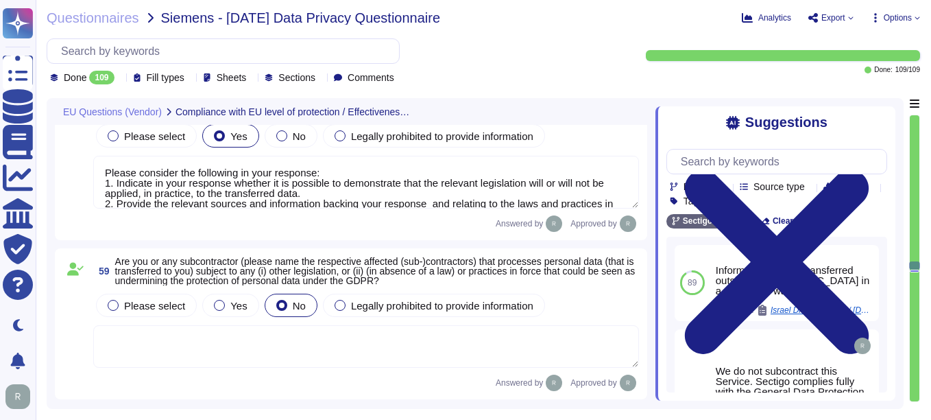
type textarea "Please consider the following in your response: 1. Indicate in your response wh…"
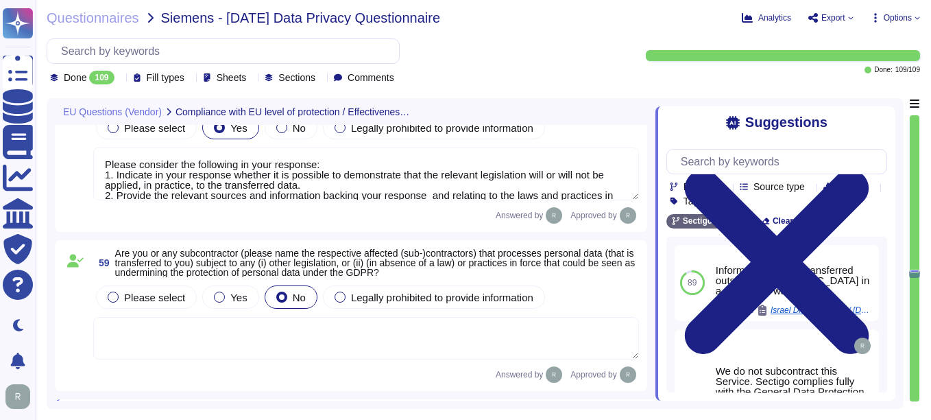
type textarea "Sectigo has a full-time Compliance team that monitors industry and legal requir…"
type textarea "No, neither the Company nor any of its Principals or Affiliates has ever receiv…"
type textarea "N/A"
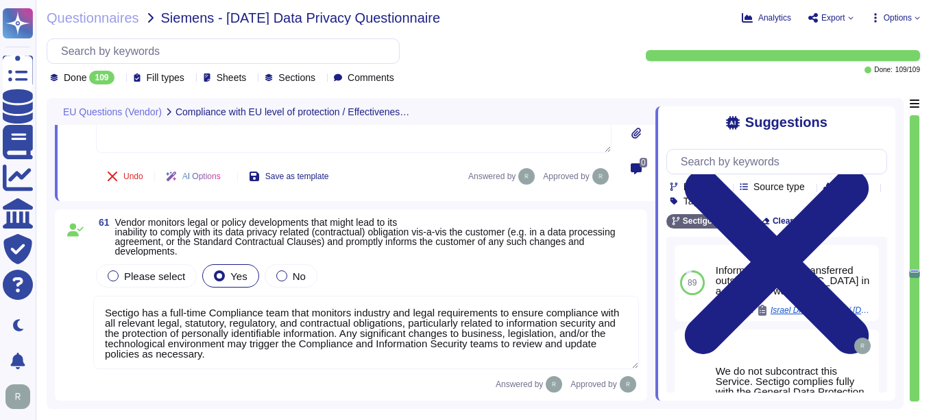
scroll to position [10368, 0]
type textarea "Please consider the following in your response: 1. Indicate in your response wh…"
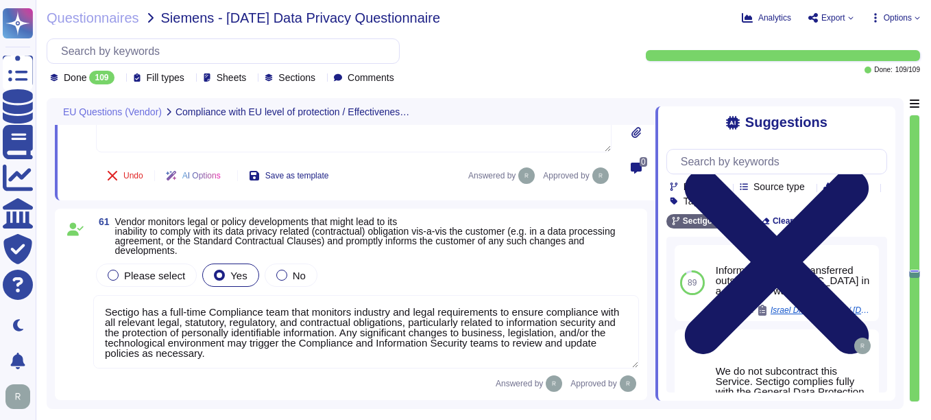
click at [869, 170] on icon at bounding box center [777, 262] width 184 height 184
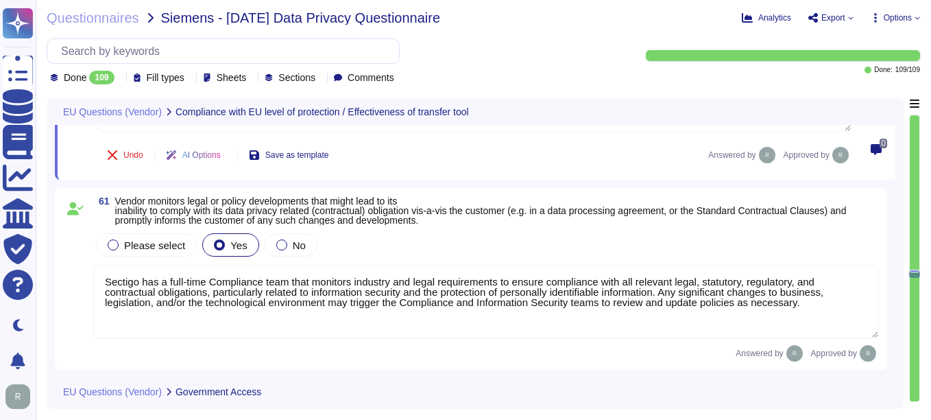
type textarea "Yes, our organization has appointed a data protection officer who is responsibl…"
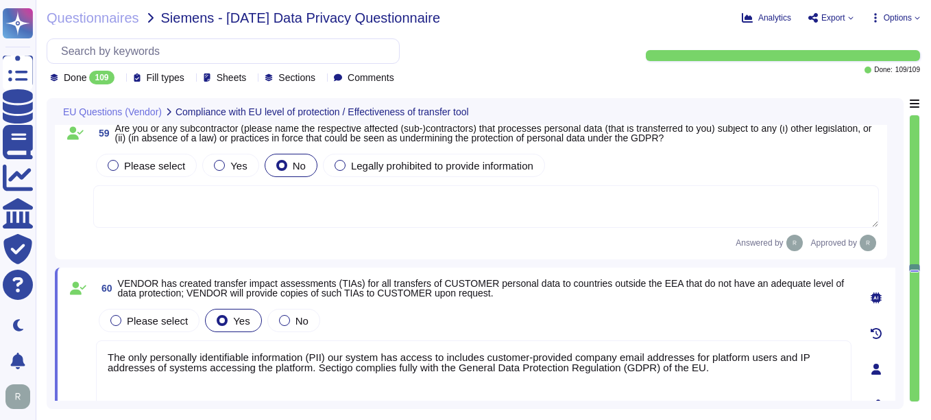
type textarea "N/A. We do not engage sub-processors for this service. The only personally iden…"
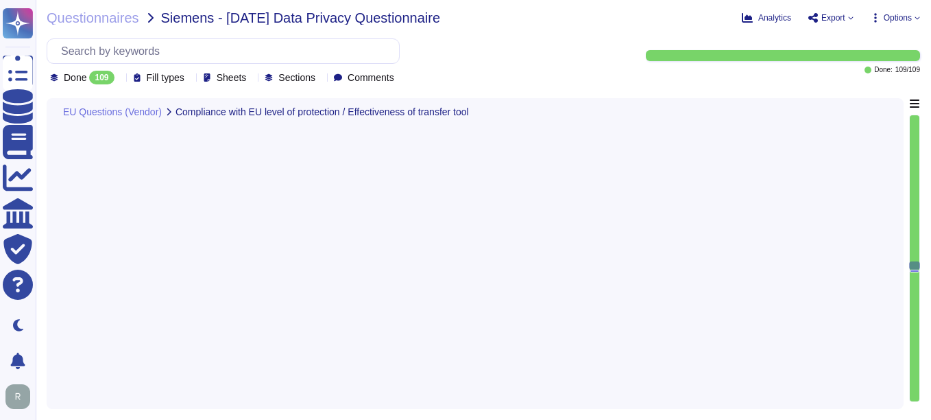
type textarea "Please consider the following in your response: 1. Indicate in your response wh…"
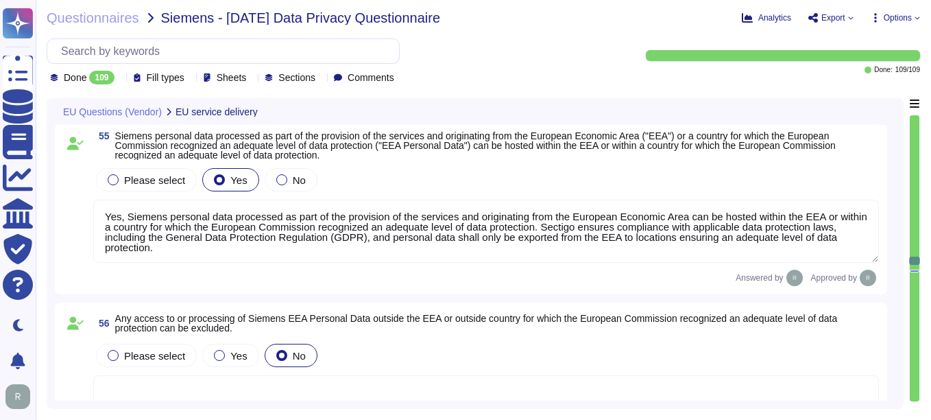
type textarea "Yes, Siemens personal data processed as part of the provision of the services a…"
type textarea "Please consider the following in your response: 1. Indicate in your response wh…"
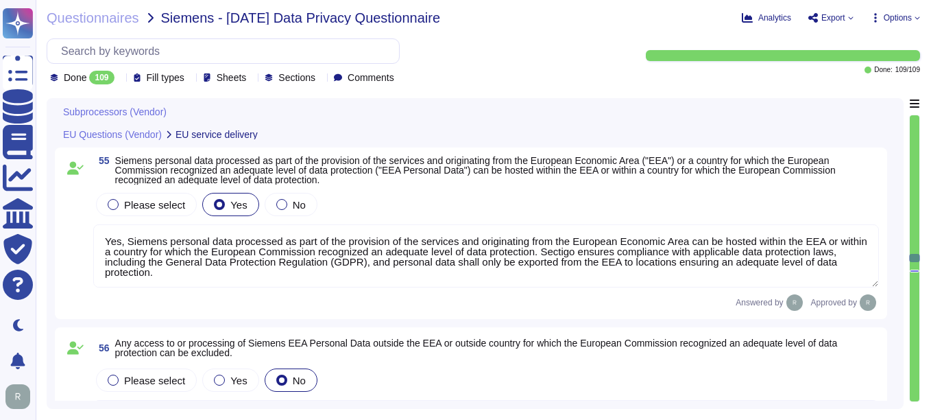
type textarea "We do not use subcontractors for this service. We do not perform risk assessmen…"
type textarea "We use only colocation centers from Equinix and TeleData, and our systems are l…"
type textarea "N/A. We do not engage sub-processors for this service"
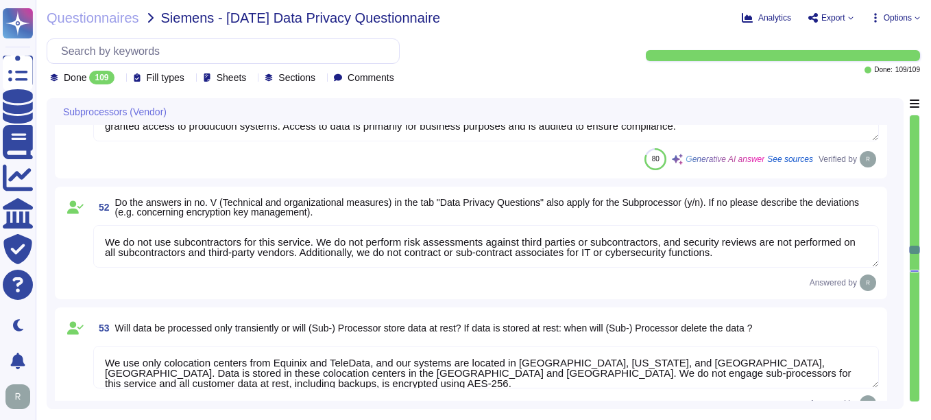
type textarea "The types of personal data processed include: 1. Identification data: - Names -…"
type textarea "The (Sub-) Processor would obtain access to personal data only if data is hoste…"
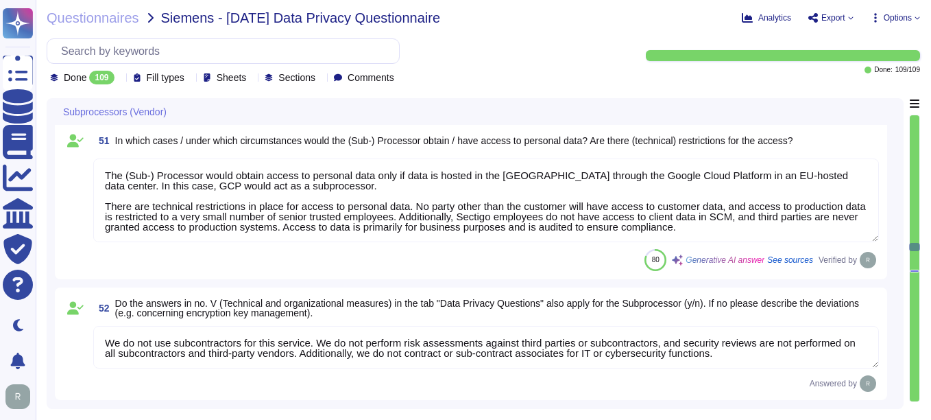
type textarea "We use only colocation centers from Equinix and TeleData, and our systems are l…"
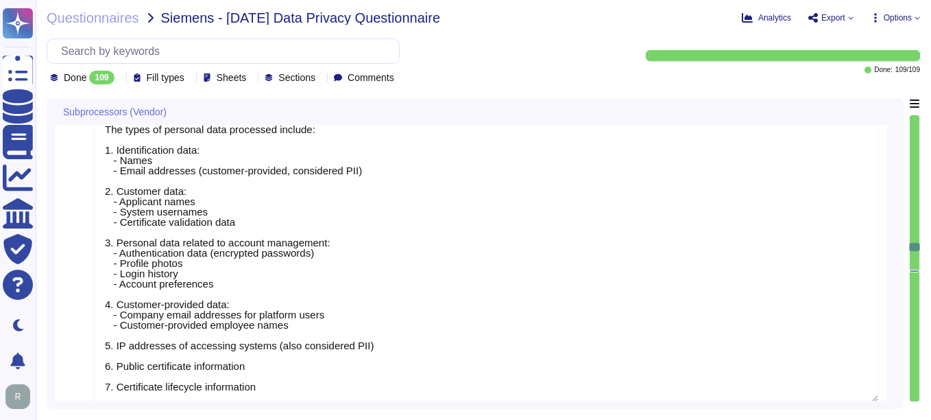
type textarea "Sectigo primarily processes personal data in the role of a data processor on be…"
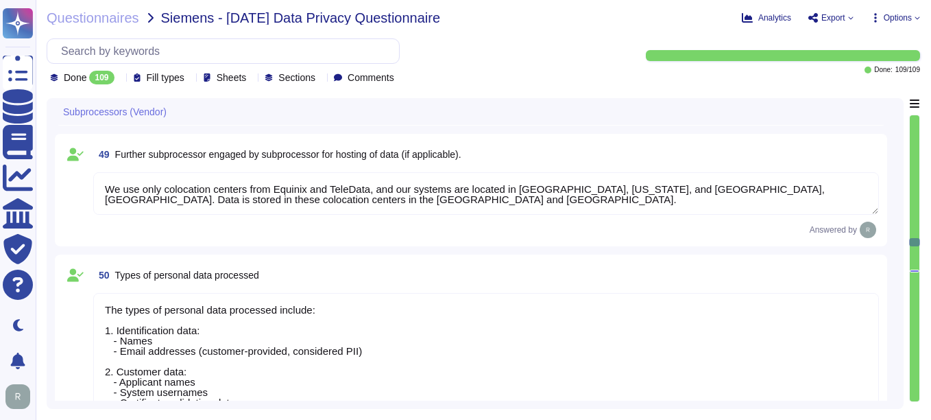
type textarea "No, we do not engage sub-processors for this service."
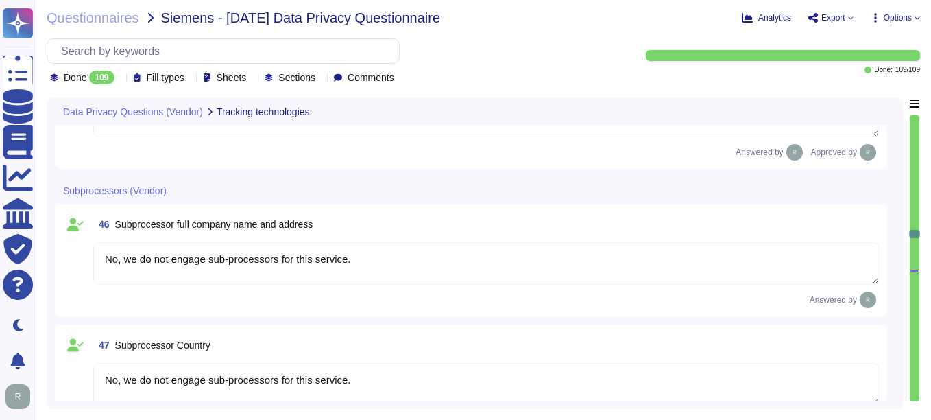
type textarea "Yes, we use cookies to store and access information on a user’s device for vari…"
type textarea "Yes, we have a process in place that allows users to review and consent to the …"
type textarea "For more information on cookies and how we use them, see our Cookies Policy. [U…"
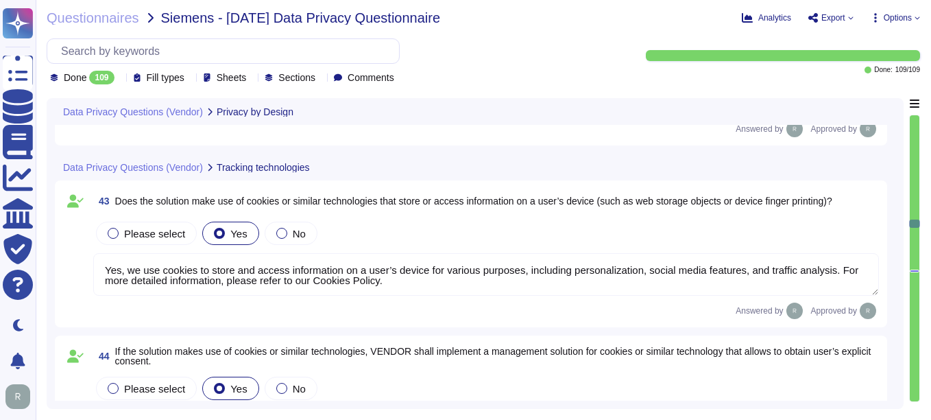
type textarea "Yes, customer certificate data can be exported as a report or retrieved through…"
type textarea "The solution ensures that all personal data collected by Sectigo is accurate an…"
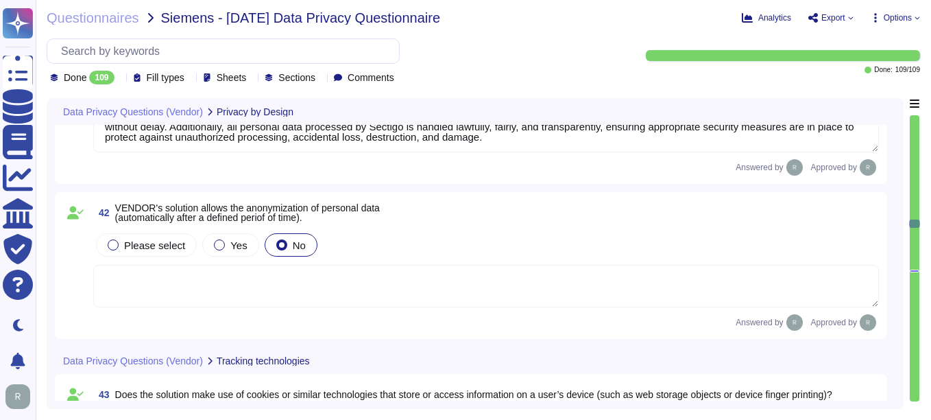
type textarea "Yes, Sectigo ensures that systems' privacy settings are configured by default i…"
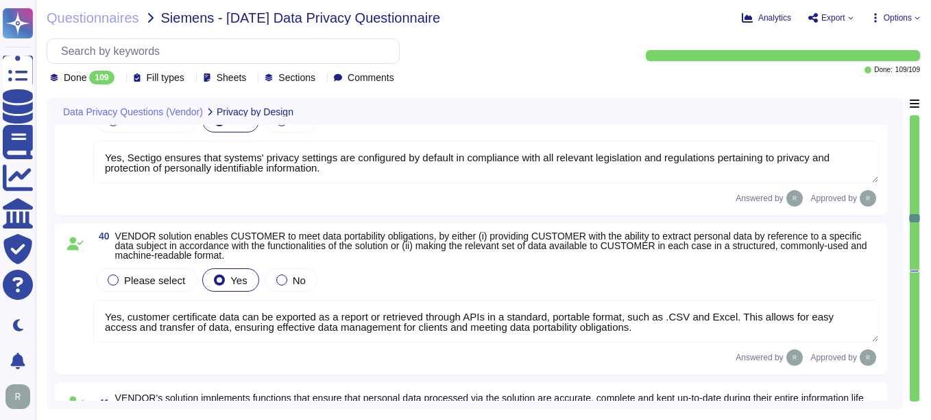
type textarea "We use data masking techniques to obfuscate sensitive customer data during proc…"
type textarea "Yes, our solution supports the implementation of a dedicated authorization and …"
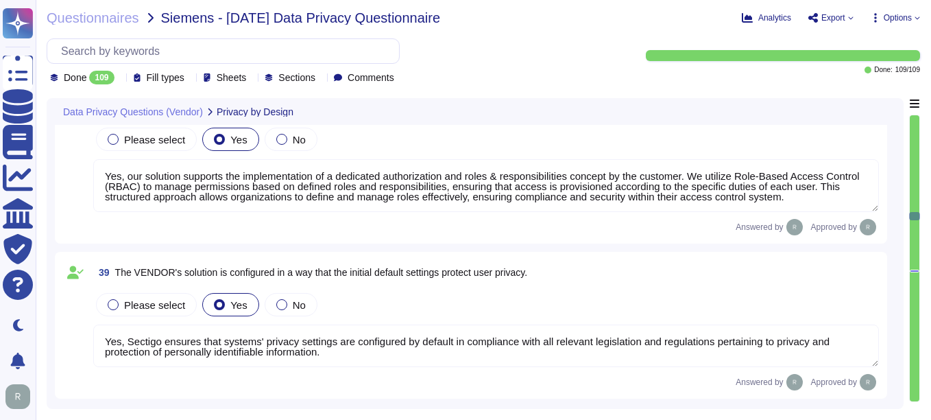
type textarea "None"
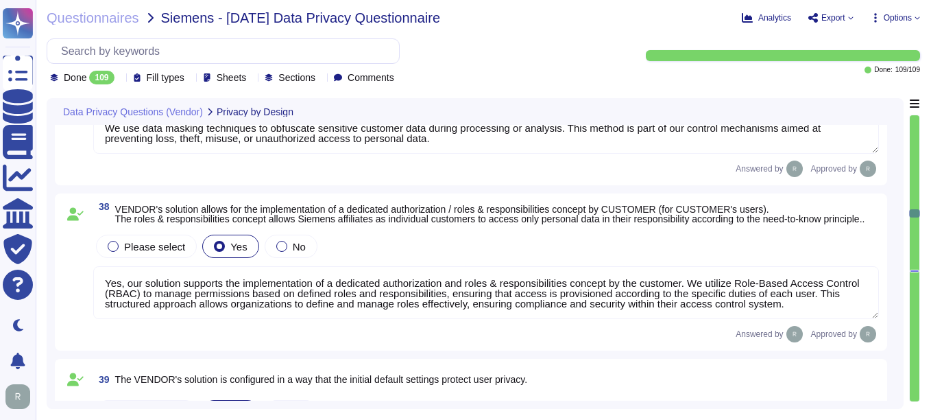
type textarea "We do not guarantee data deletion. The data in SCM are not sensitive, are avail…"
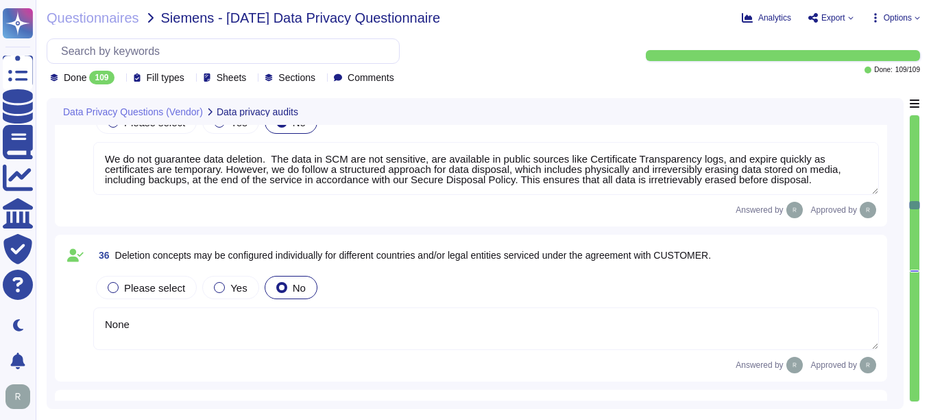
type textarea "We do not permit customers to perform their own audits or risk assessments. How…"
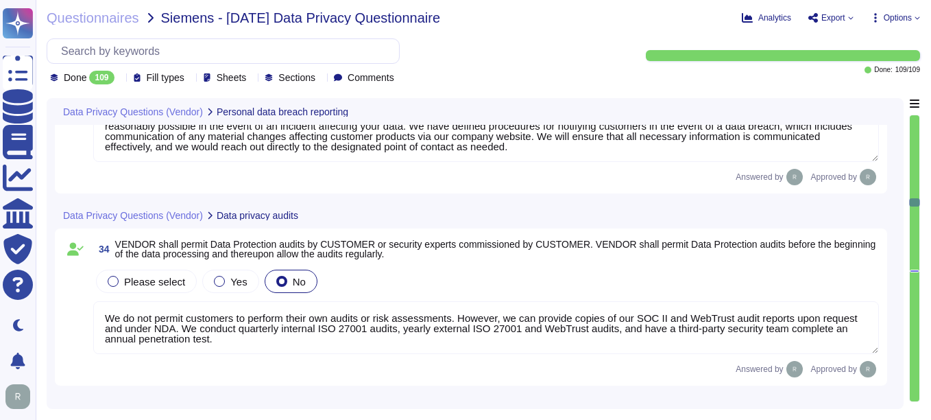
type textarea "We have a formal Incident Response Plan in place that ensures compliance with a…"
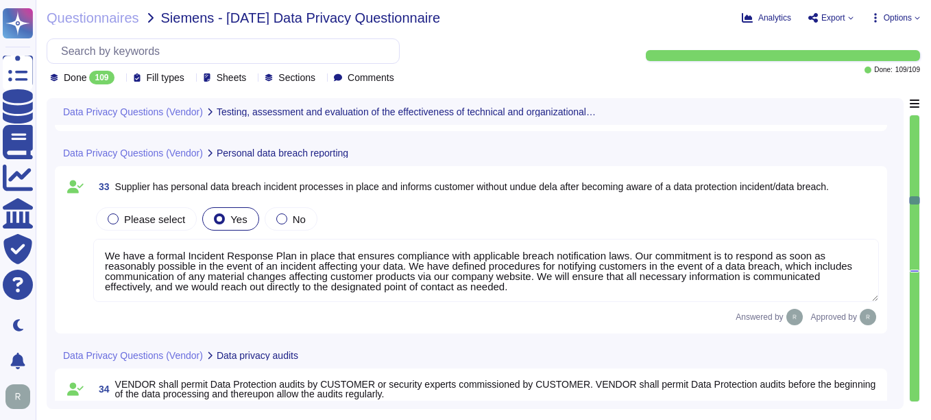
type textarea "Sectigo implements a procedure for regular testing, assessment, and evaluation …"
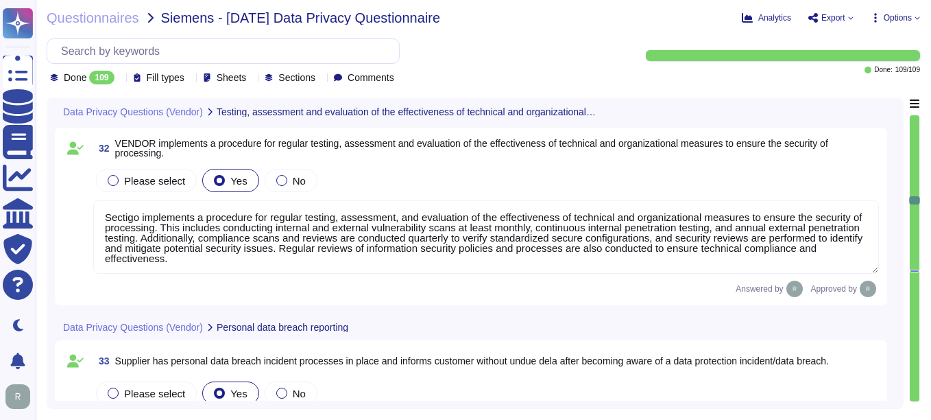
scroll to position [5432, 0]
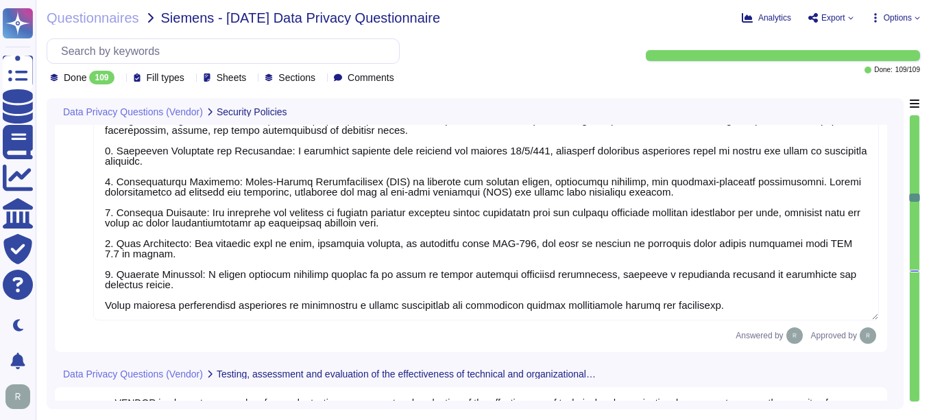
type textarea "Our organization maintains the following certifications and reporting schemes: …"
type textarea "Sectigo implements several measures to ensure the confidentiality, integrity, a…"
drag, startPoint x: 914, startPoint y: 192, endPoint x: 917, endPoint y: 143, distance: 49.4
click at [917, 143] on div at bounding box center [915, 258] width 10 height 286
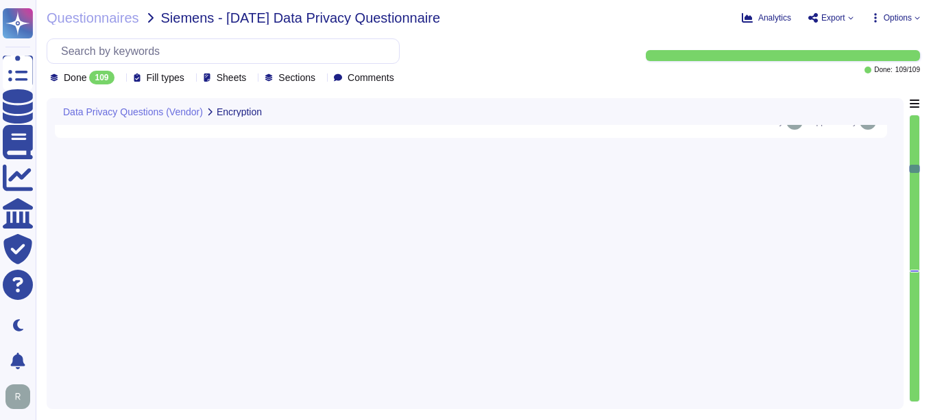
type textarea "Our Solution is a SaaS which can be accessed through internet. Customers keep t…"
type textarea "All personal data is protected by encryption mechanisms, including encryption i…"
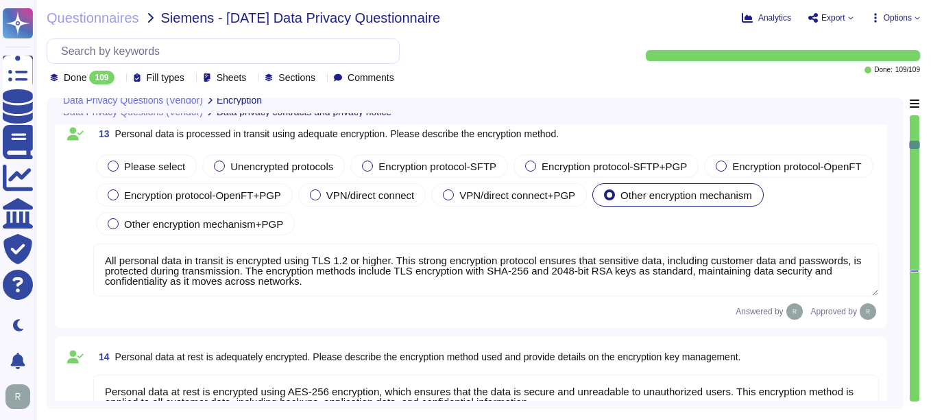
type textarea "All personal data in transit is encrypted using TLS 1.2 or higher. This strong …"
type textarea "Personal data at rest is encrypted using AES-256 encryption, which ensures that…"
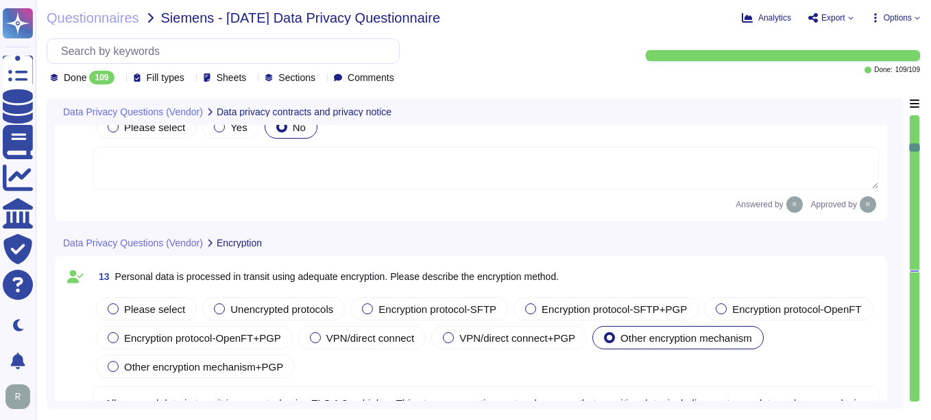
type textarea "Customers keep their own keys. They may elect to have private keys stored on th…"
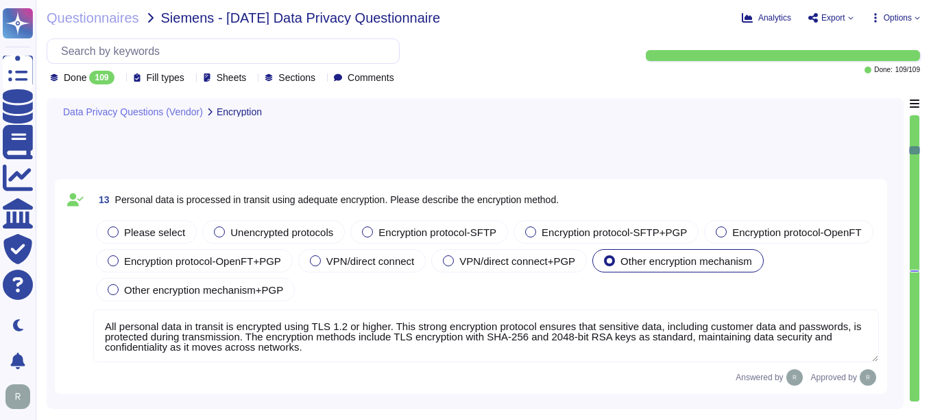
type textarea "Customers keep their own keys. They may elect to have private keys stored on th…"
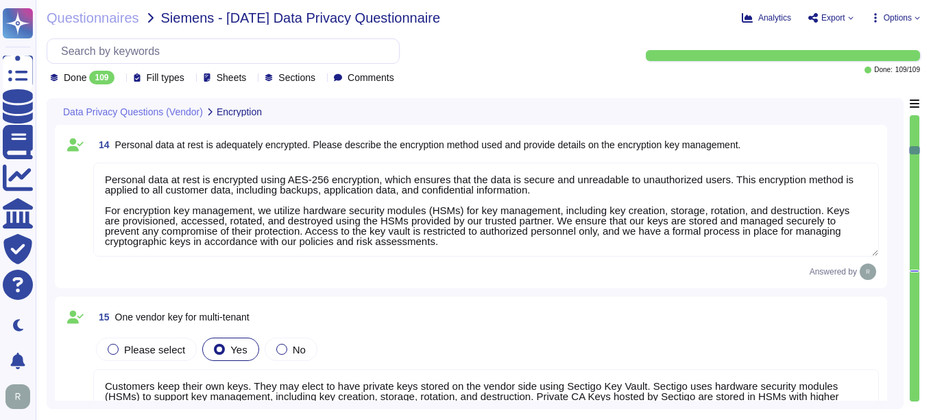
type textarea "Customers keep their own keys. They may elect to have private keys stored on th…"
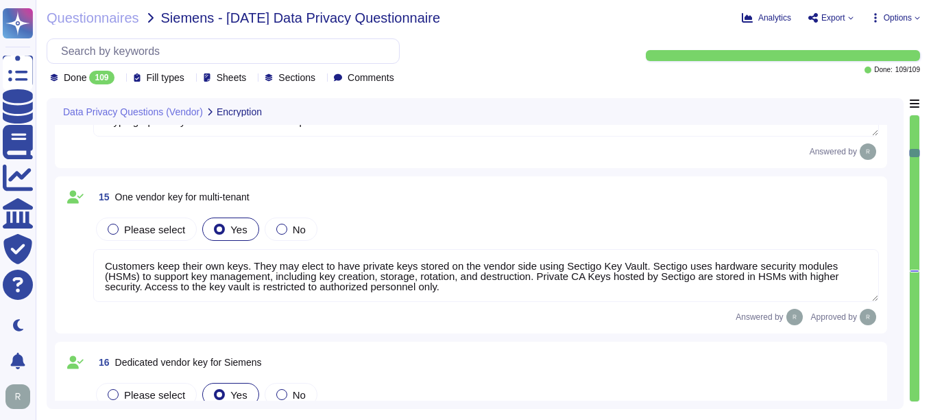
type textarea "Our Solution is a SaaS which can be accessed through internet. Customers keep t…"
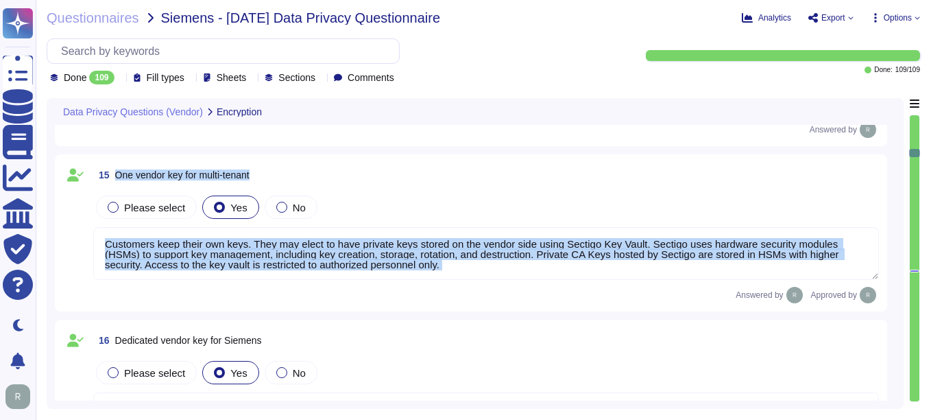
drag, startPoint x: 117, startPoint y: 173, endPoint x: 443, endPoint y: 290, distance: 346.1
click at [443, 290] on div "15 One vendor key for multi-tenant Please select Yes No Customers keep their ow…" at bounding box center [471, 232] width 816 height 141
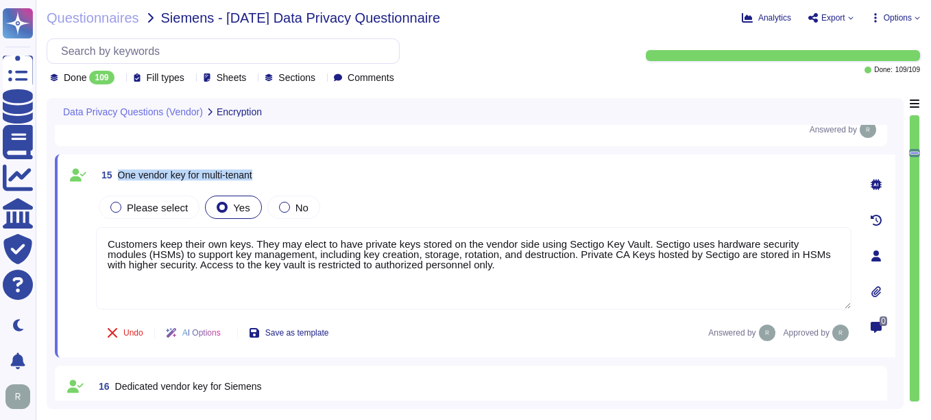
drag, startPoint x: 119, startPoint y: 173, endPoint x: 284, endPoint y: 170, distance: 165.2
click at [284, 170] on div "15 One vendor key for multi-tenant" at bounding box center [473, 174] width 755 height 25
copy span "One vendor key for multi-tenant"
drag, startPoint x: 110, startPoint y: 241, endPoint x: 469, endPoint y: 266, distance: 360.1
click at [469, 266] on textarea "Customers keep their own keys. They may elect to have private keys stored on th…" at bounding box center [473, 268] width 755 height 82
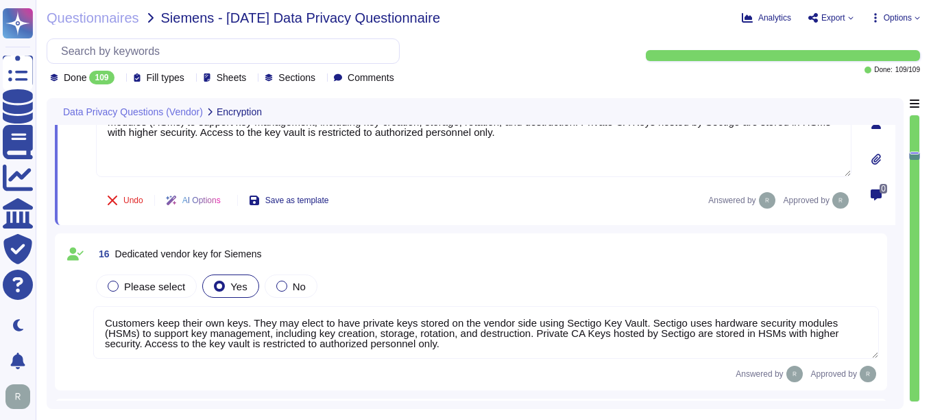
scroll to position [2560, 0]
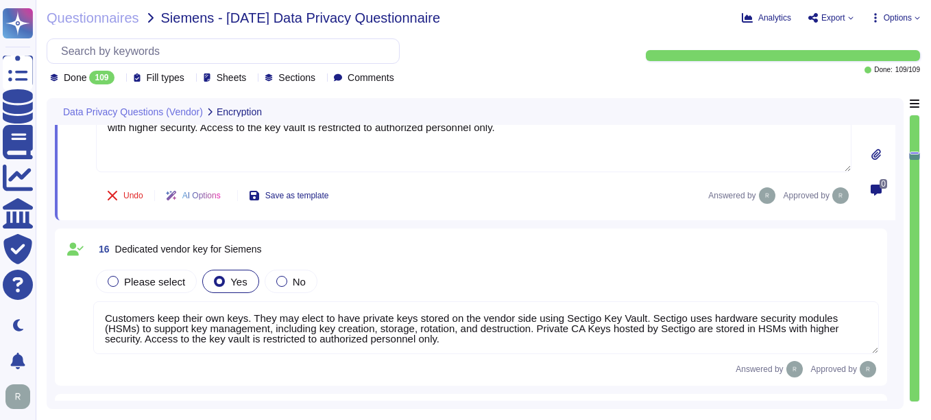
drag, startPoint x: 108, startPoint y: 315, endPoint x: 514, endPoint y: 337, distance: 407.1
click at [514, 337] on textarea "Customers keep their own keys. They may elect to have private keys stored on th…" at bounding box center [486, 327] width 786 height 53
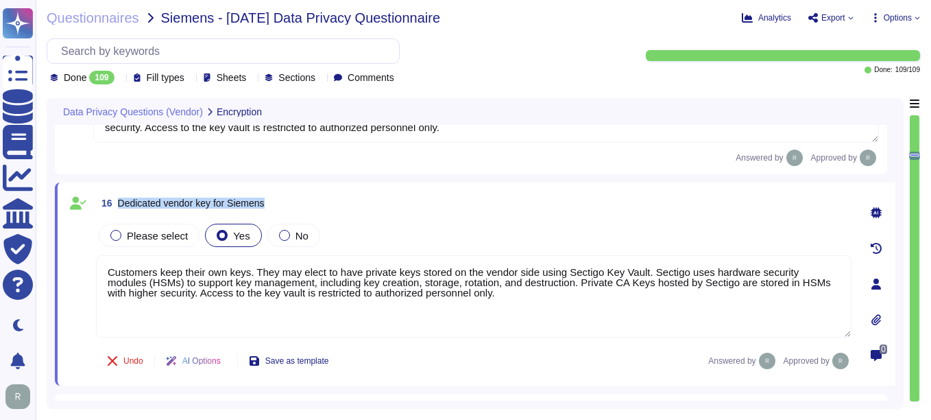
drag, startPoint x: 119, startPoint y: 202, endPoint x: 338, endPoint y: 204, distance: 218.7
click at [338, 204] on div "16 Dedicated vendor key for Siemens" at bounding box center [473, 203] width 755 height 25
copy span "Dedicated vendor key for Siemens"
drag, startPoint x: 106, startPoint y: 270, endPoint x: 511, endPoint y: 314, distance: 406.8
click at [511, 314] on textarea "Customers keep their own keys. They may elect to have private keys stored on th…" at bounding box center [473, 296] width 755 height 82
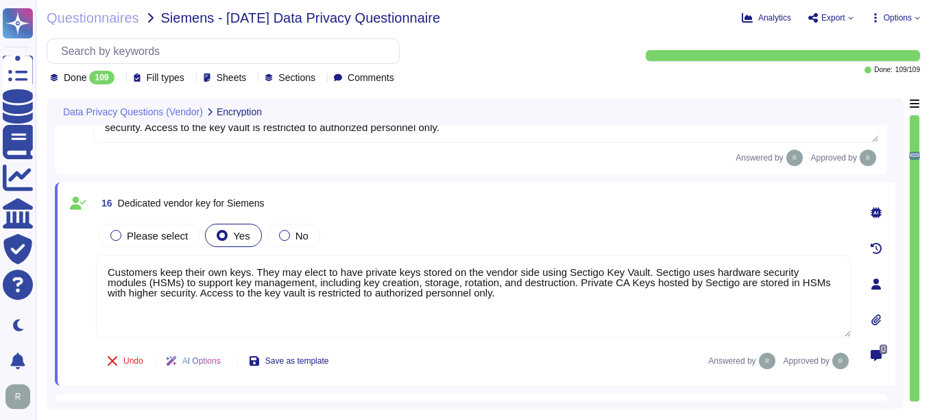
type textarea "Our Solution is a SaaS which can be accessed through internet. Customers keep t…"
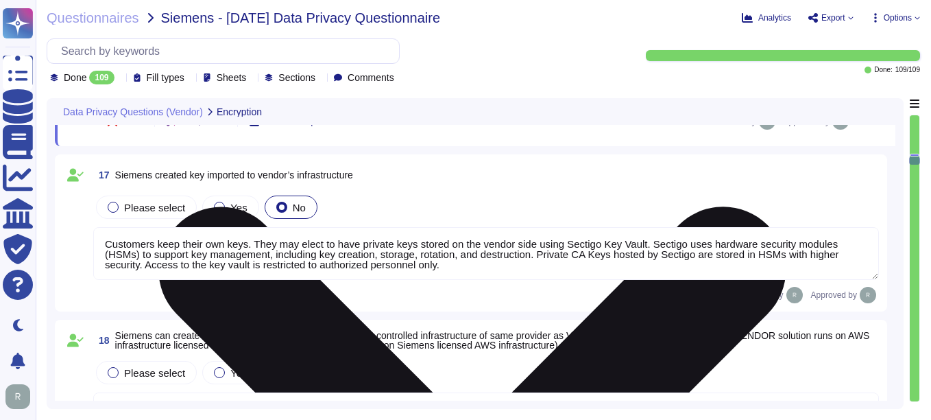
type textarea "All personal data is protected by encryption mechanisms, including encryption i…"
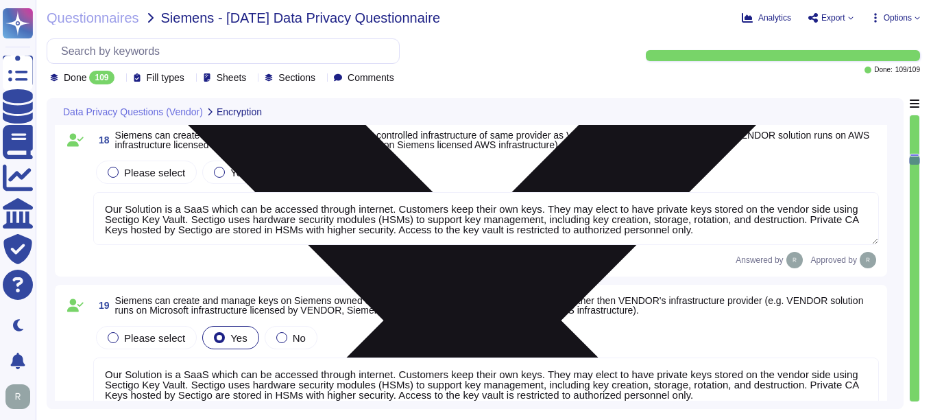
scroll to position [3108, 0]
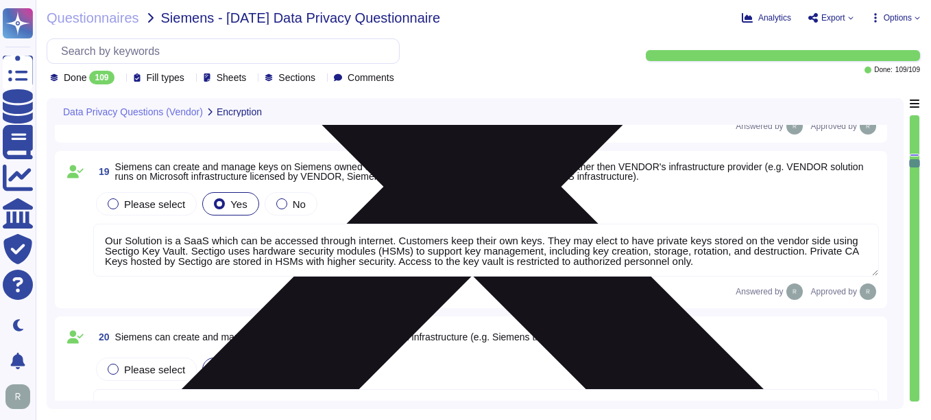
type textarea "A formal process to manage cryptographic keys shall be developed and implemente…"
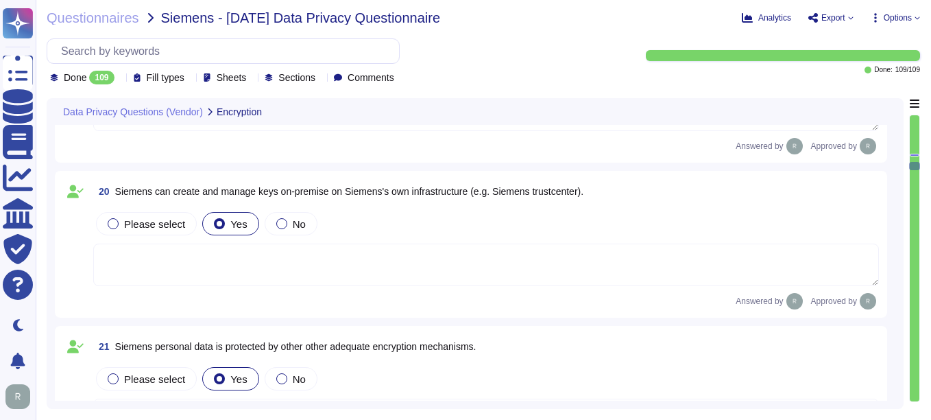
type textarea "We use data masking techniques to obfuscate sensitive customer data during proc…"
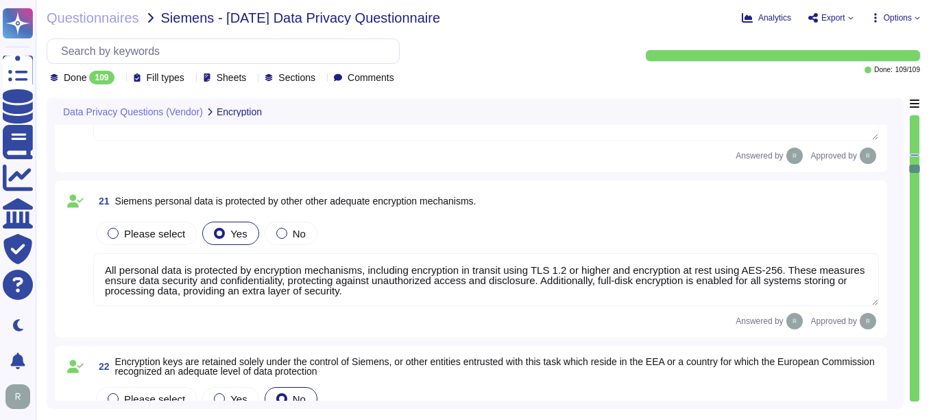
type textarea "We have implemented several measures to restore the availability and access to …"
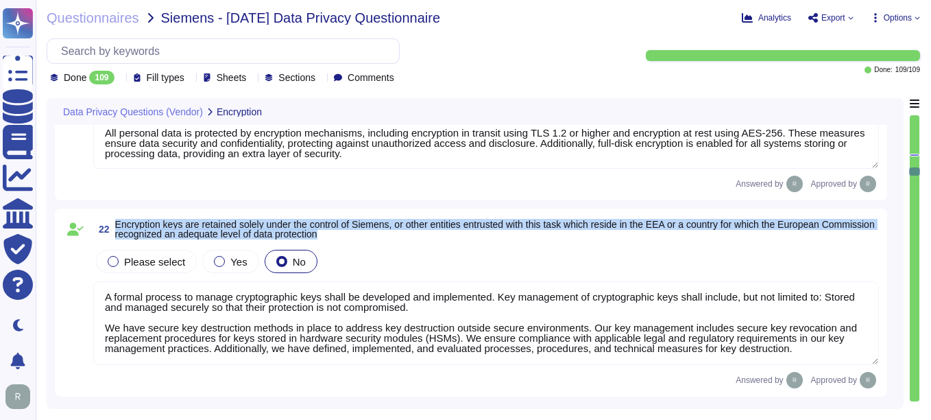
drag, startPoint x: 116, startPoint y: 223, endPoint x: 414, endPoint y: 241, distance: 298.8
click at [414, 241] on div "22 Encryption keys are retained solely under the control of Siemens, or other e…" at bounding box center [471, 302] width 816 height 171
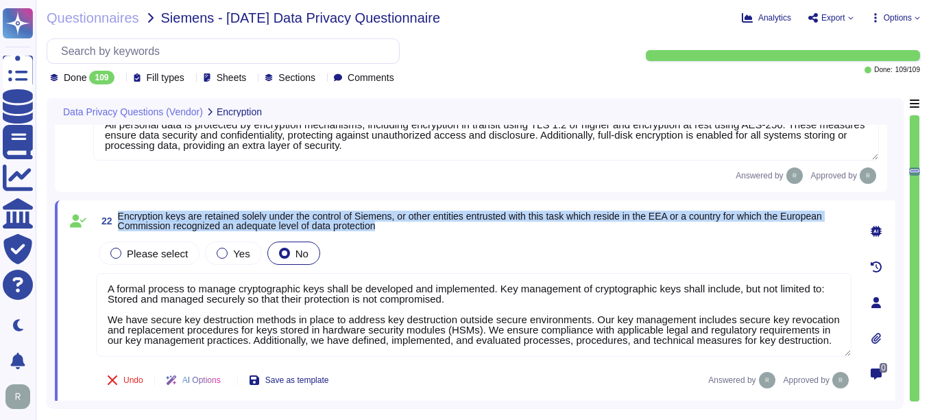
drag, startPoint x: 119, startPoint y: 212, endPoint x: 411, endPoint y: 232, distance: 292.7
click at [411, 232] on span "22 Encryption keys are retained solely under the control of Siemens, or other e…" at bounding box center [473, 220] width 755 height 25
copy span "Encryption keys are retained solely under the control of Siemens, or other enti…"
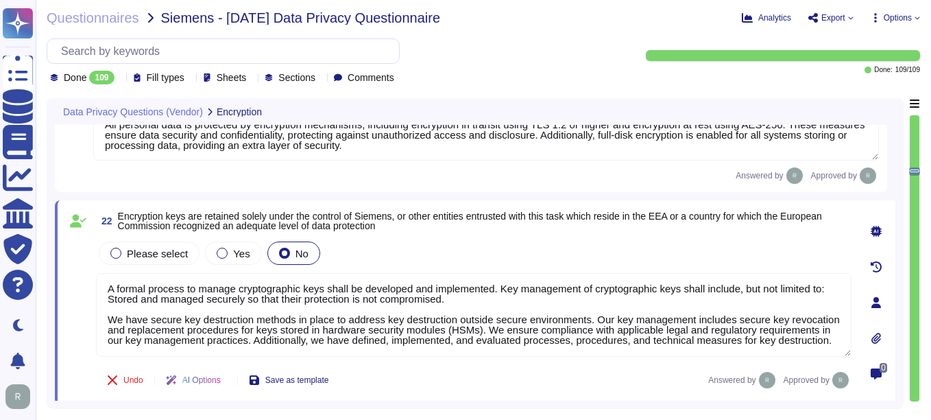
scroll to position [12, 0]
drag, startPoint x: 106, startPoint y: 288, endPoint x: 194, endPoint y: 348, distance: 106.5
click at [195, 353] on textarea "A formal process to manage cryptographic keys shall be developed and implemente…" at bounding box center [473, 315] width 755 height 84
drag, startPoint x: 446, startPoint y: 168, endPoint x: 439, endPoint y: 156, distance: 13.8
click at [446, 168] on div "Answered by Approved by" at bounding box center [486, 175] width 786 height 16
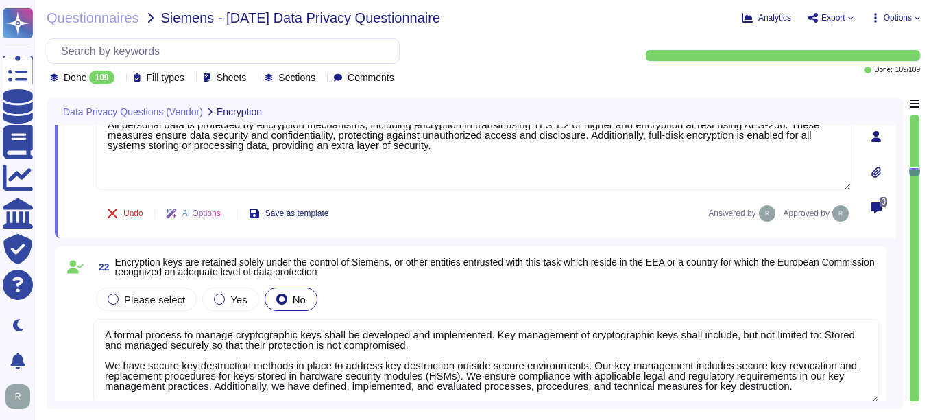
scroll to position [1, 0]
